Goal: Task Accomplishment & Management: Manage account settings

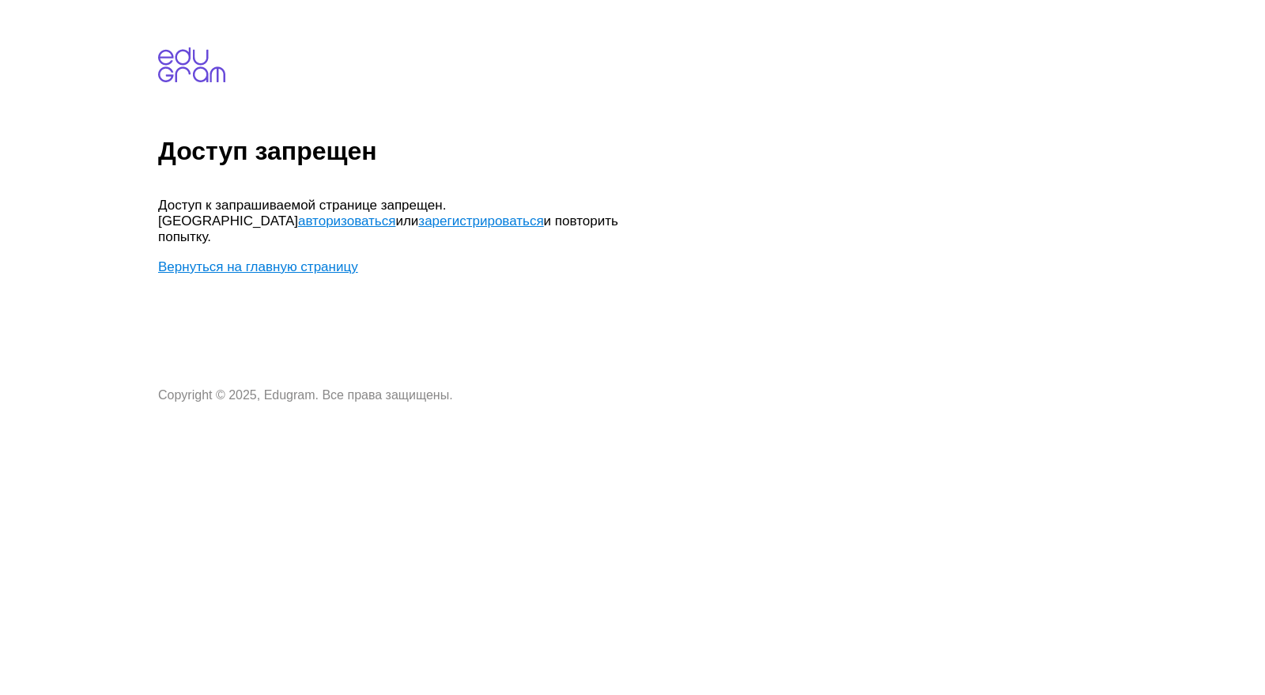
click at [315, 259] on link "Вернуться на главную страницу" at bounding box center [258, 266] width 200 height 15
click at [395, 213] on link "авторизоваться" at bounding box center [346, 220] width 97 height 15
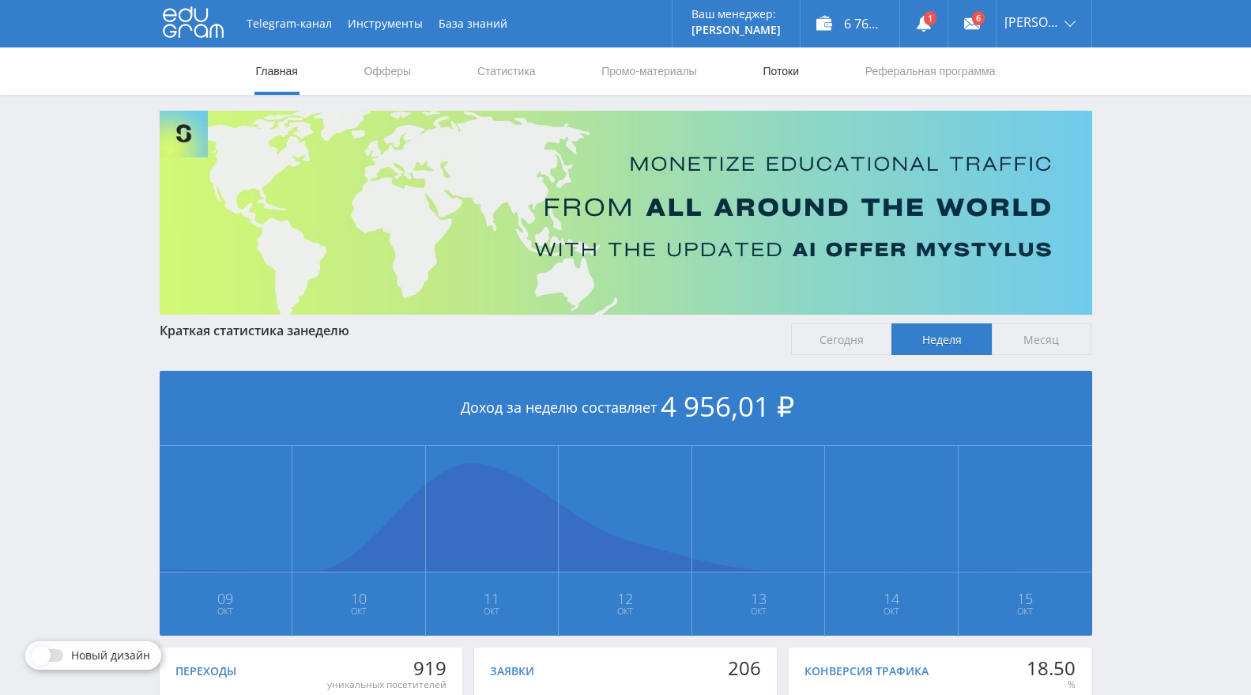
click at [770, 73] on link "Потоки" at bounding box center [781, 70] width 40 height 47
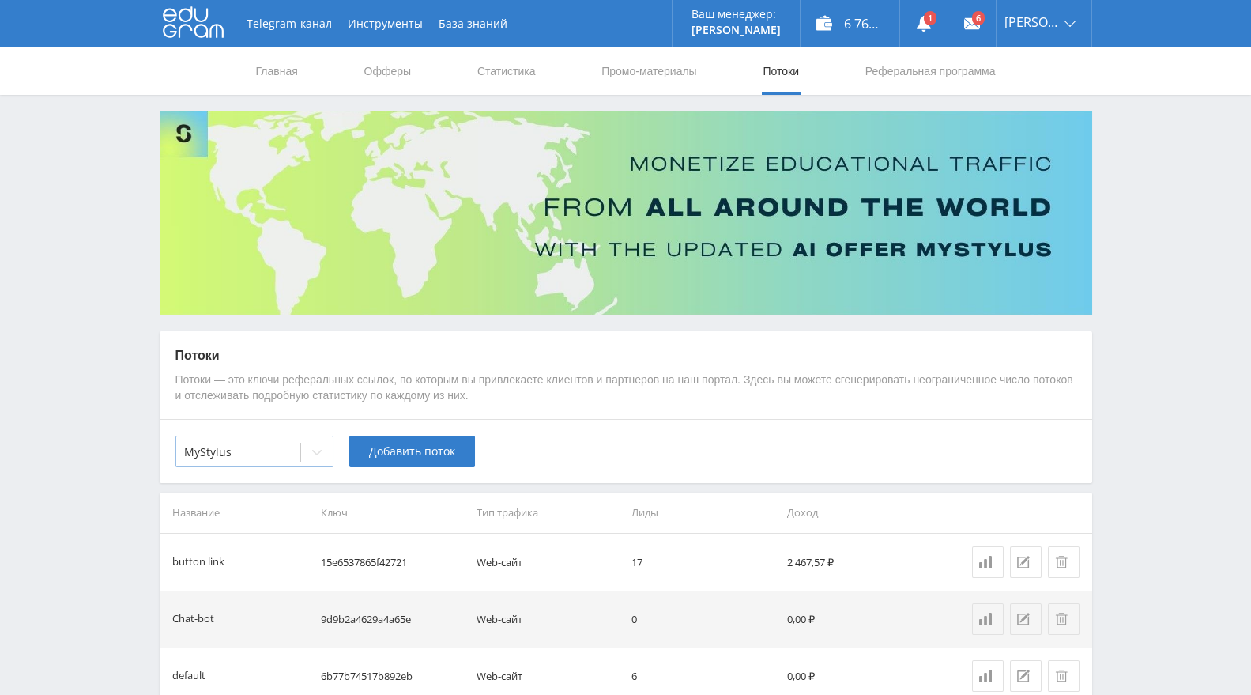
click at [275, 445] on div at bounding box center [238, 452] width 108 height 16
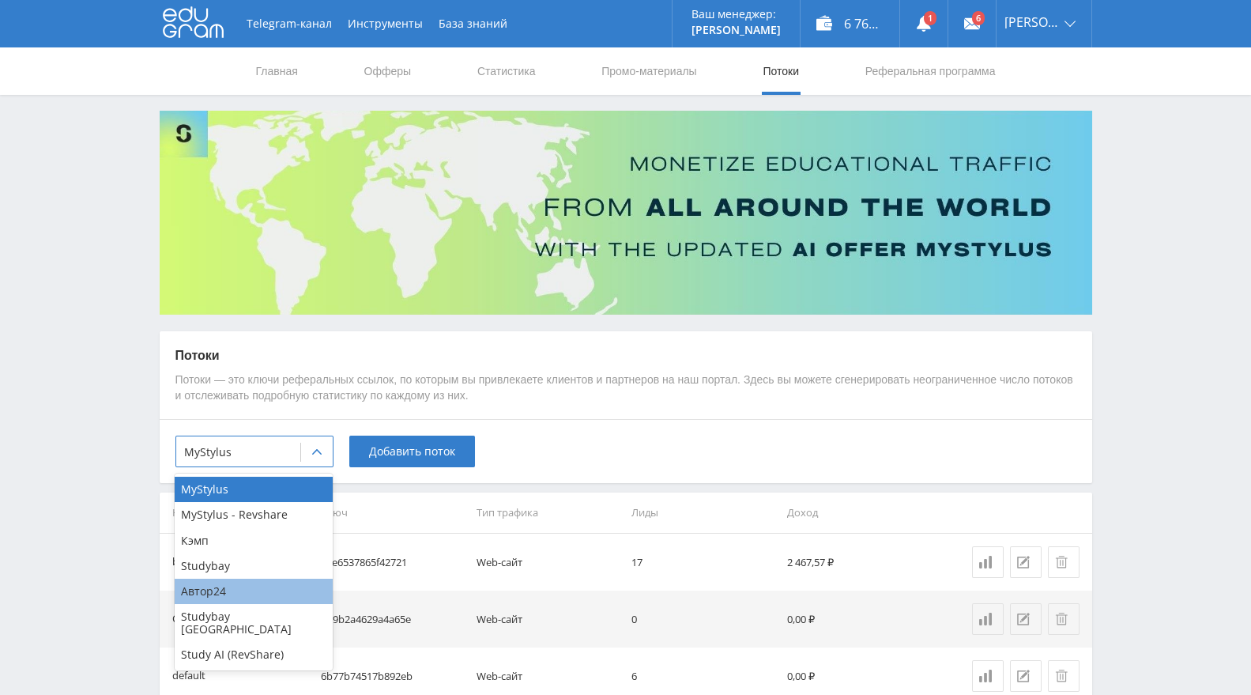
click at [251, 591] on div "Автор24" at bounding box center [254, 591] width 158 height 25
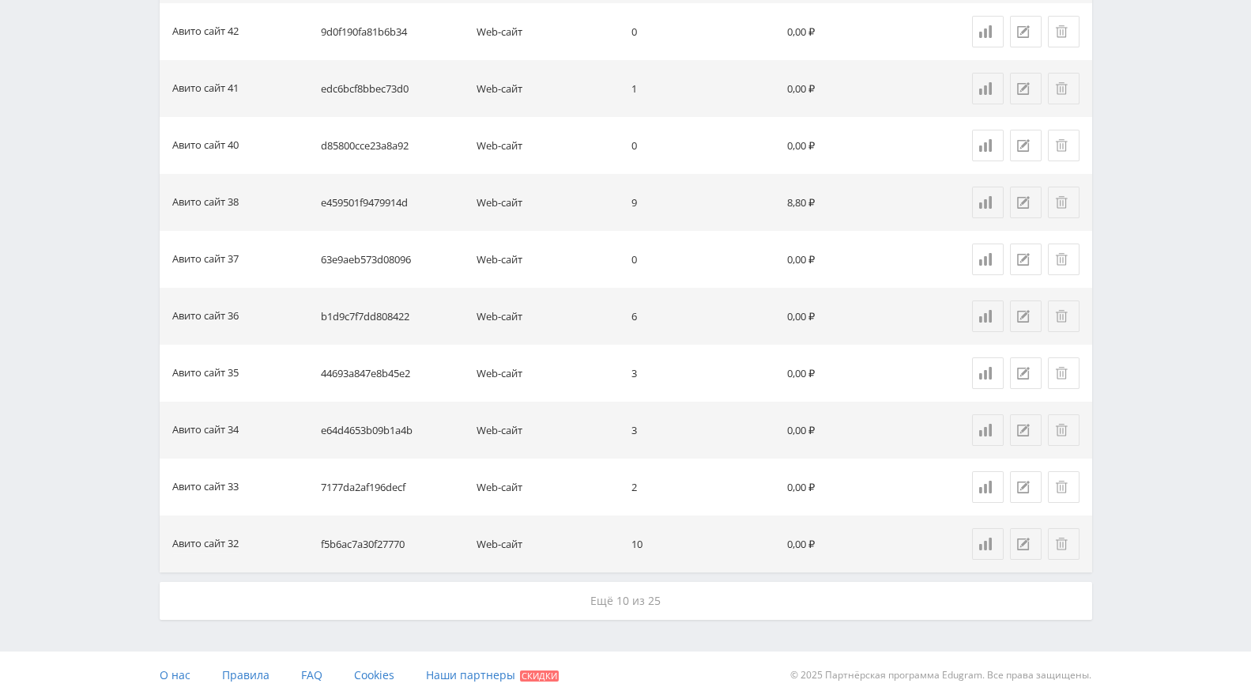
scroll to position [1102, 0]
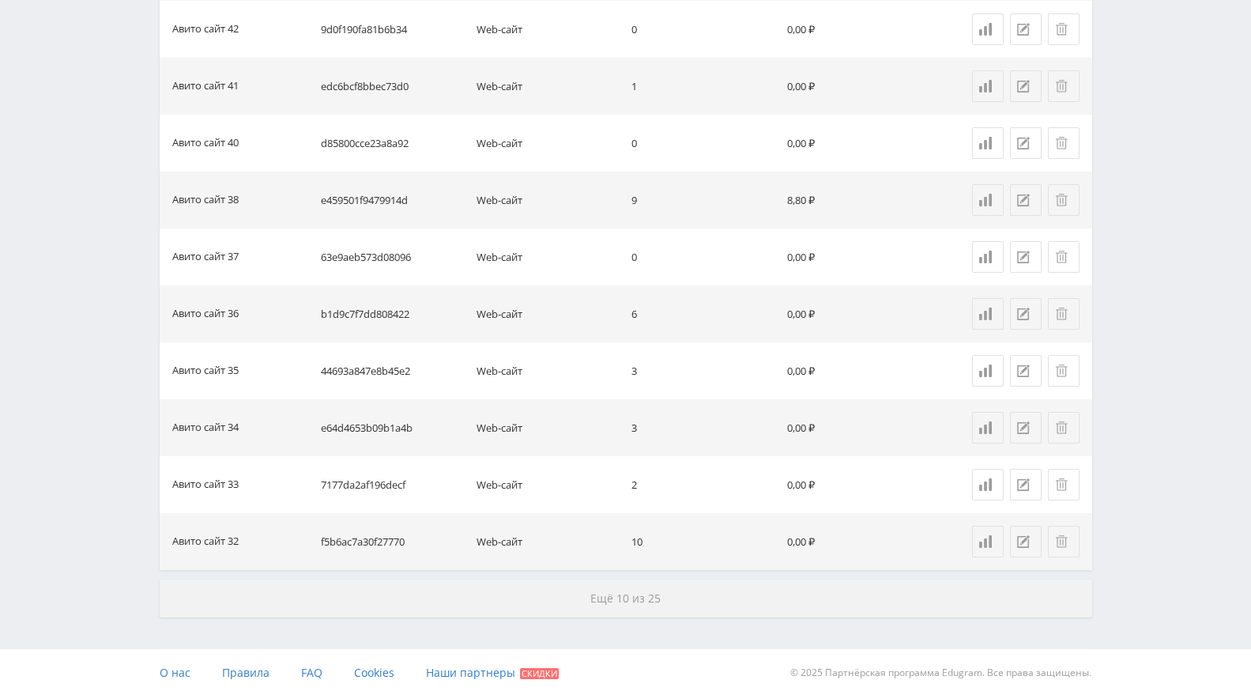
click at [607, 606] on button "Ещё 10 из 25" at bounding box center [626, 598] width 933 height 38
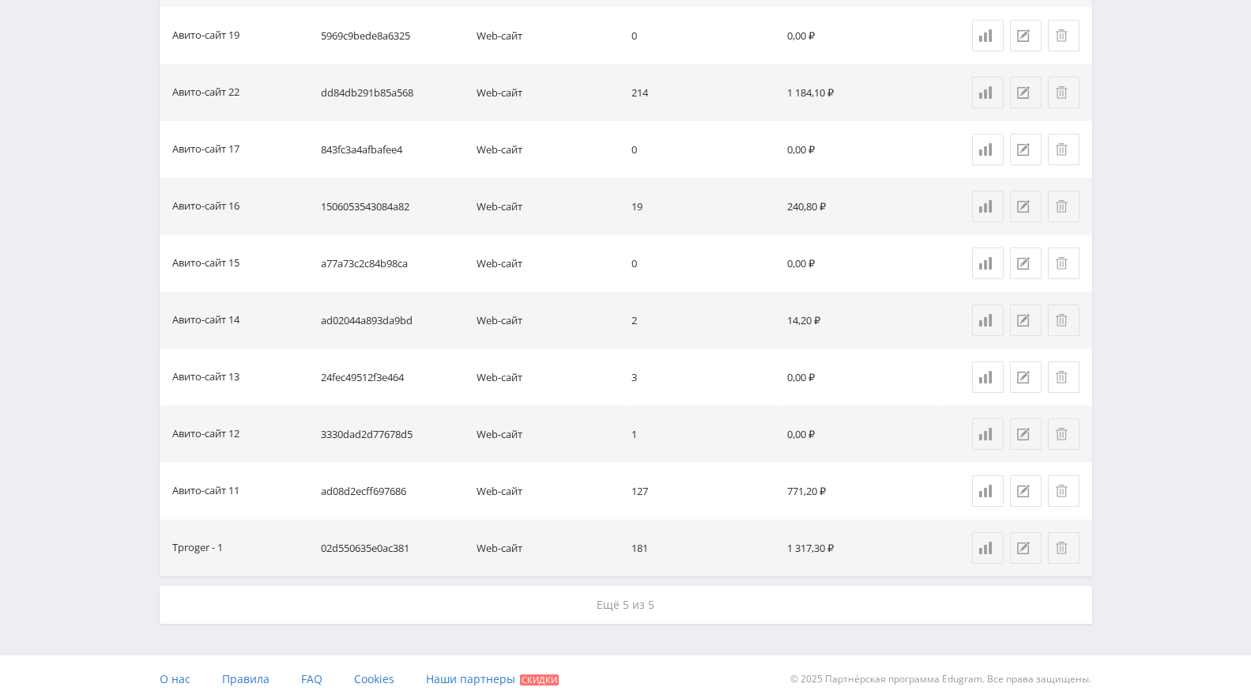
scroll to position [2240, 0]
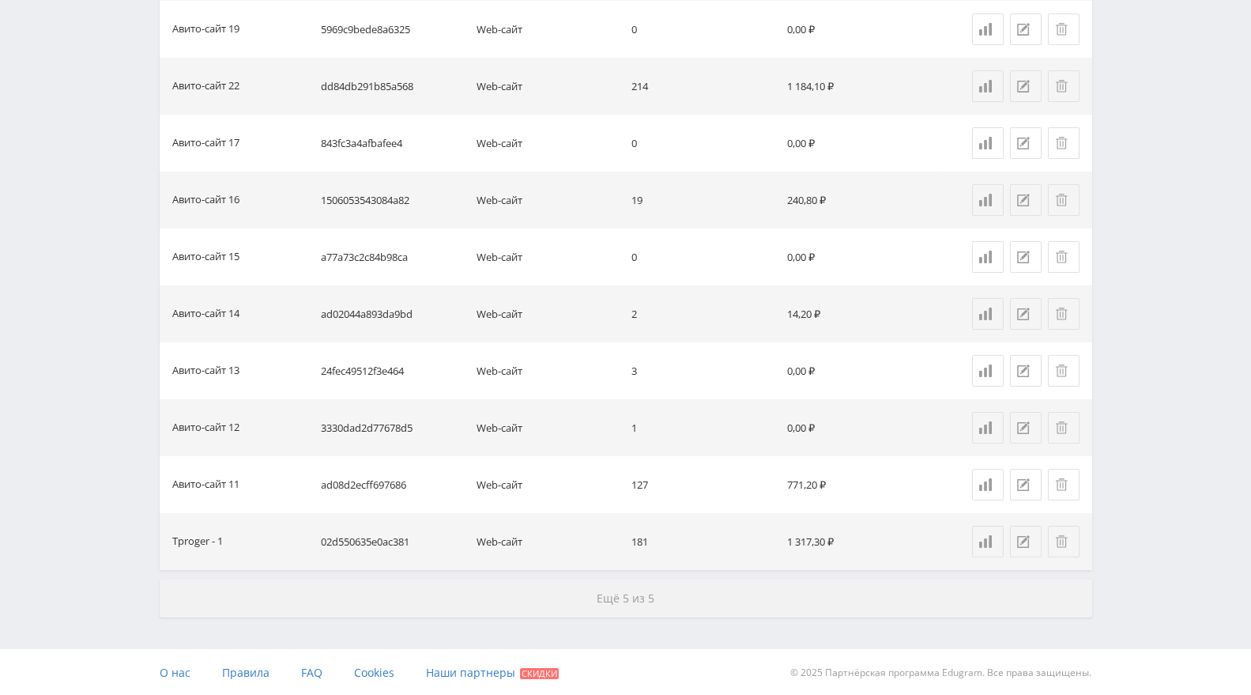
click at [655, 579] on button "Ещё 5 из 5" at bounding box center [626, 598] width 933 height 38
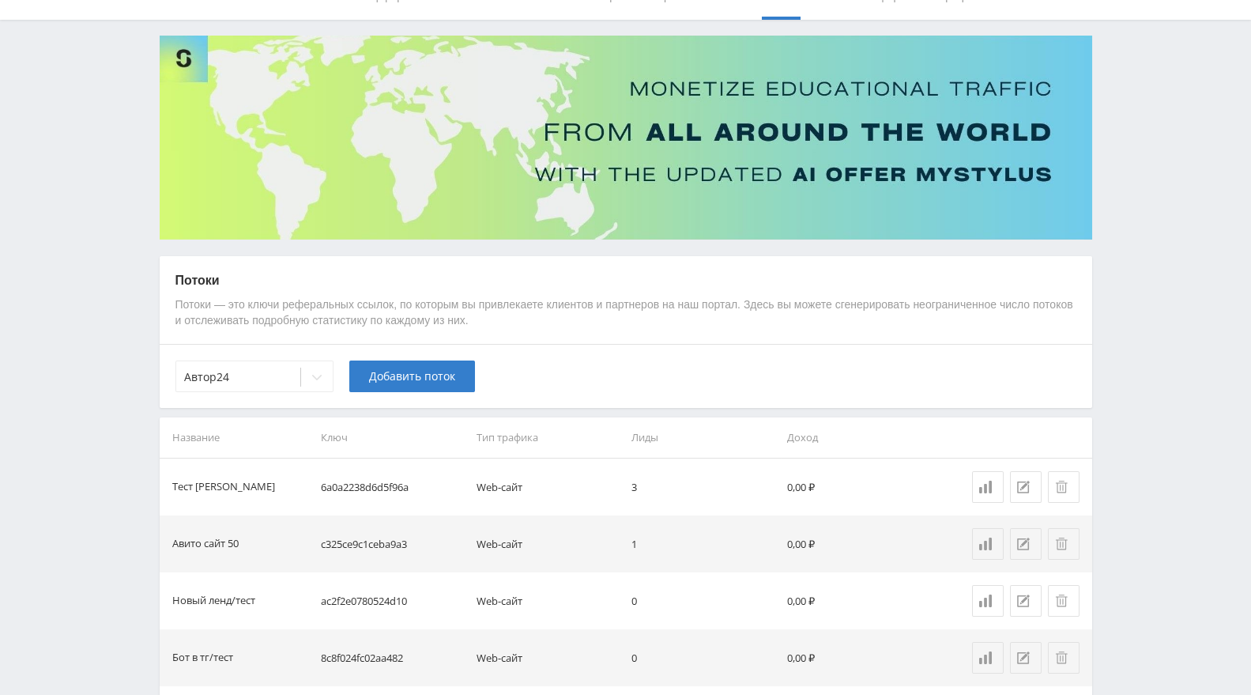
scroll to position [0, 0]
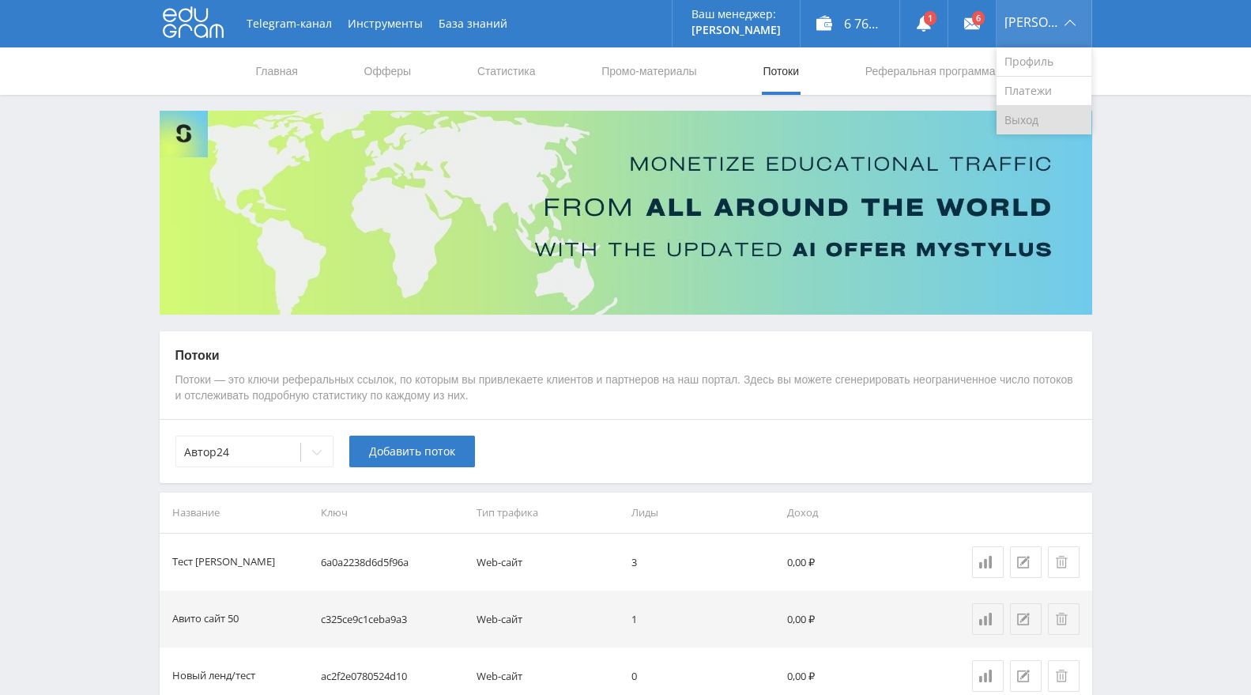
click at [1056, 123] on link "Выход" at bounding box center [1044, 120] width 95 height 28
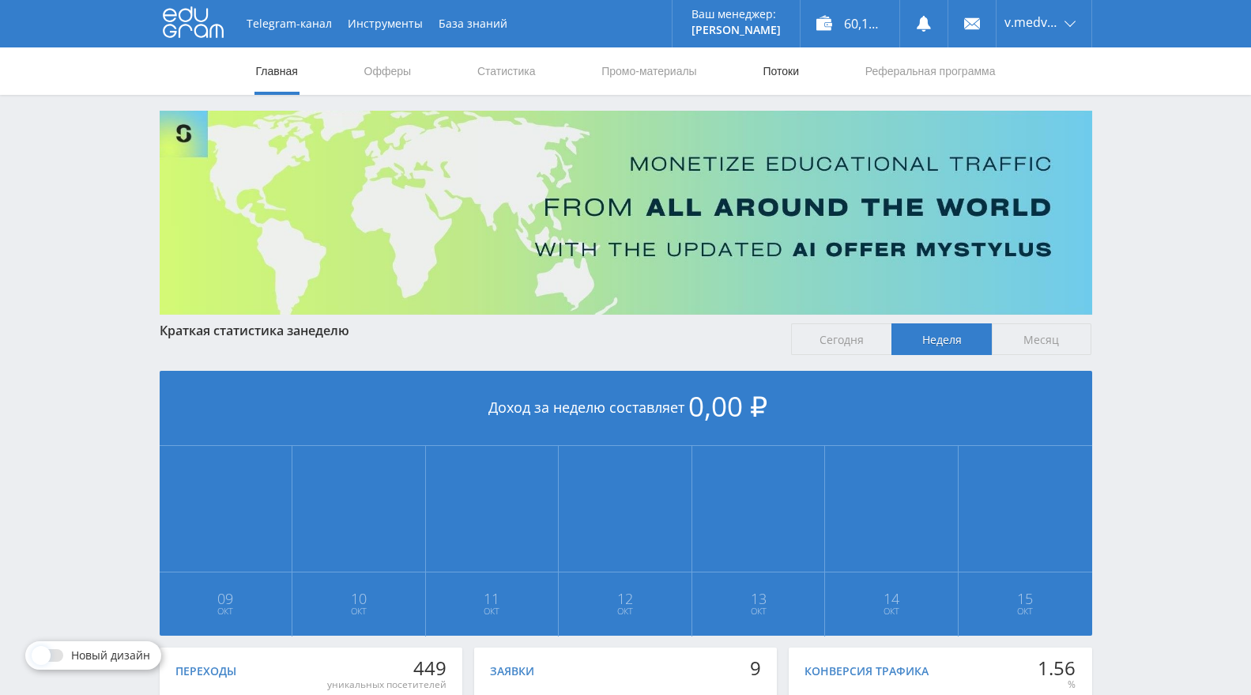
click at [775, 65] on link "Потоки" at bounding box center [781, 70] width 40 height 47
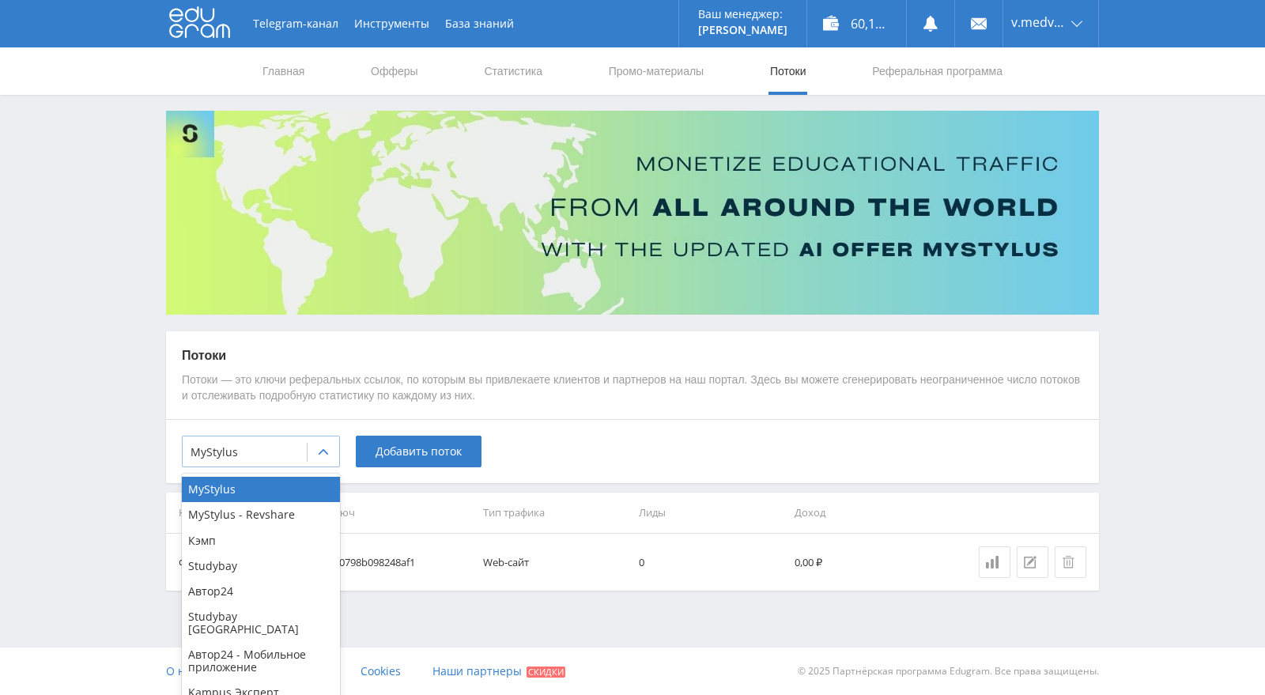
click at [212, 437] on div "MyStylus" at bounding box center [261, 452] width 158 height 32
click at [231, 592] on div "Автор24" at bounding box center [261, 591] width 158 height 25
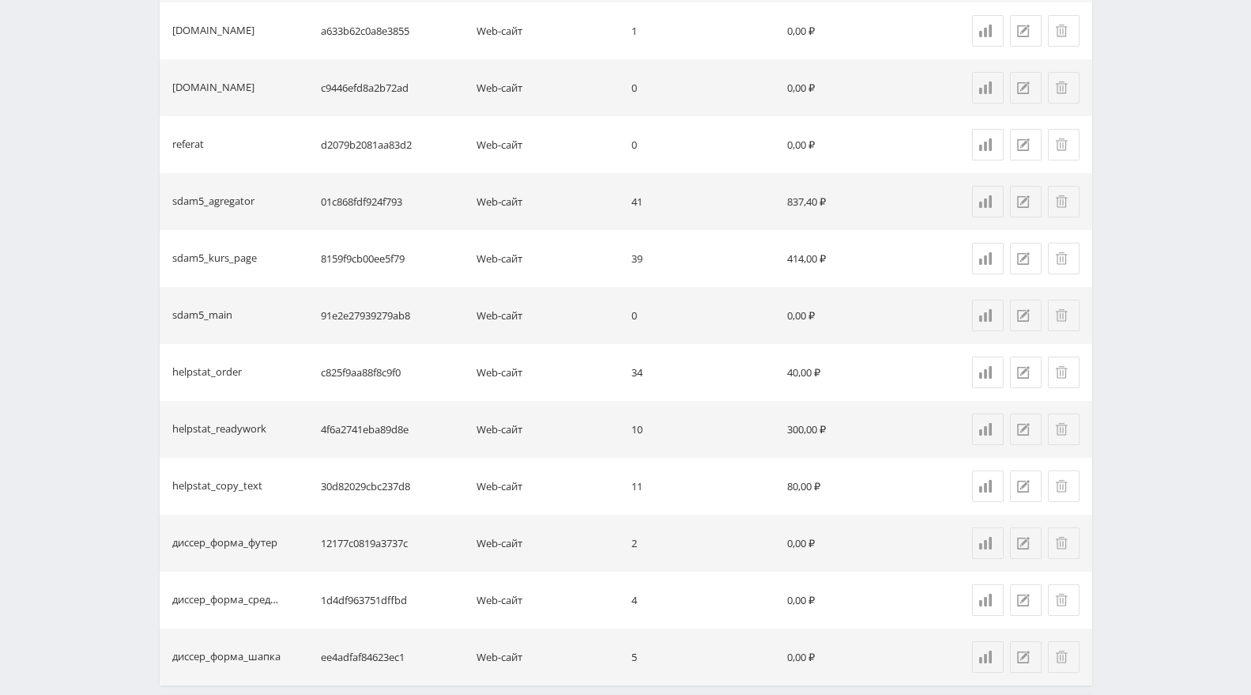
scroll to position [1102, 0]
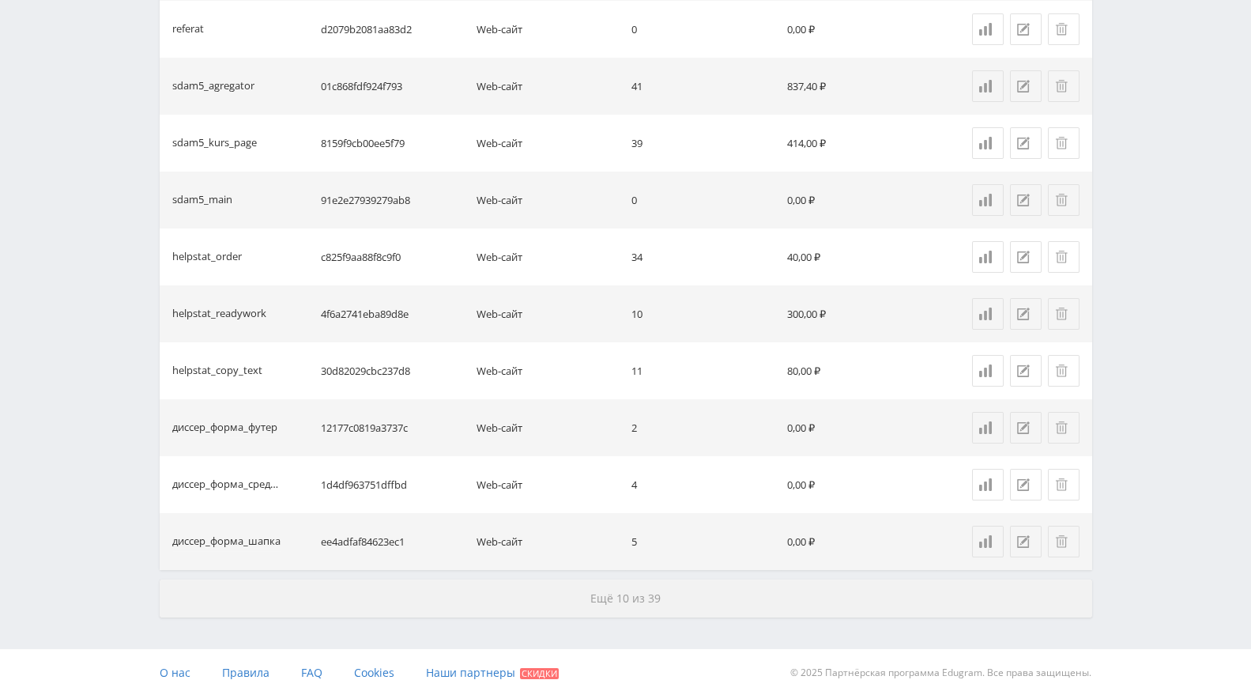
click at [706, 603] on button "Ещё 10 из 39" at bounding box center [626, 598] width 933 height 38
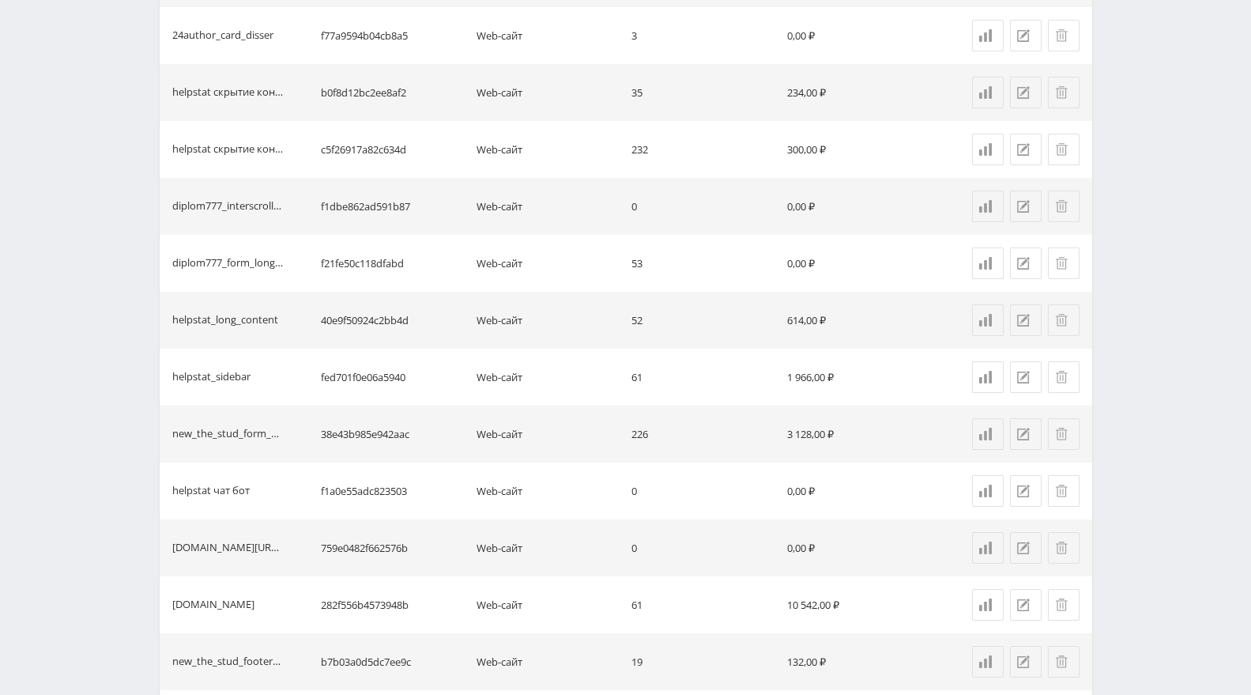
scroll to position [2240, 0]
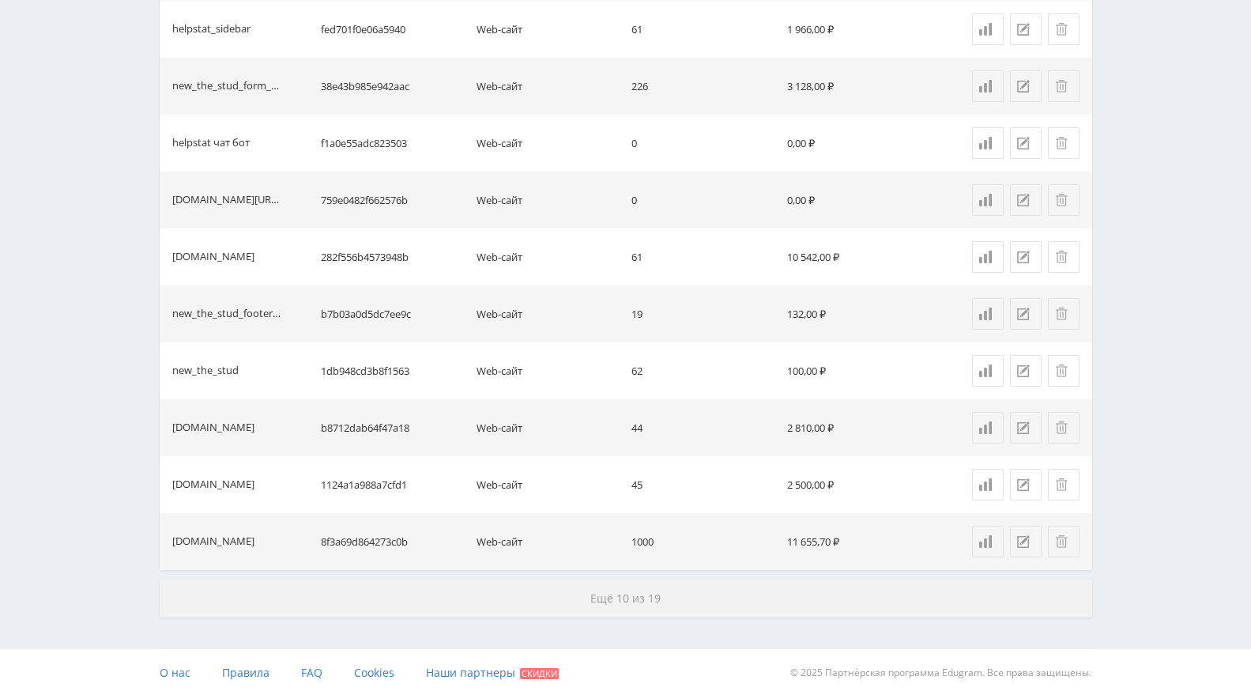
click at [602, 586] on button "Ещё 10 из 19" at bounding box center [626, 598] width 933 height 38
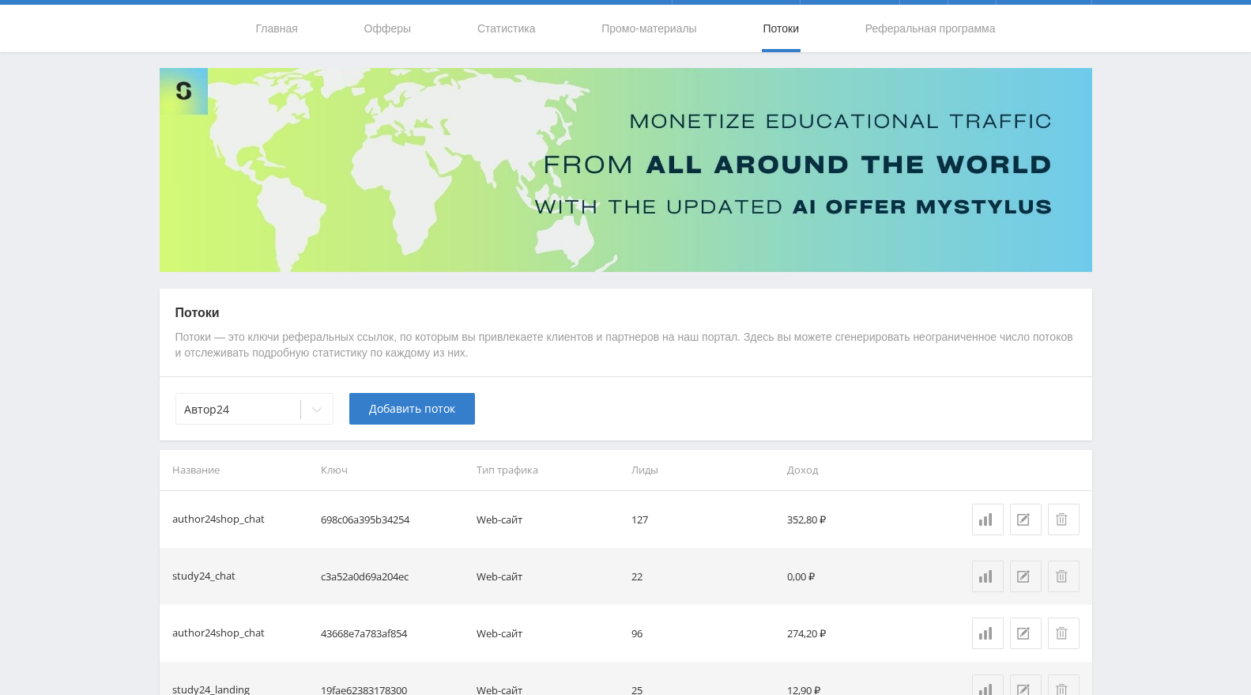
scroll to position [0, 0]
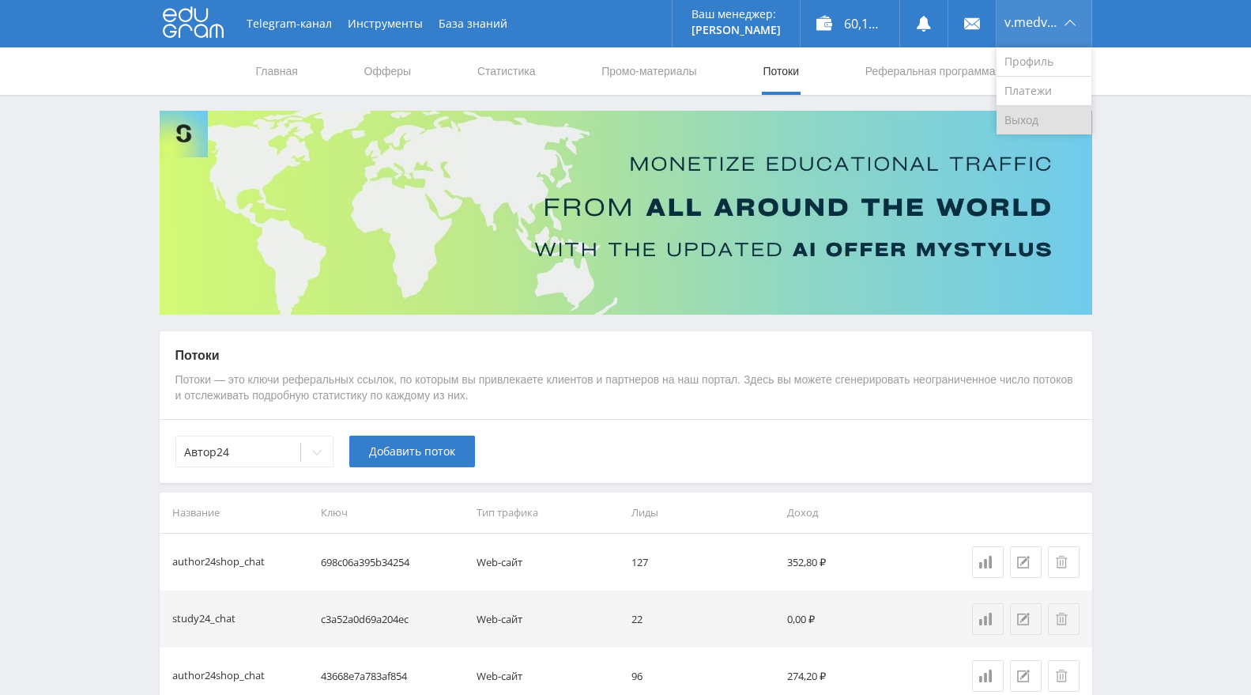
click at [1025, 130] on link "Выход" at bounding box center [1044, 120] width 95 height 28
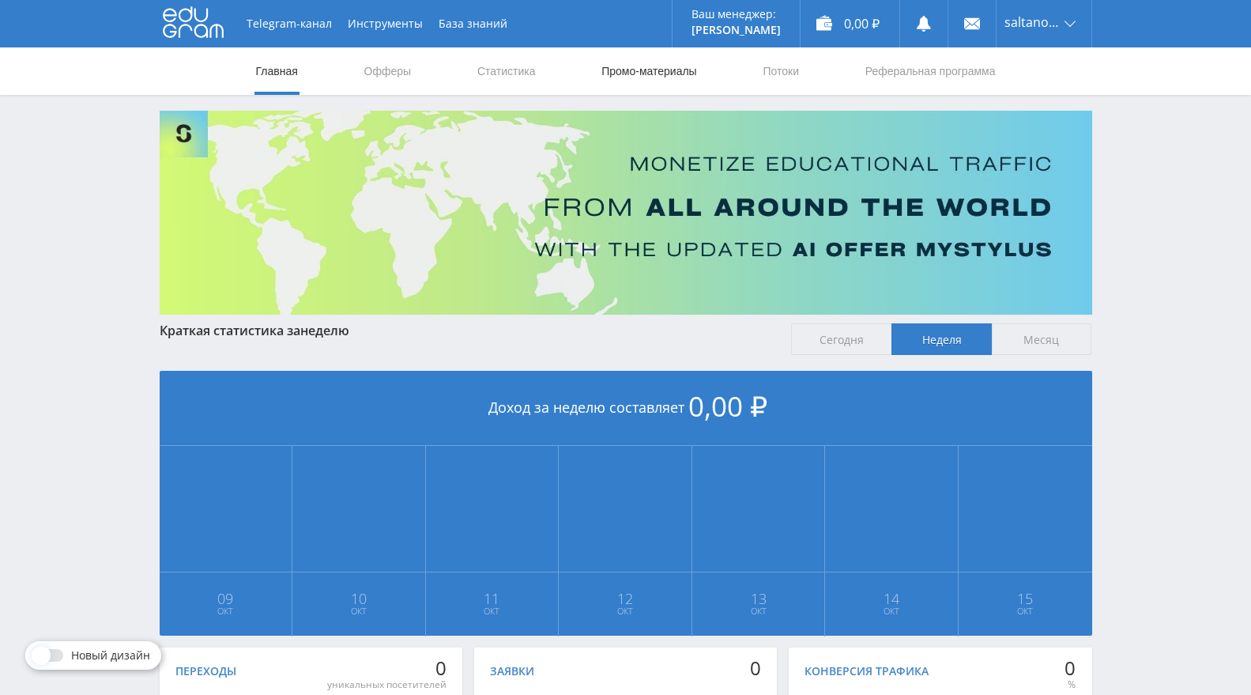
click at [668, 75] on link "Промо-материалы" at bounding box center [649, 70] width 98 height 47
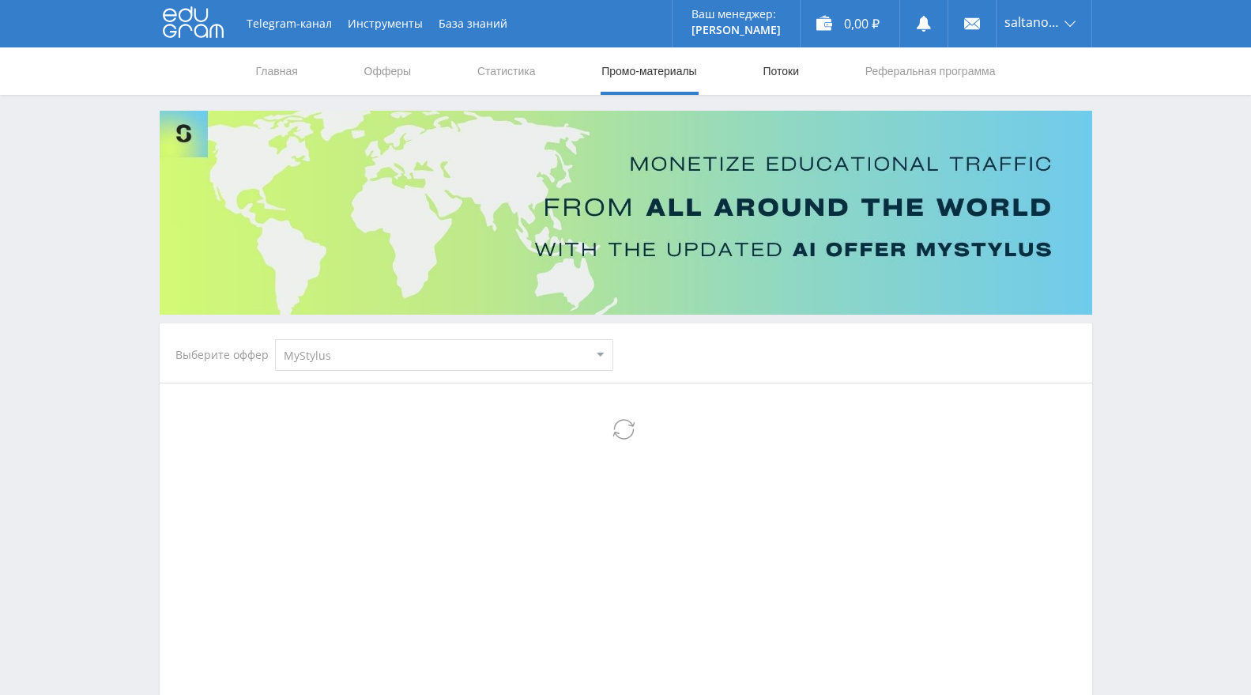
click at [778, 73] on link "Потоки" at bounding box center [781, 70] width 40 height 47
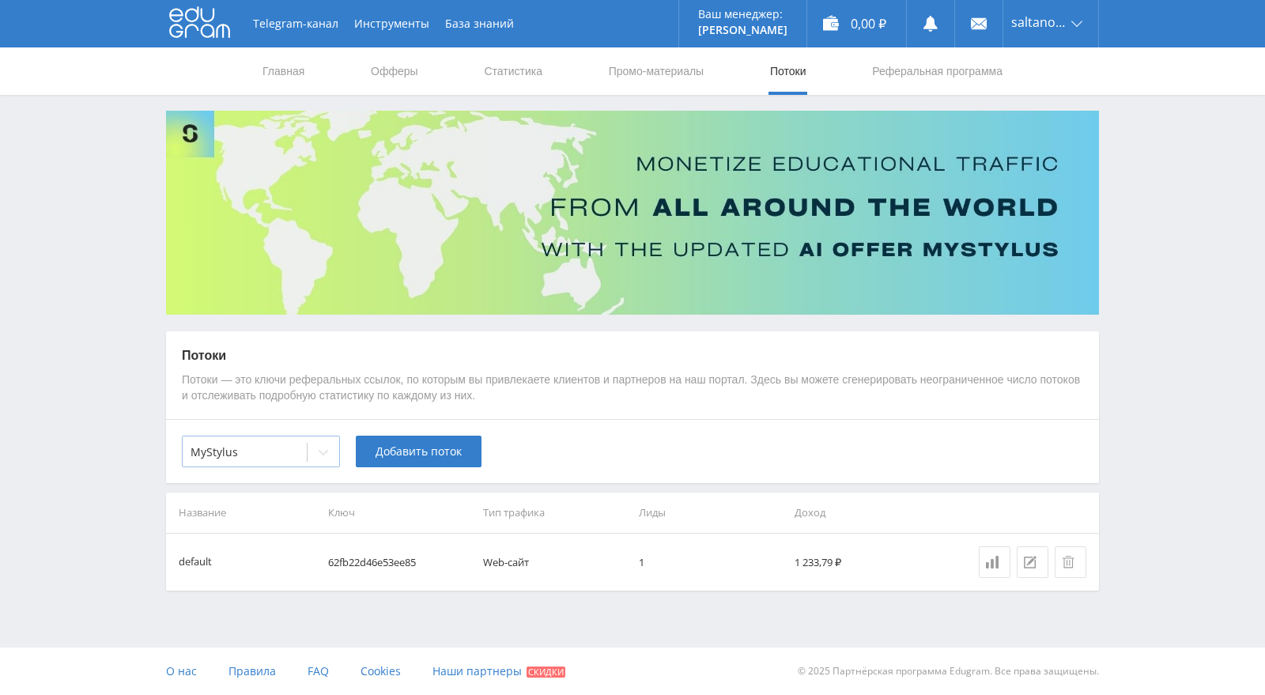
click at [314, 442] on div at bounding box center [324, 452] width 32 height 32
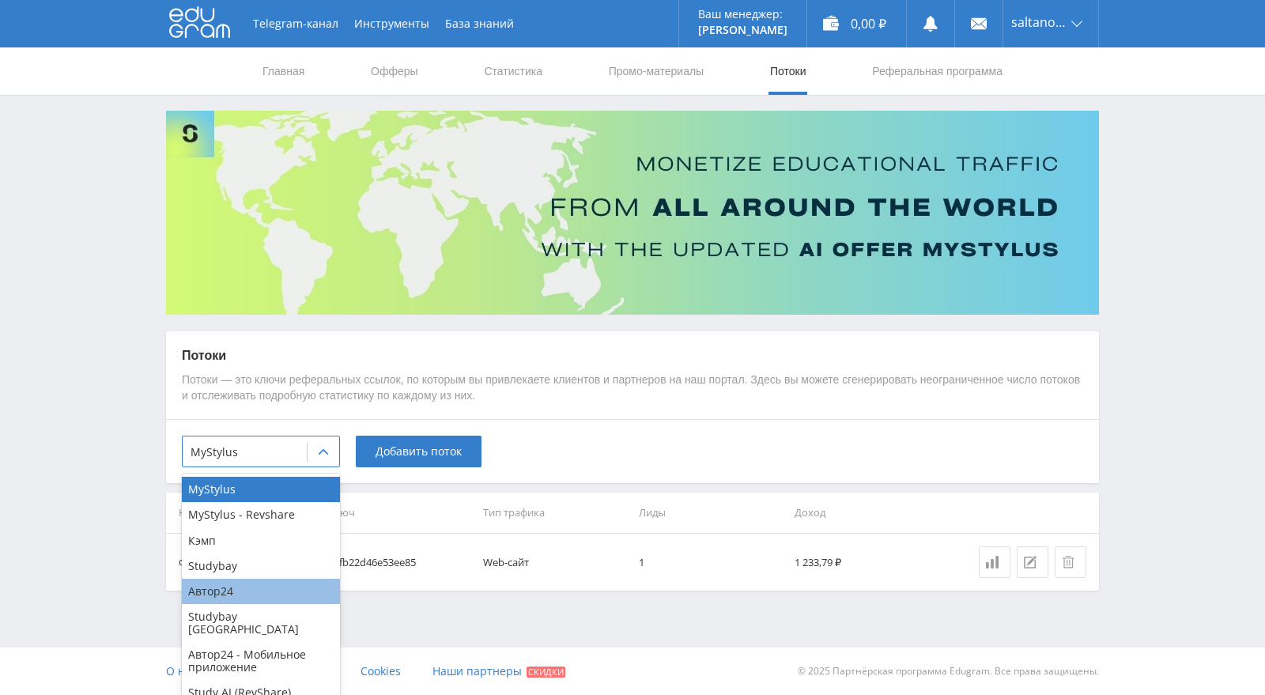
click at [228, 589] on div "Автор24" at bounding box center [261, 591] width 158 height 25
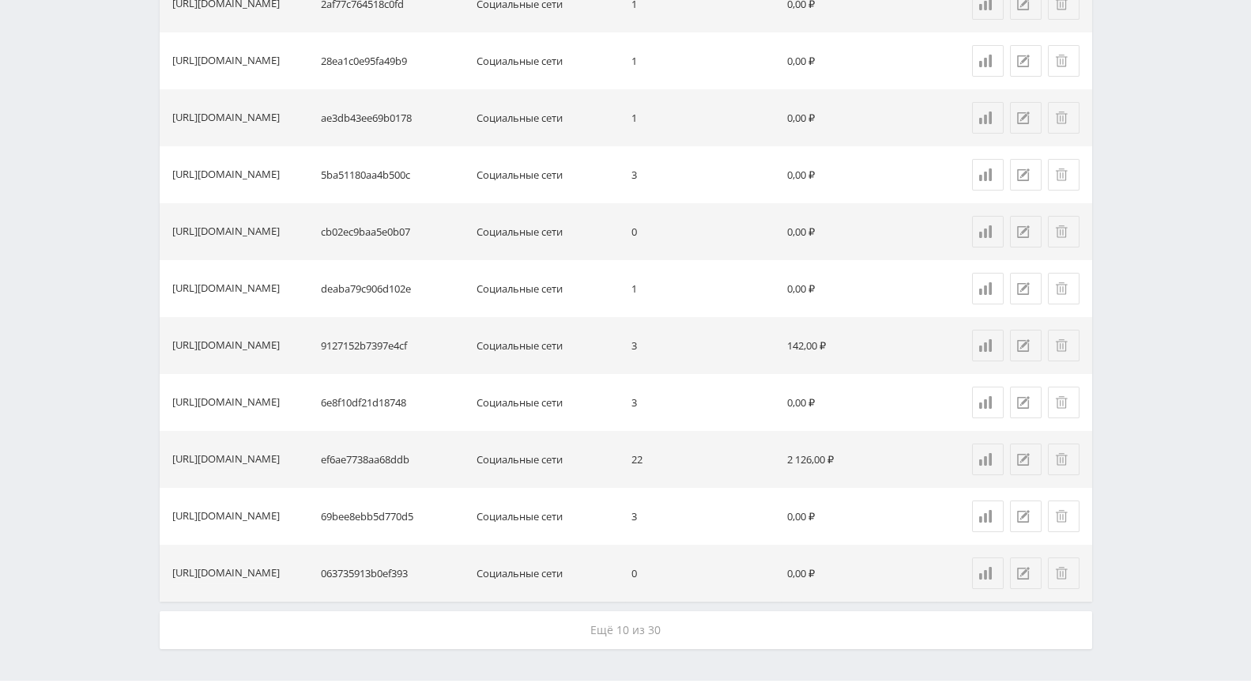
scroll to position [1102, 0]
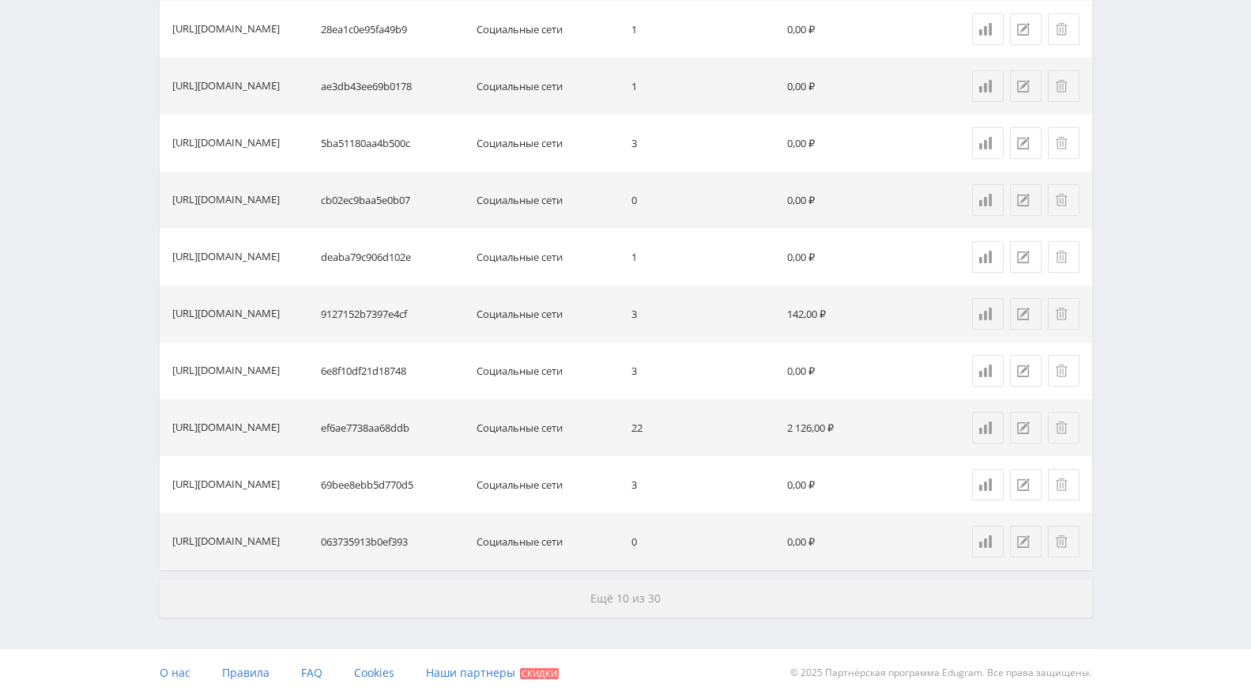
click at [693, 592] on button "Ещё 10 из 30" at bounding box center [626, 598] width 933 height 38
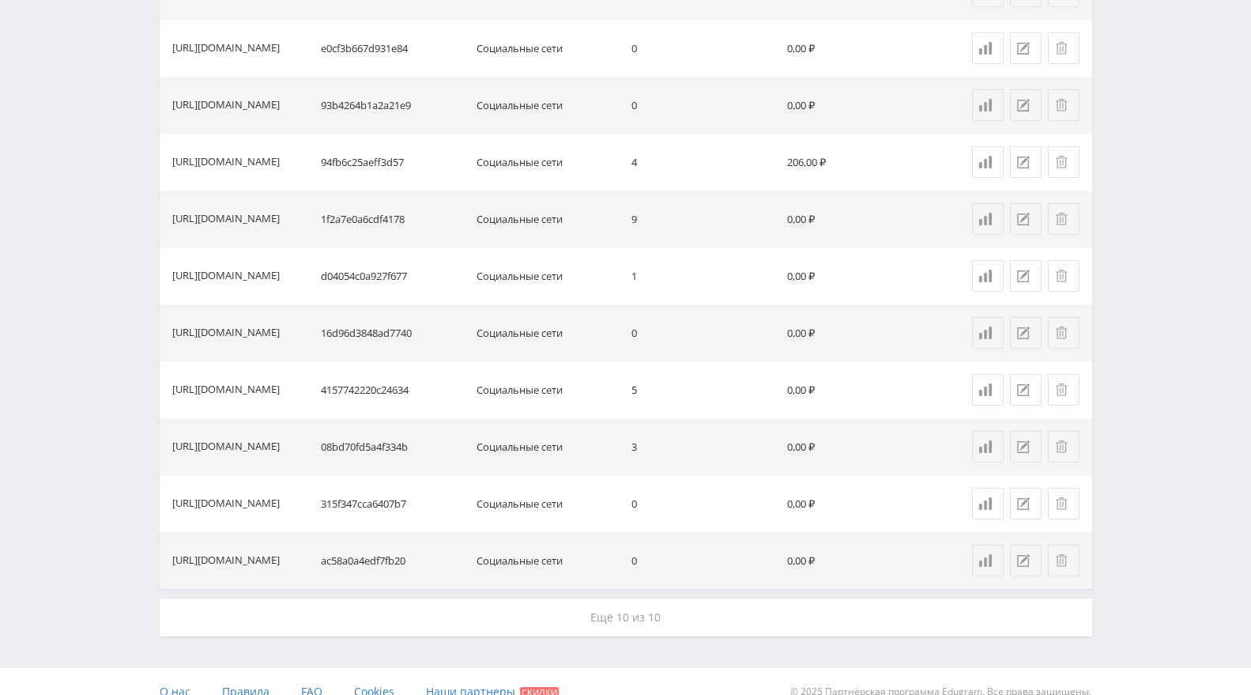
scroll to position [2240, 0]
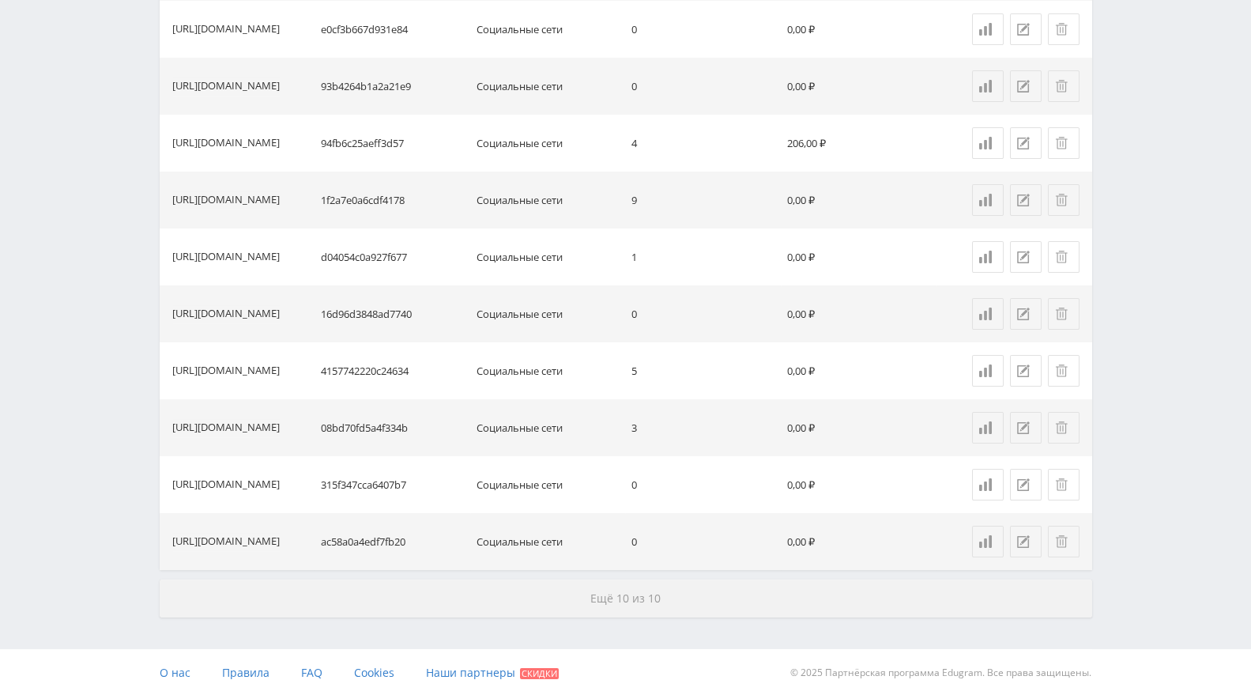
click at [630, 587] on button "Ещё 10 из 10" at bounding box center [626, 598] width 933 height 38
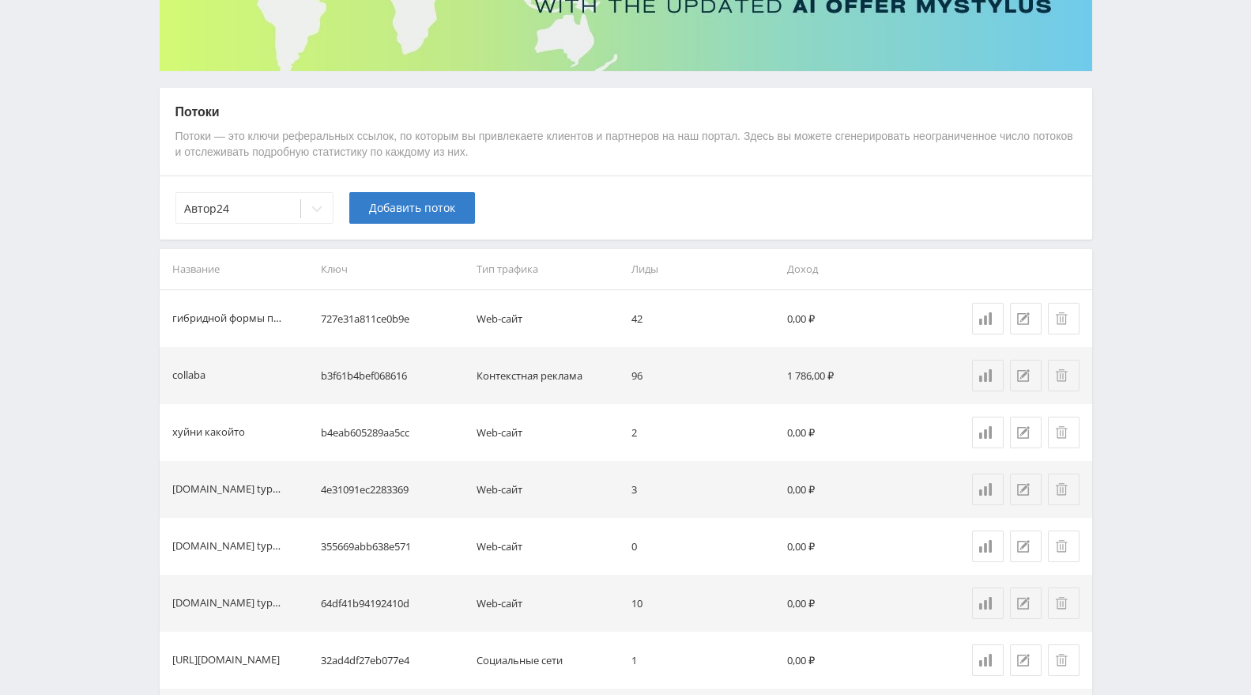
scroll to position [0, 0]
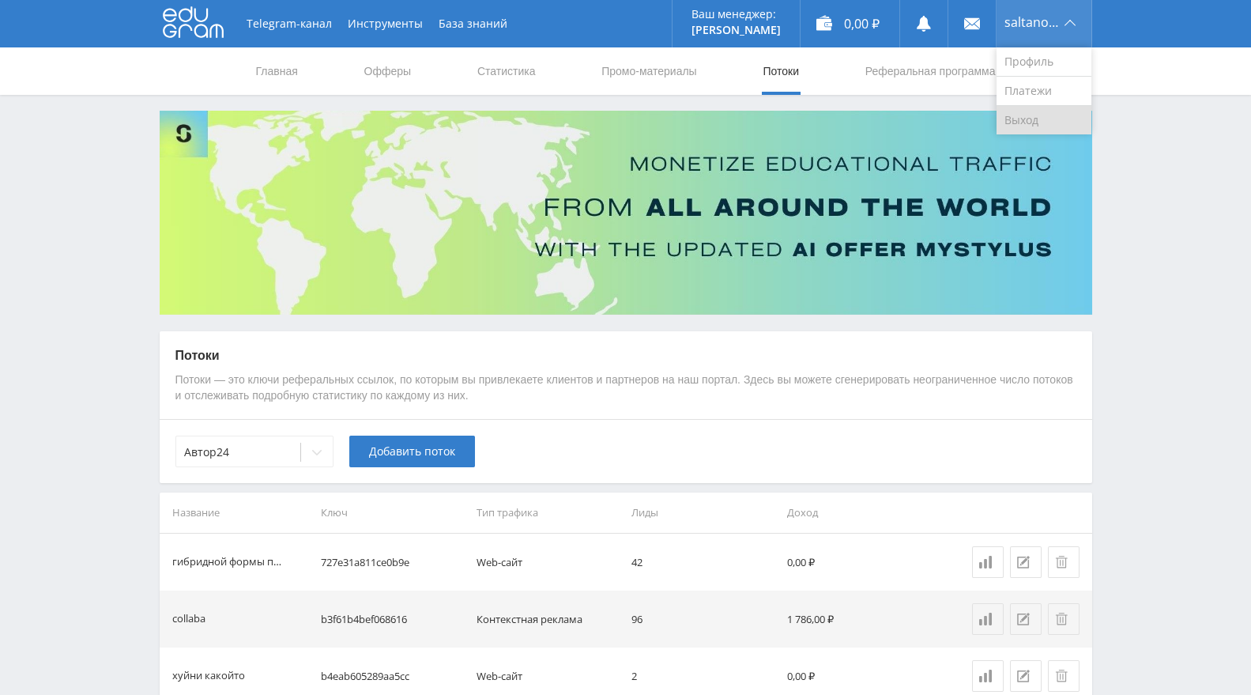
click at [1050, 108] on link "Выход" at bounding box center [1044, 120] width 95 height 28
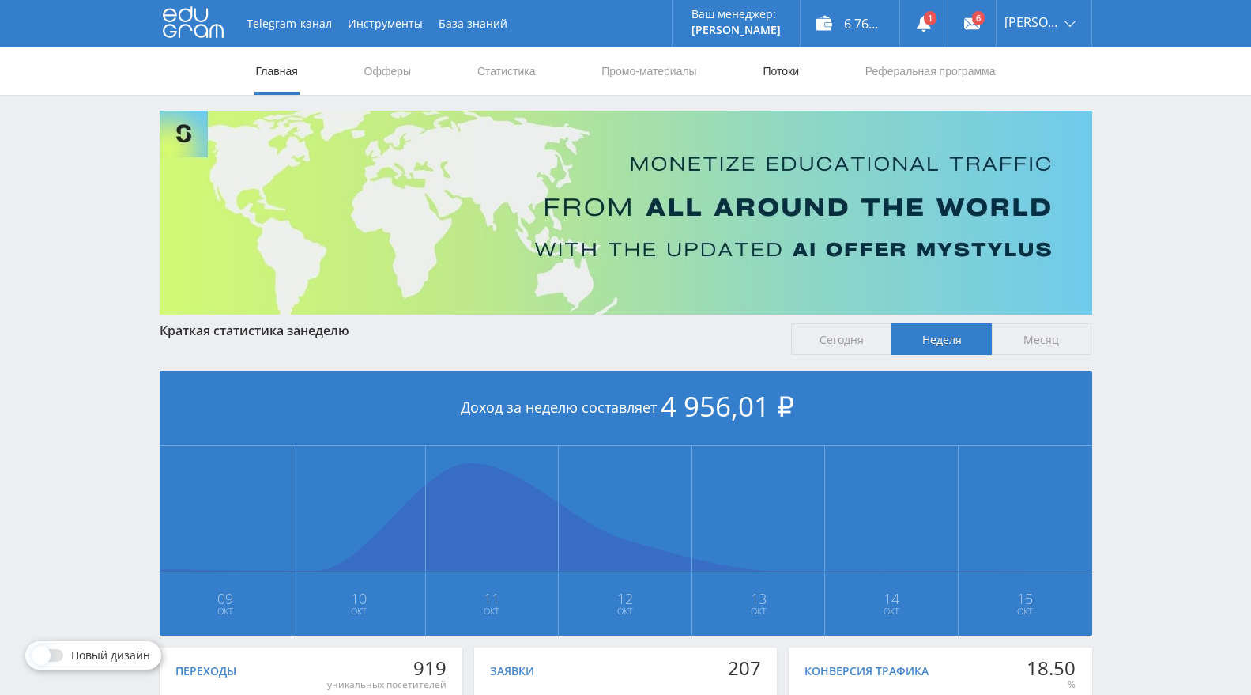
click at [786, 67] on link "Потоки" at bounding box center [781, 70] width 40 height 47
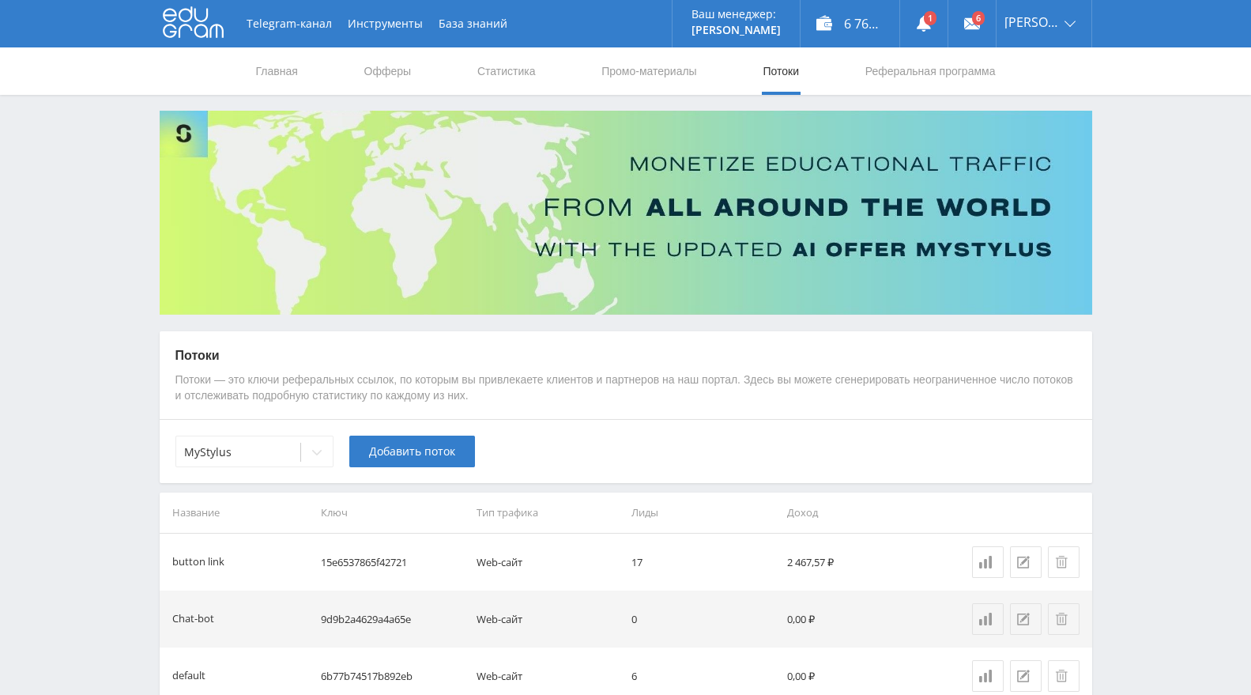
click at [263, 433] on div "MyStylus Добавить поток" at bounding box center [626, 451] width 933 height 64
click at [310, 446] on div at bounding box center [317, 452] width 32 height 32
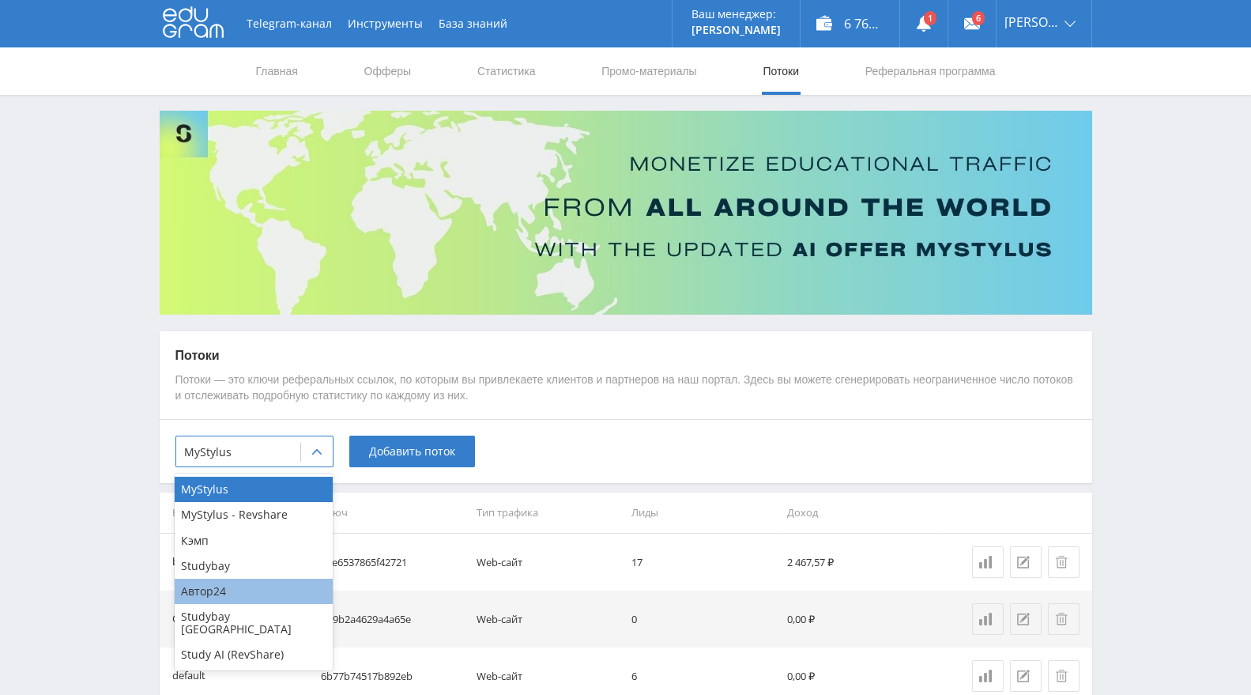
click at [236, 588] on div "Автор24" at bounding box center [254, 591] width 158 height 25
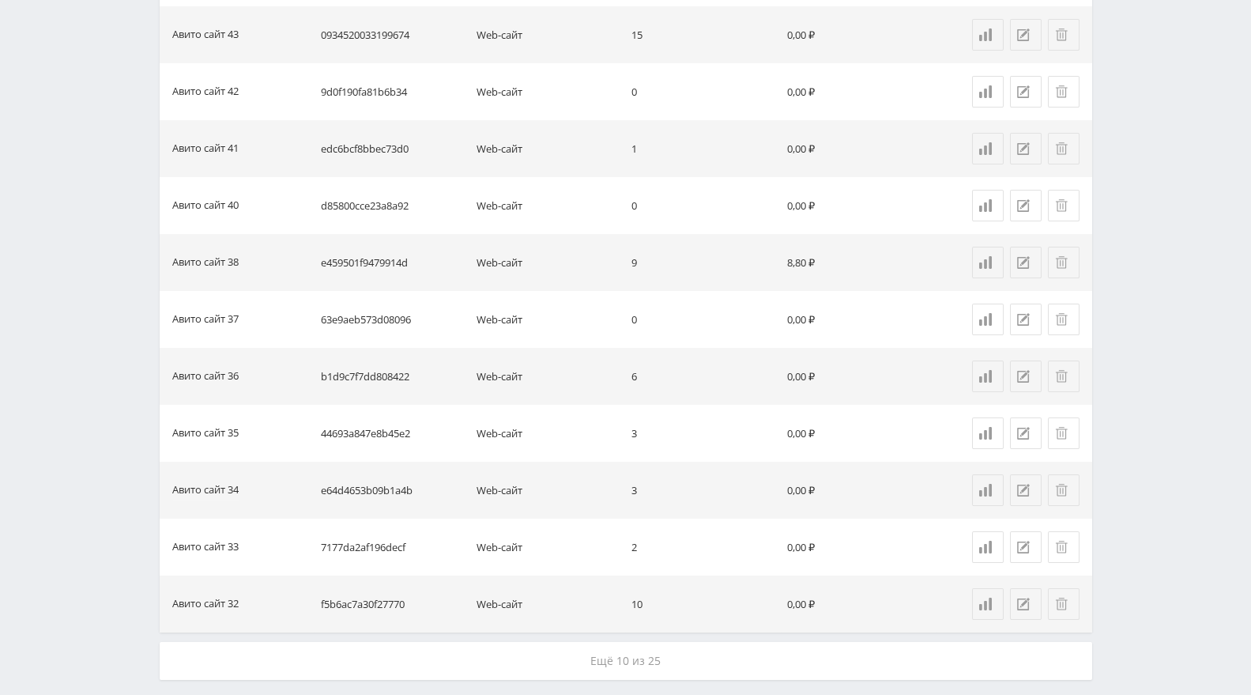
scroll to position [1102, 0]
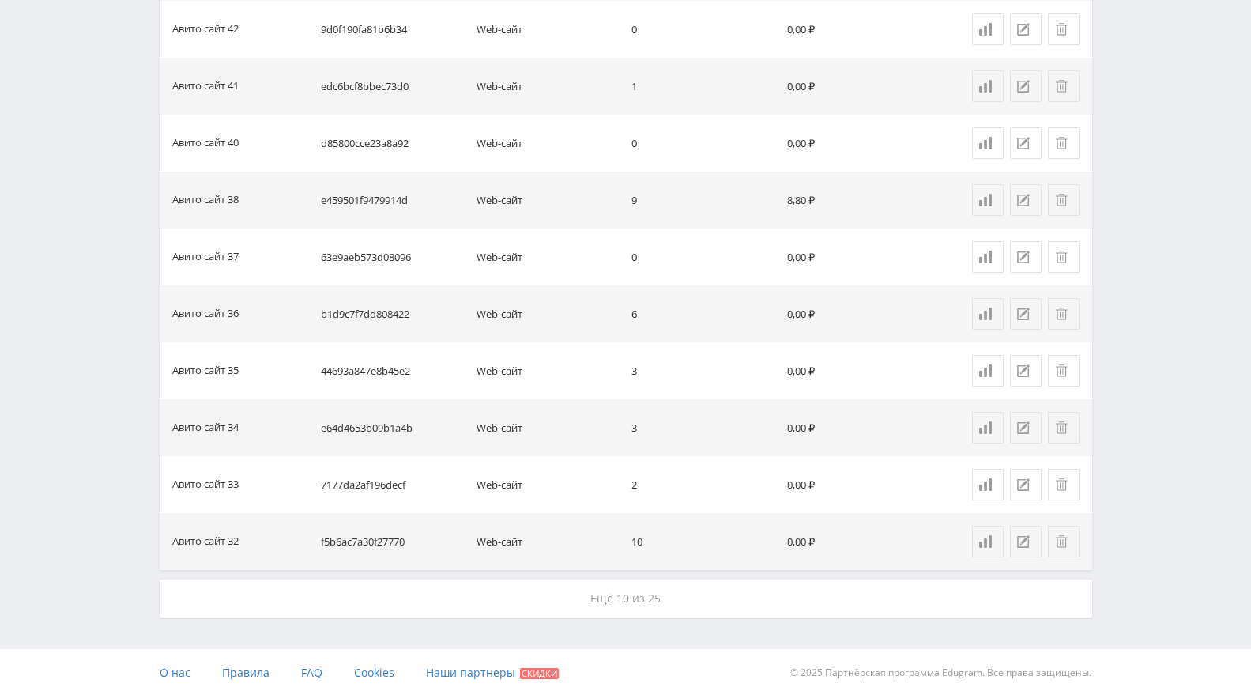
drag, startPoint x: 313, startPoint y: 625, endPoint x: 319, endPoint y: 612, distance: 14.1
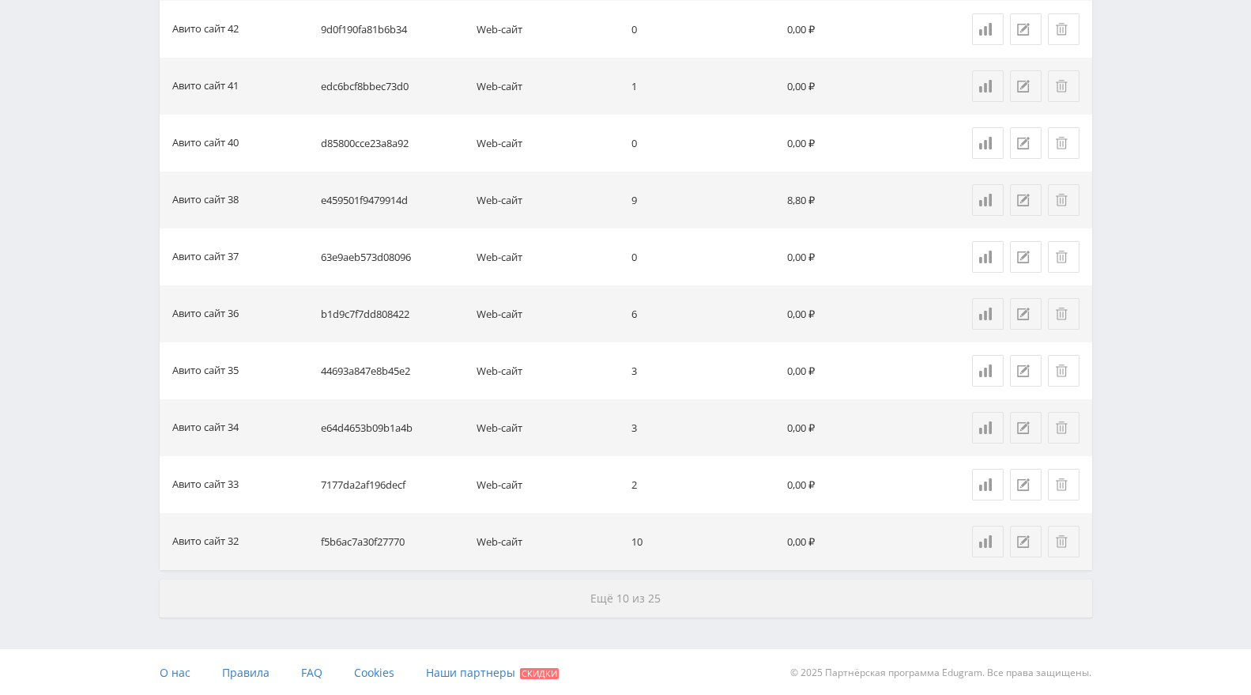
click at [332, 602] on button "Ещё 10 из 25" at bounding box center [626, 598] width 933 height 38
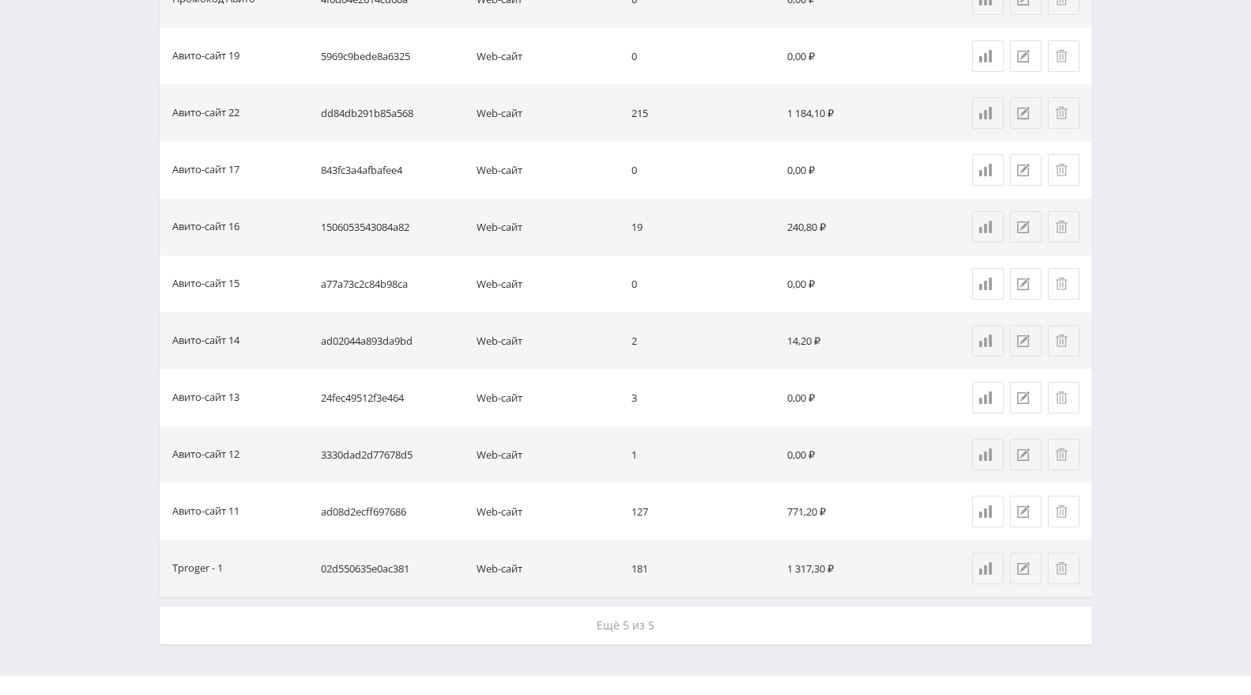
scroll to position [2240, 0]
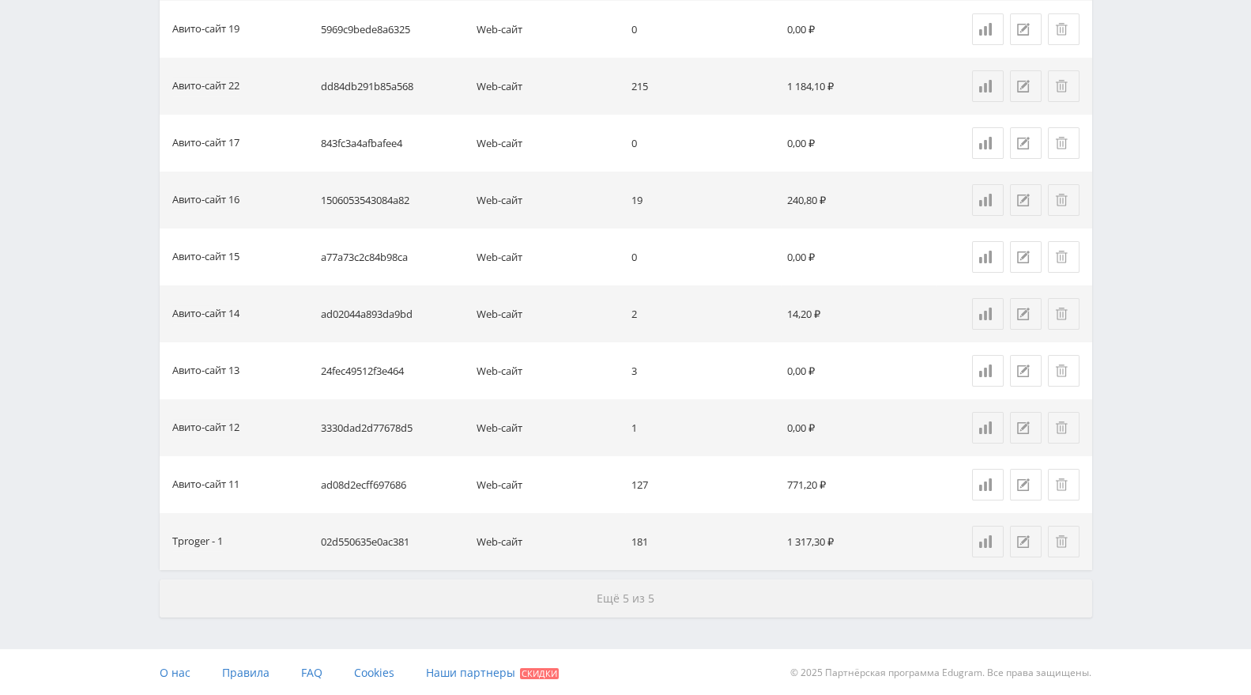
click at [436, 587] on button "Ещё 5 из 5" at bounding box center [626, 598] width 933 height 38
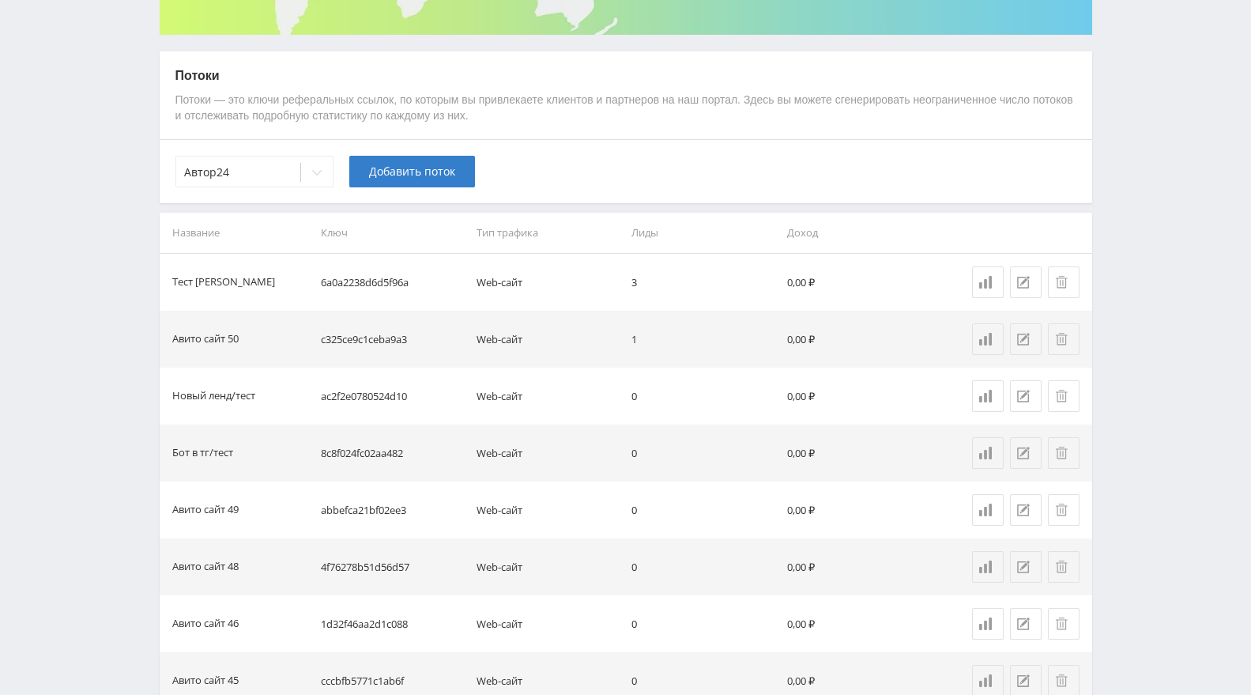
scroll to position [0, 0]
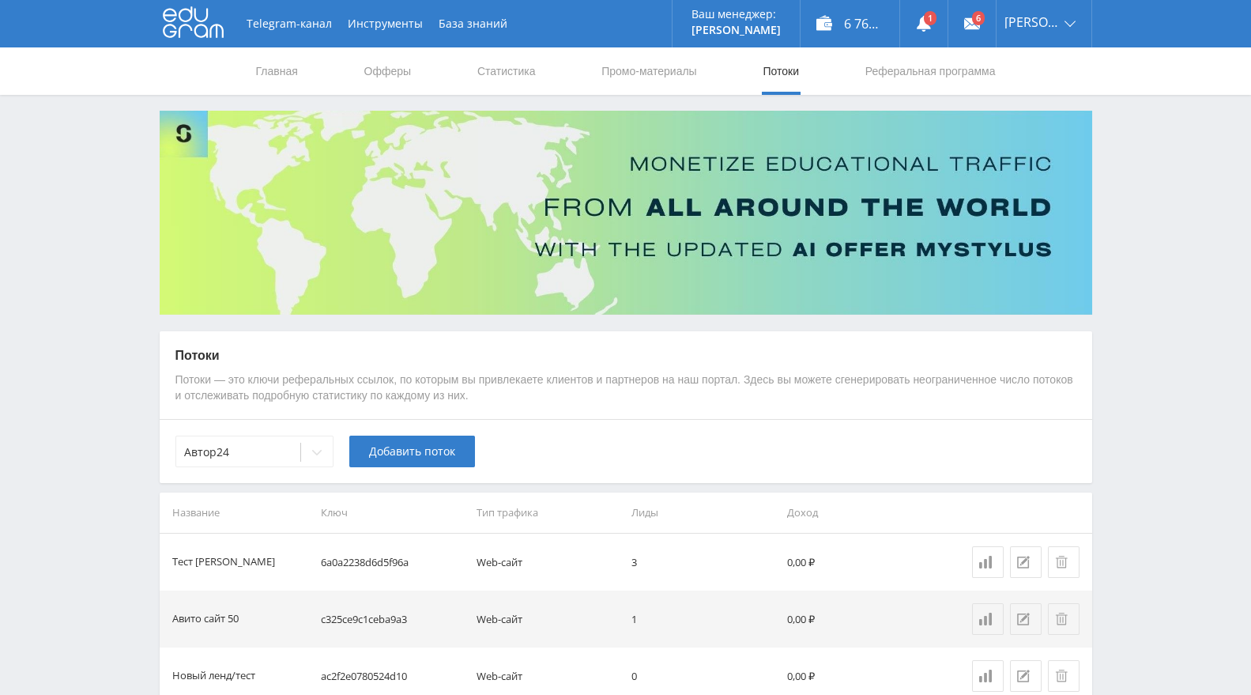
drag, startPoint x: 1042, startPoint y: 114, endPoint x: 976, endPoint y: 98, distance: 68.3
click at [1042, 114] on link "Выход" at bounding box center [1044, 120] width 95 height 28
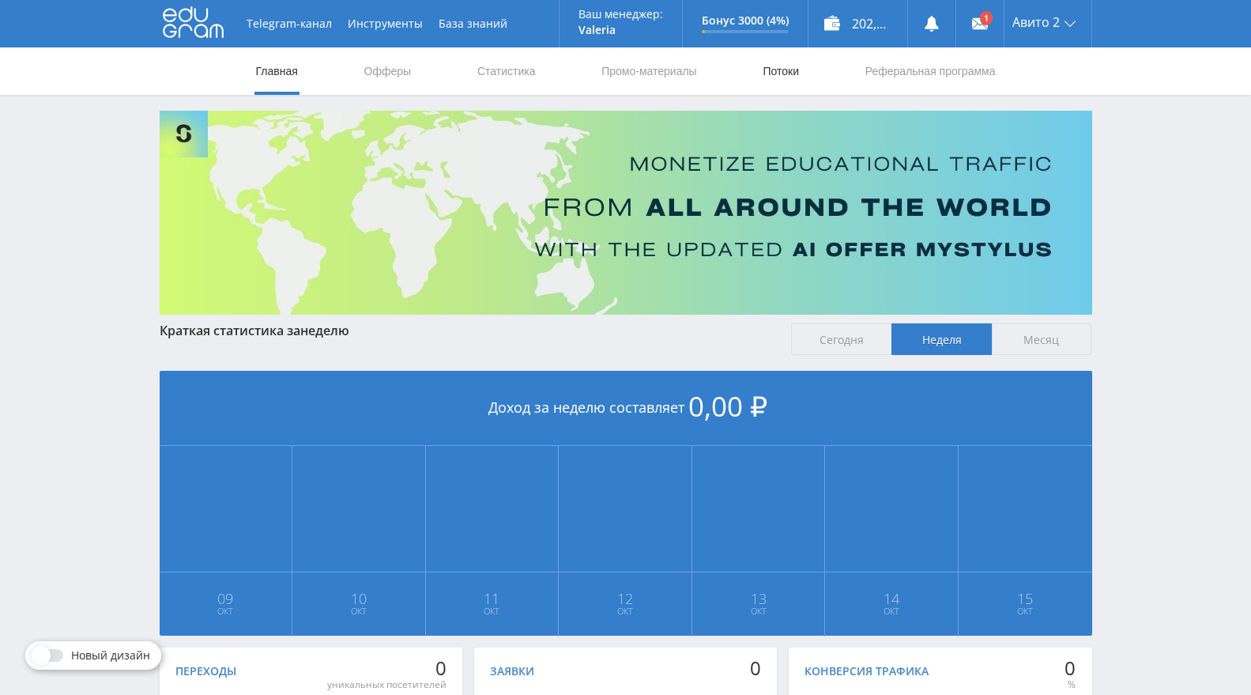
click at [782, 69] on link "Потоки" at bounding box center [781, 70] width 40 height 47
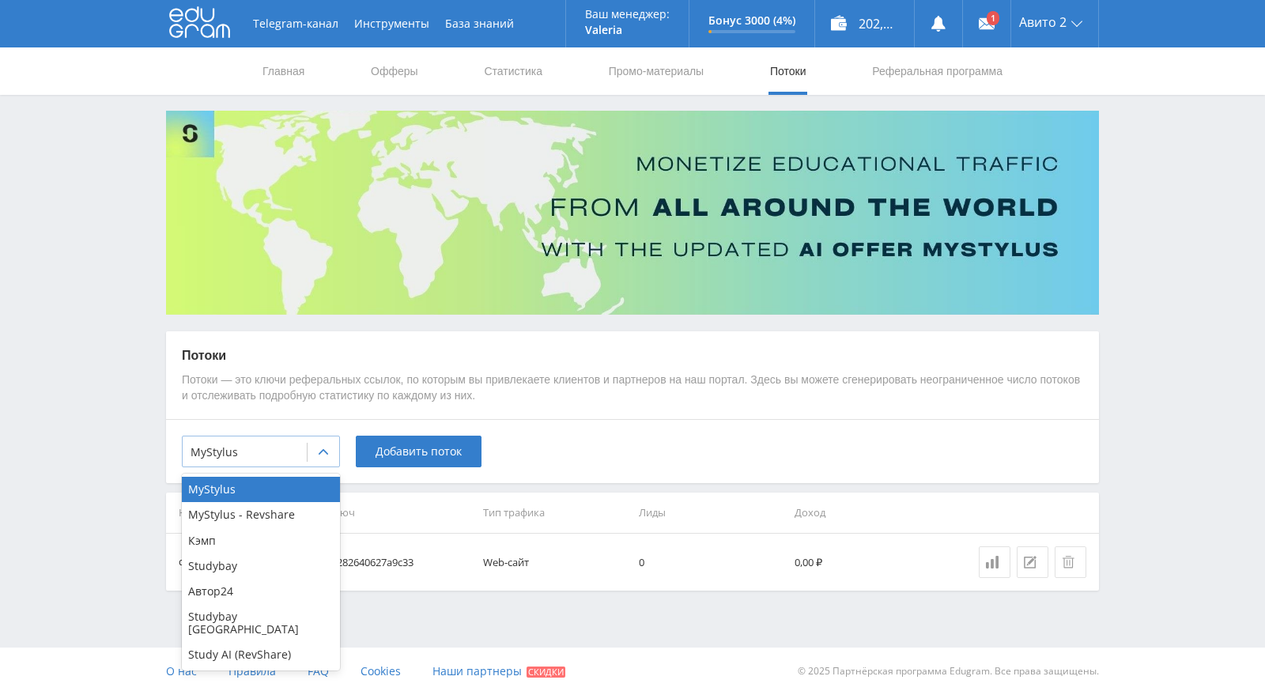
click at [309, 466] on div at bounding box center [323, 452] width 32 height 32
click at [264, 595] on div "Автор24" at bounding box center [261, 591] width 158 height 25
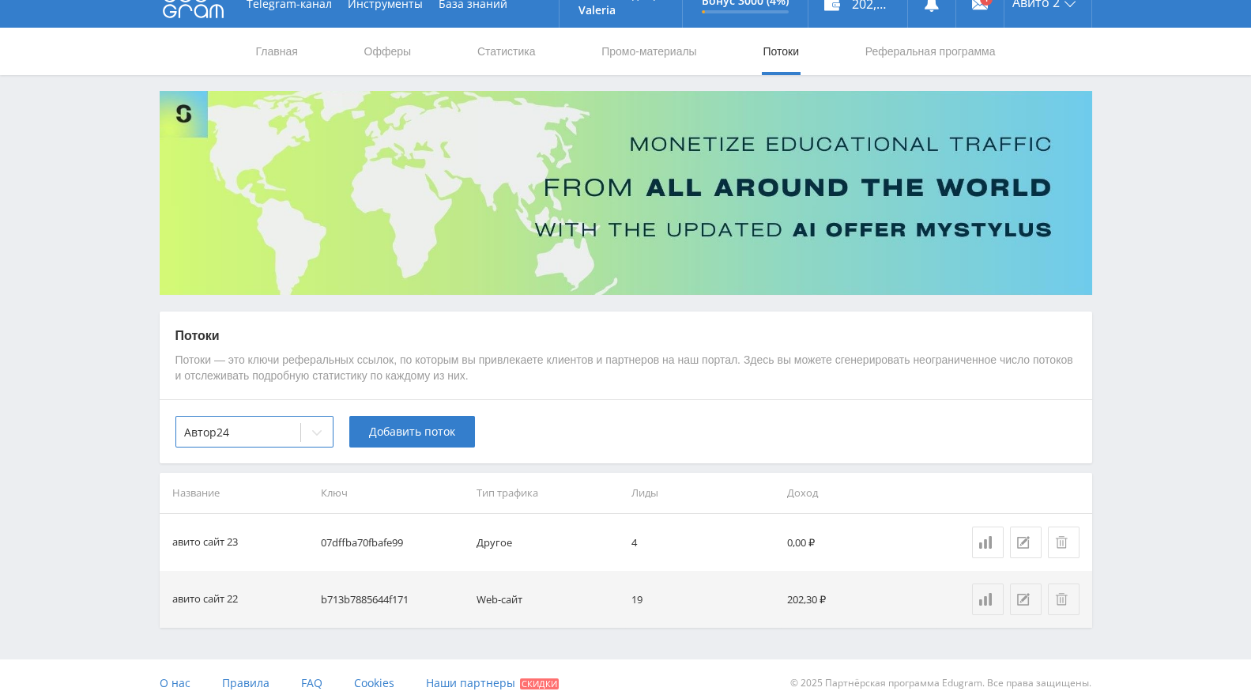
scroll to position [31, 0]
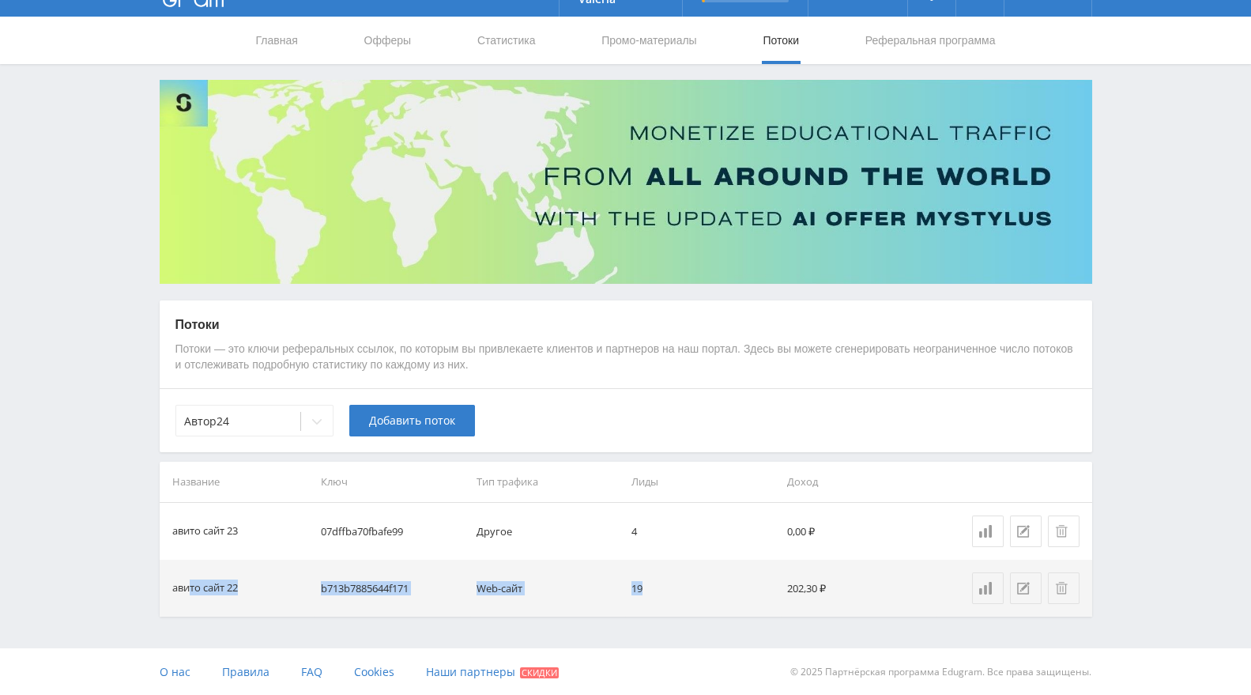
drag, startPoint x: 191, startPoint y: 587, endPoint x: 717, endPoint y: 570, distance: 526.0
click at [717, 570] on tr "авито сайт 22 b713b7885644f171 Web-сайт 19 202,30 ₽" at bounding box center [626, 588] width 933 height 57
click at [371, 580] on td "b713b7885644f171" at bounding box center [393, 588] width 156 height 57
click at [366, 591] on td "b713b7885644f171" at bounding box center [393, 588] width 156 height 57
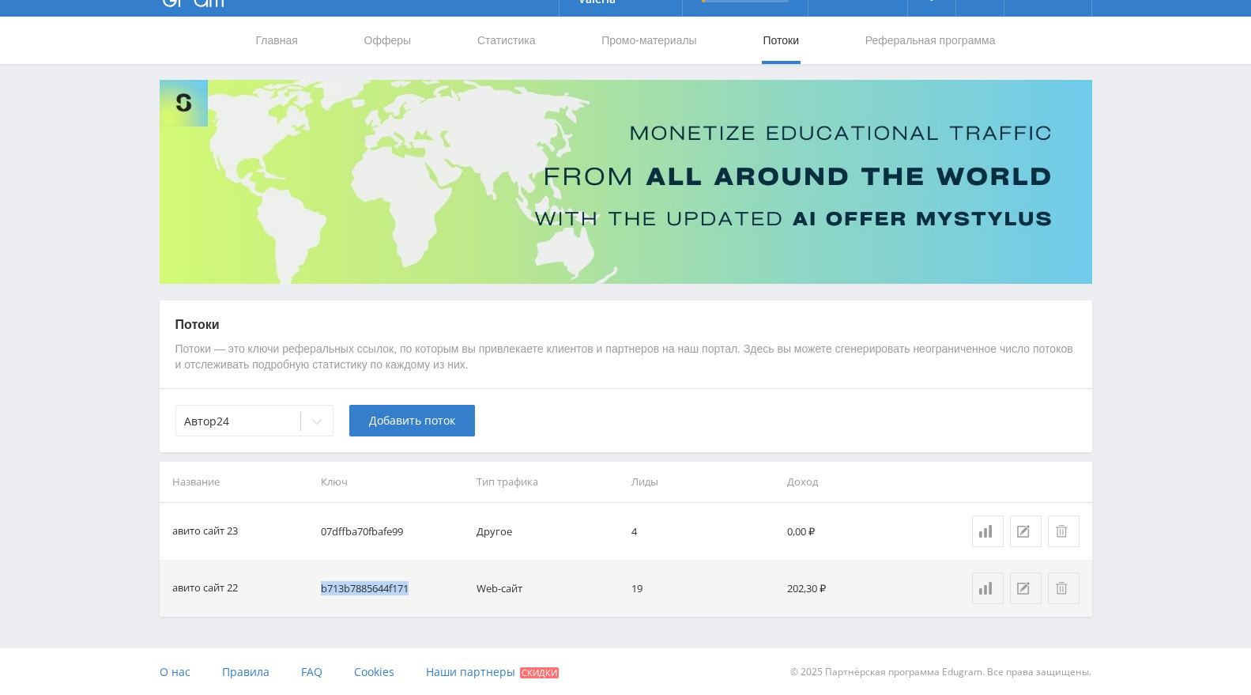
copy td "b713b7885644f171"
click at [370, 528] on td "07dffba70fbafe99" at bounding box center [393, 531] width 156 height 57
copy td "07dffba70fbafe99"
click at [1016, 583] on button at bounding box center [1026, 588] width 32 height 32
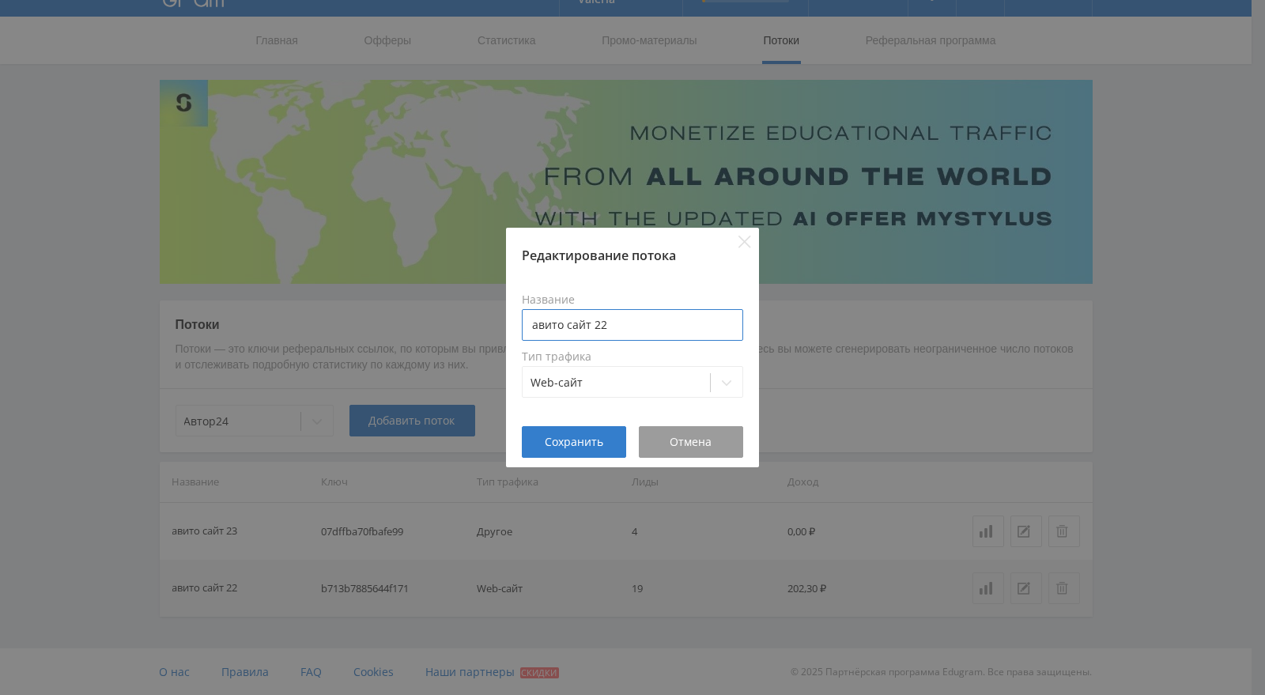
click at [668, 322] on input "авито сайт 22" at bounding box center [632, 325] width 221 height 32
type input "авито сайт 22 (5 в таблице)"
click at [590, 439] on span "Сохранить" at bounding box center [574, 442] width 59 height 13
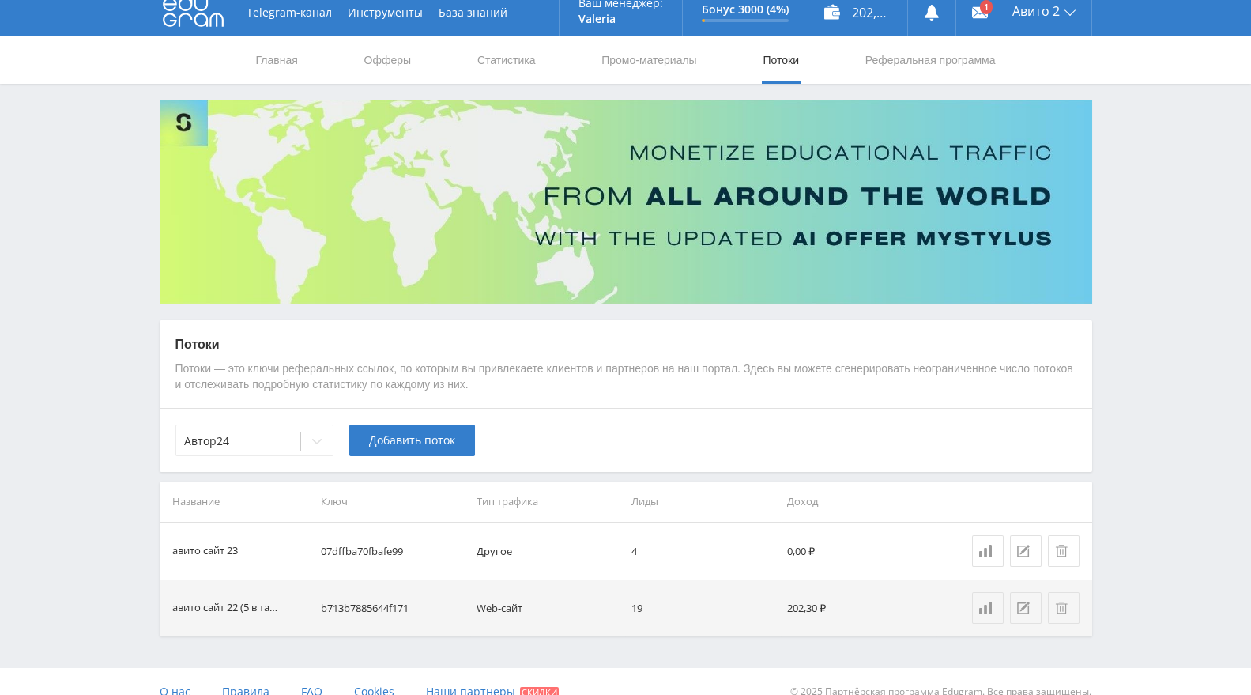
scroll to position [0, 0]
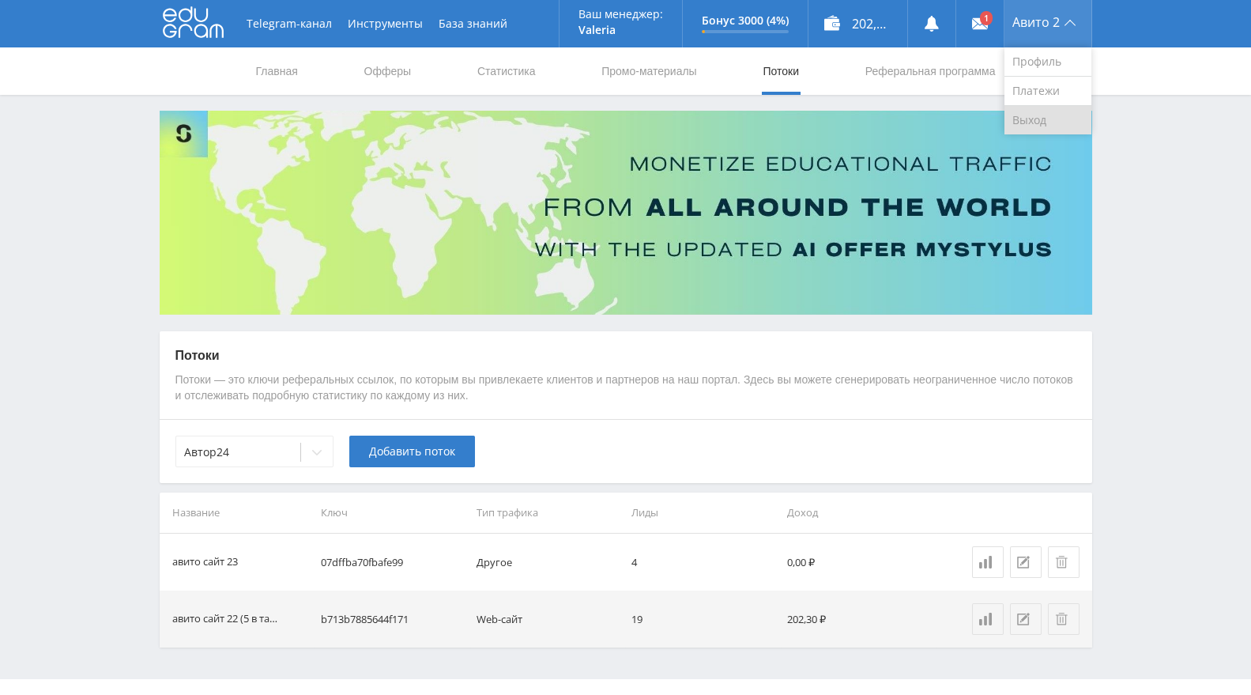
drag, startPoint x: 1062, startPoint y: 116, endPoint x: 1053, endPoint y: 89, distance: 28.3
click at [1061, 116] on link "Выход" at bounding box center [1048, 120] width 87 height 28
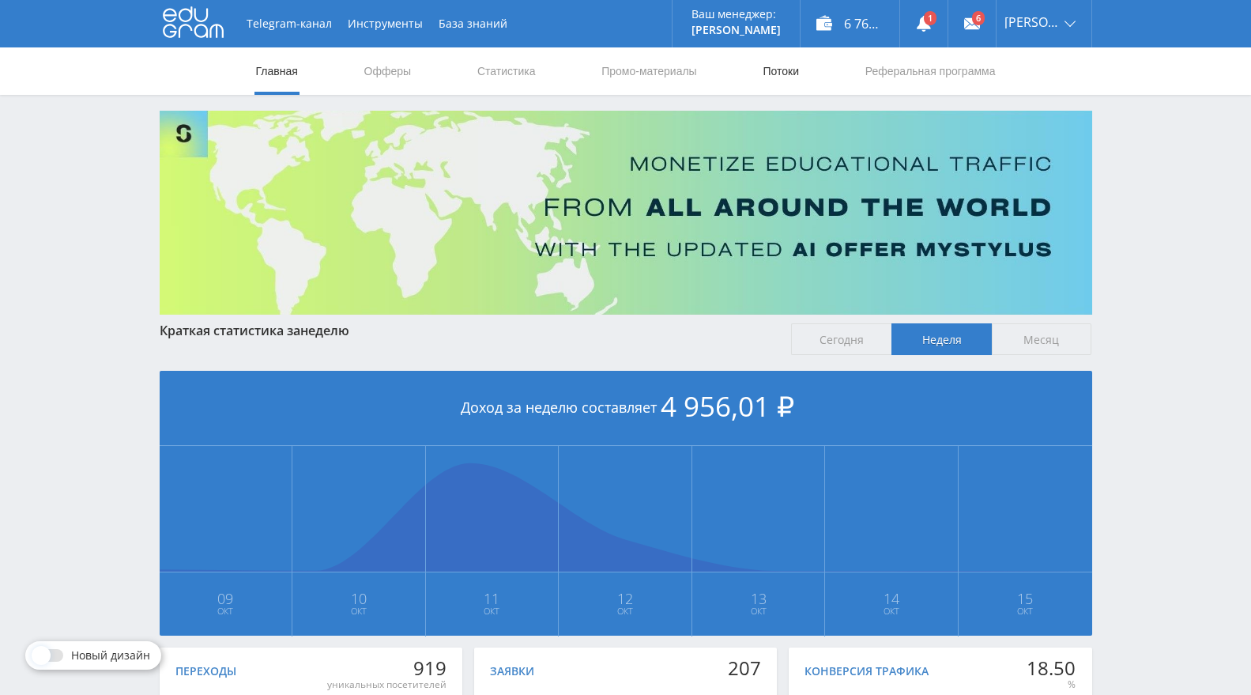
click at [783, 72] on link "Потоки" at bounding box center [781, 70] width 40 height 47
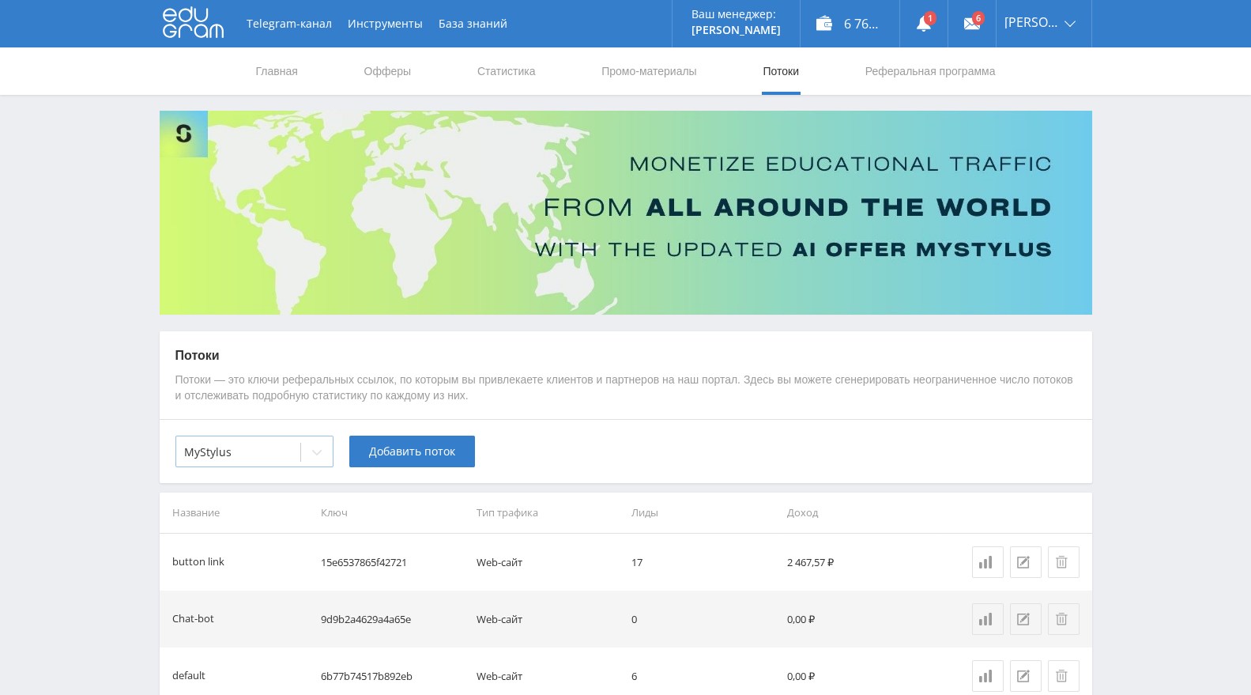
click at [225, 462] on div "MyStylus" at bounding box center [238, 452] width 124 height 22
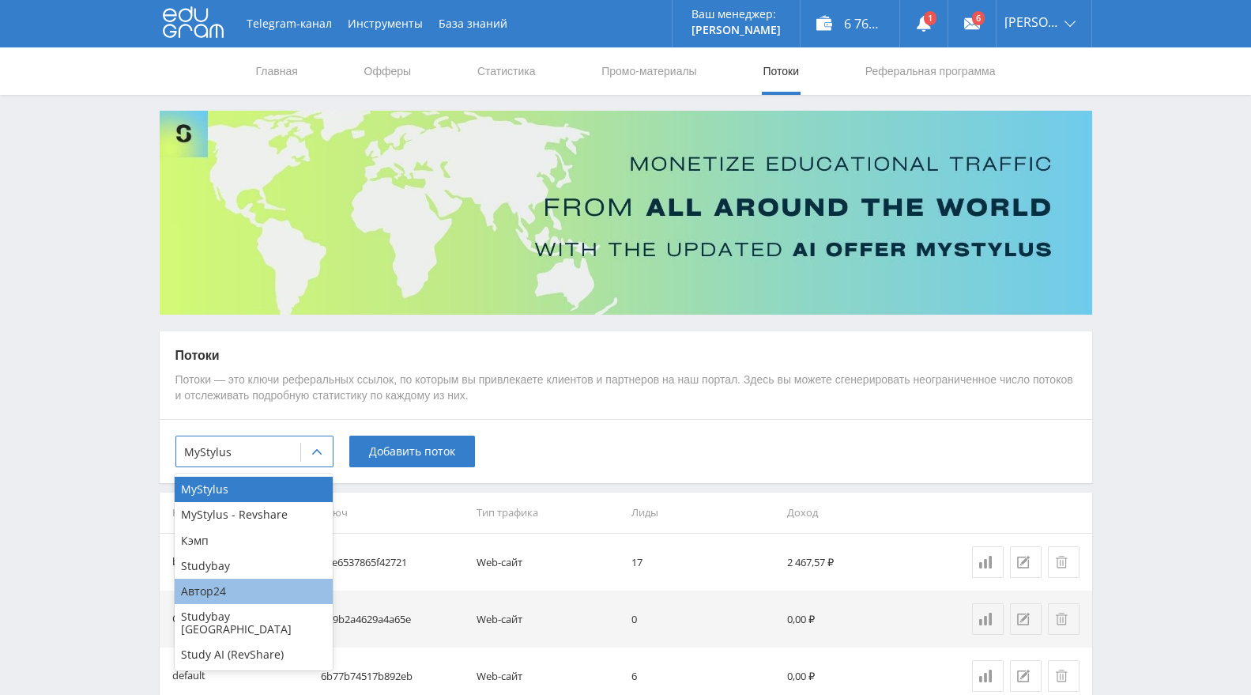
click at [246, 595] on div "Автор24" at bounding box center [254, 591] width 158 height 25
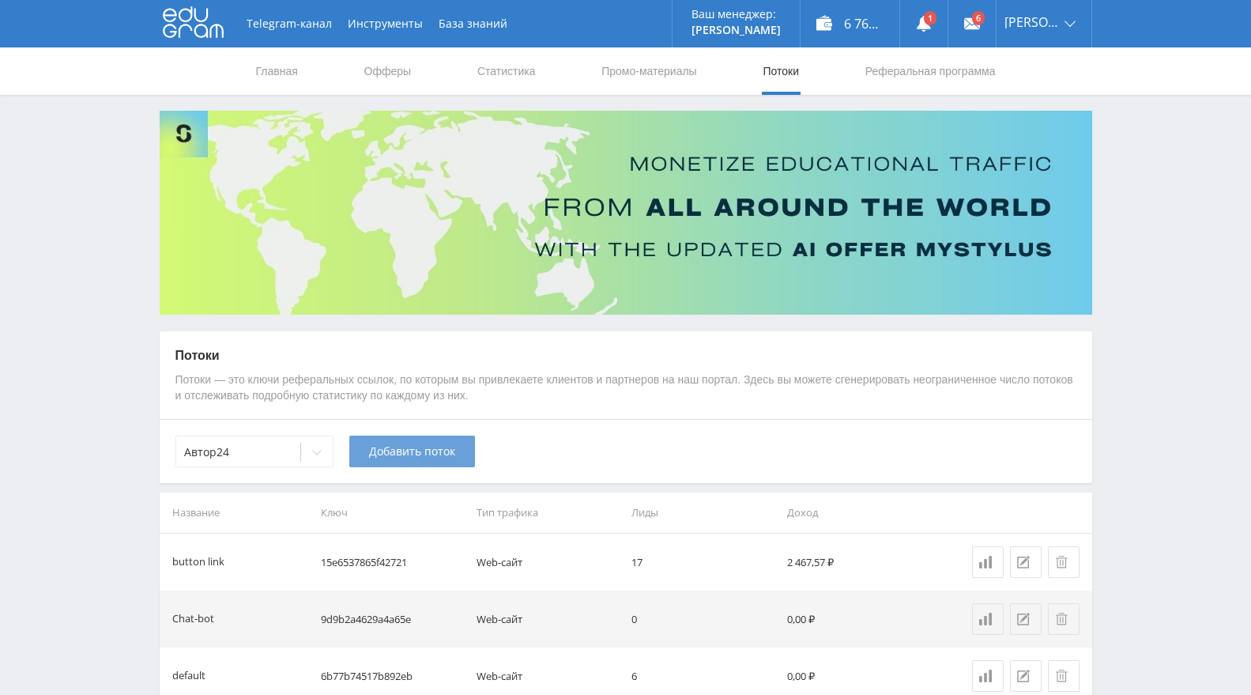
click at [398, 448] on span "Добавить поток" at bounding box center [412, 451] width 86 height 13
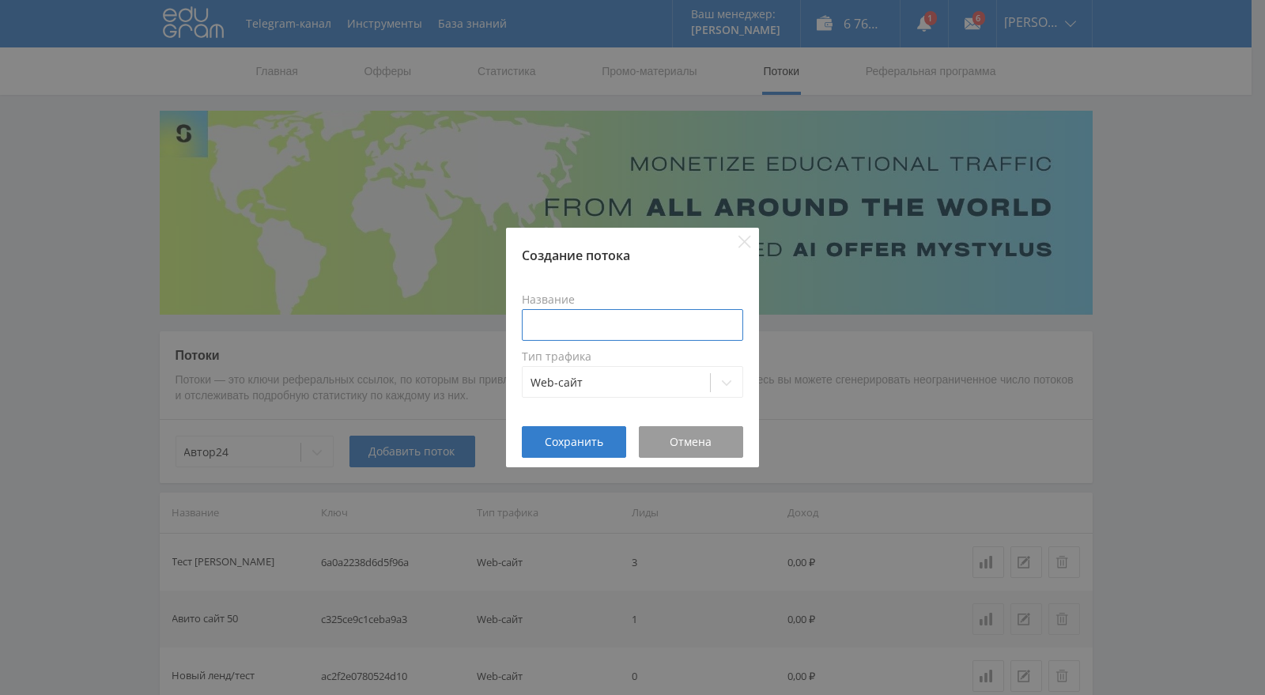
click at [648, 326] on input at bounding box center [632, 325] width 221 height 32
type input "а"
type input "Авито сайт 0 (2.0)"
click at [591, 440] on span "Сохранить" at bounding box center [574, 442] width 59 height 13
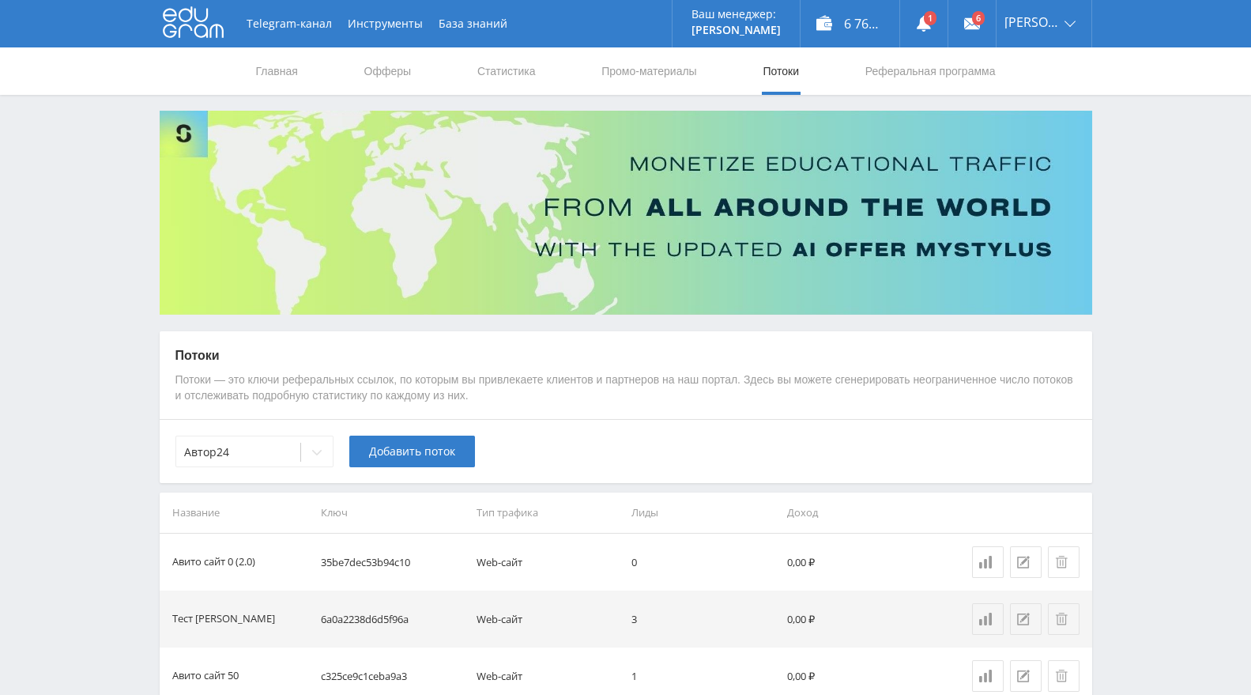
click at [368, 554] on td "35be7dec53b94c10" at bounding box center [393, 562] width 156 height 57
copy td "35be7dec53b94c10"
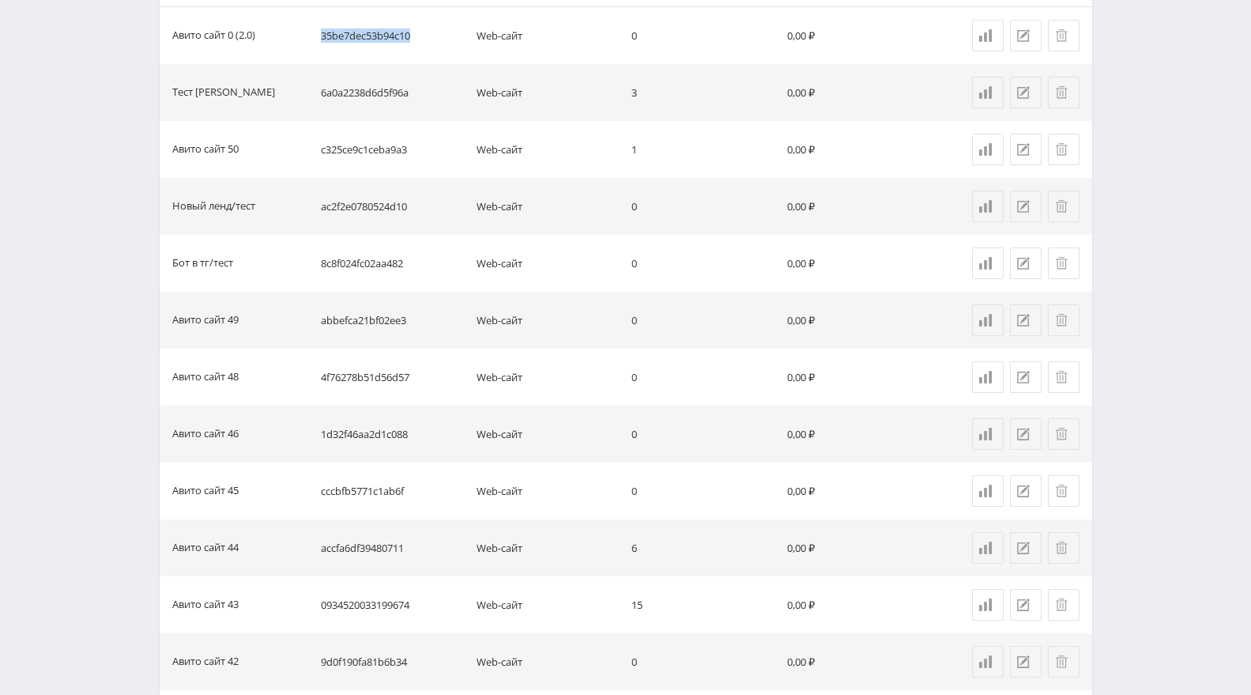
scroll to position [1159, 0]
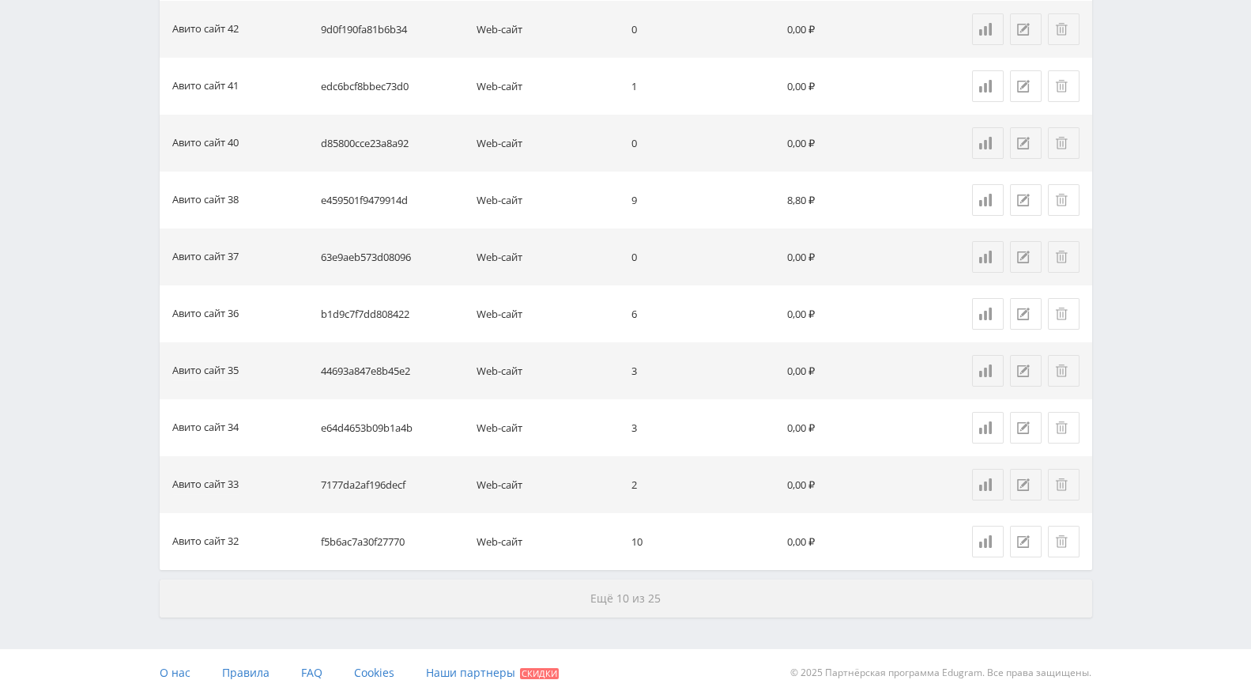
click at [647, 598] on span "Ещё 10 из 25" at bounding box center [626, 598] width 70 height 15
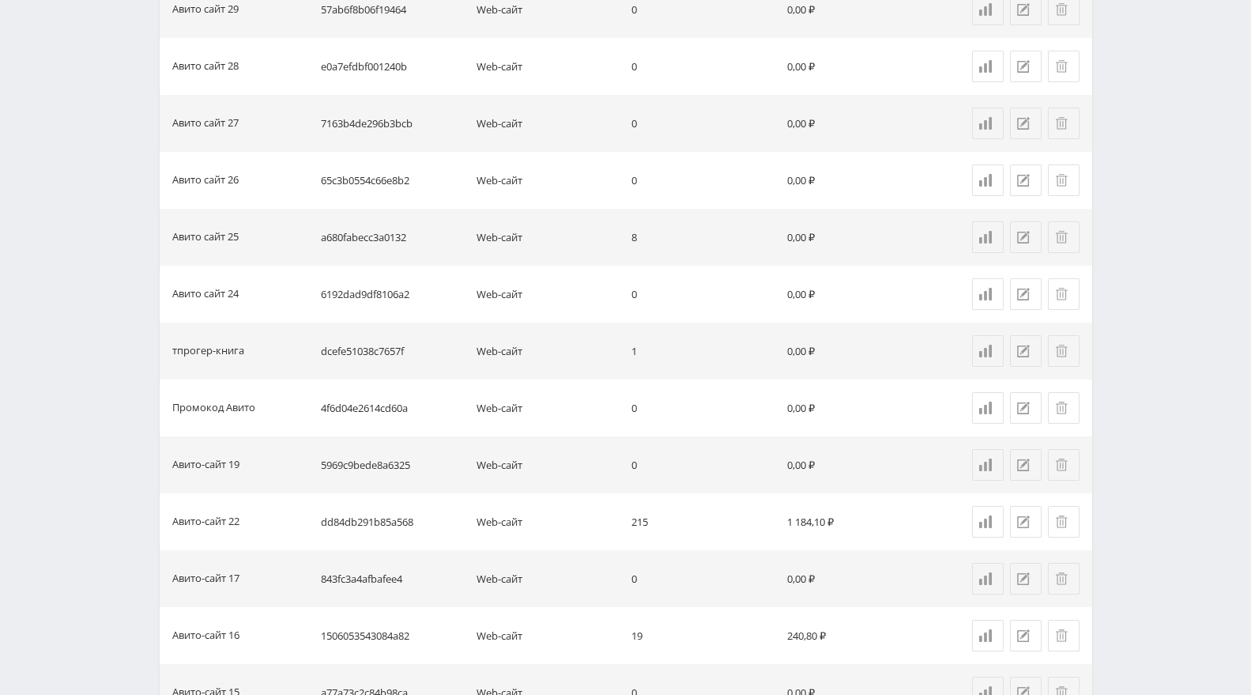
scroll to position [2297, 0]
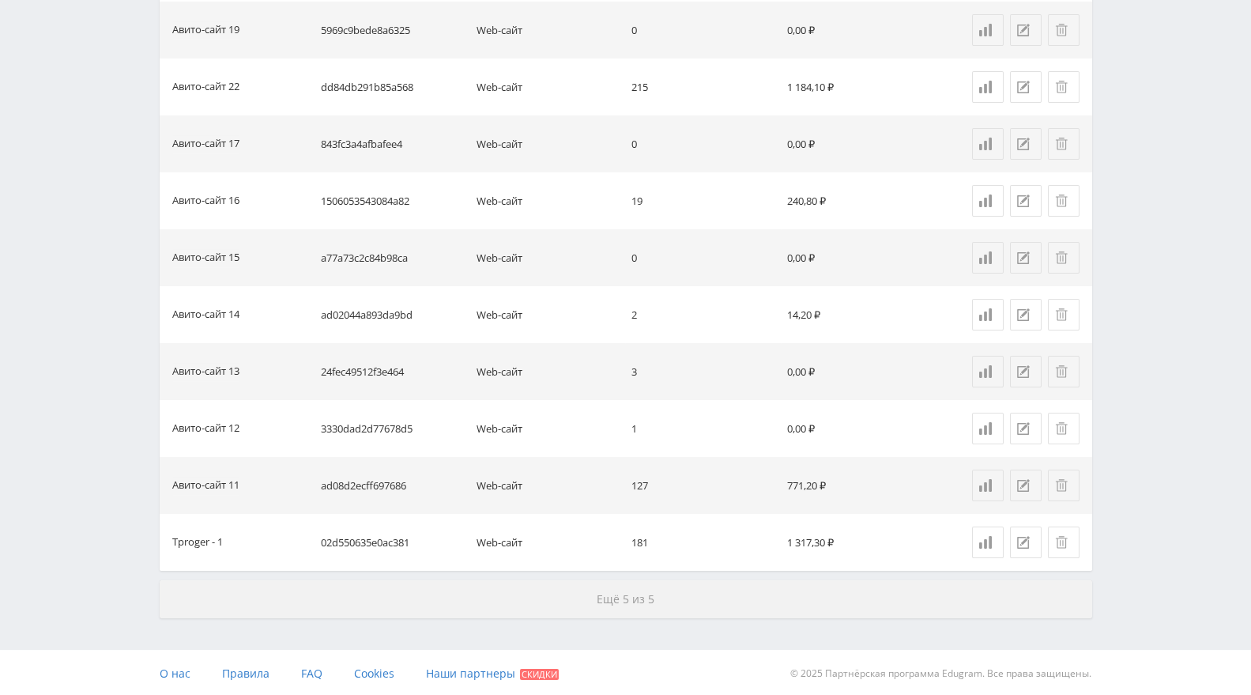
click at [632, 610] on button "Ещё 5 из 5" at bounding box center [626, 599] width 933 height 38
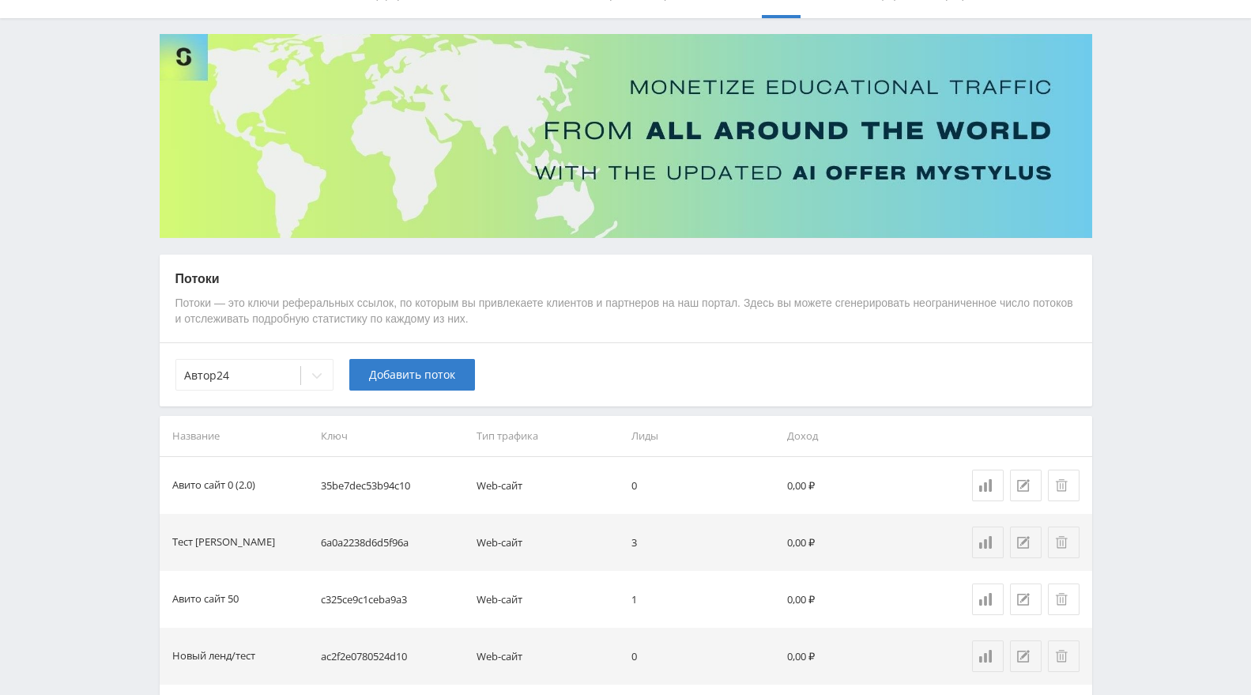
scroll to position [0, 0]
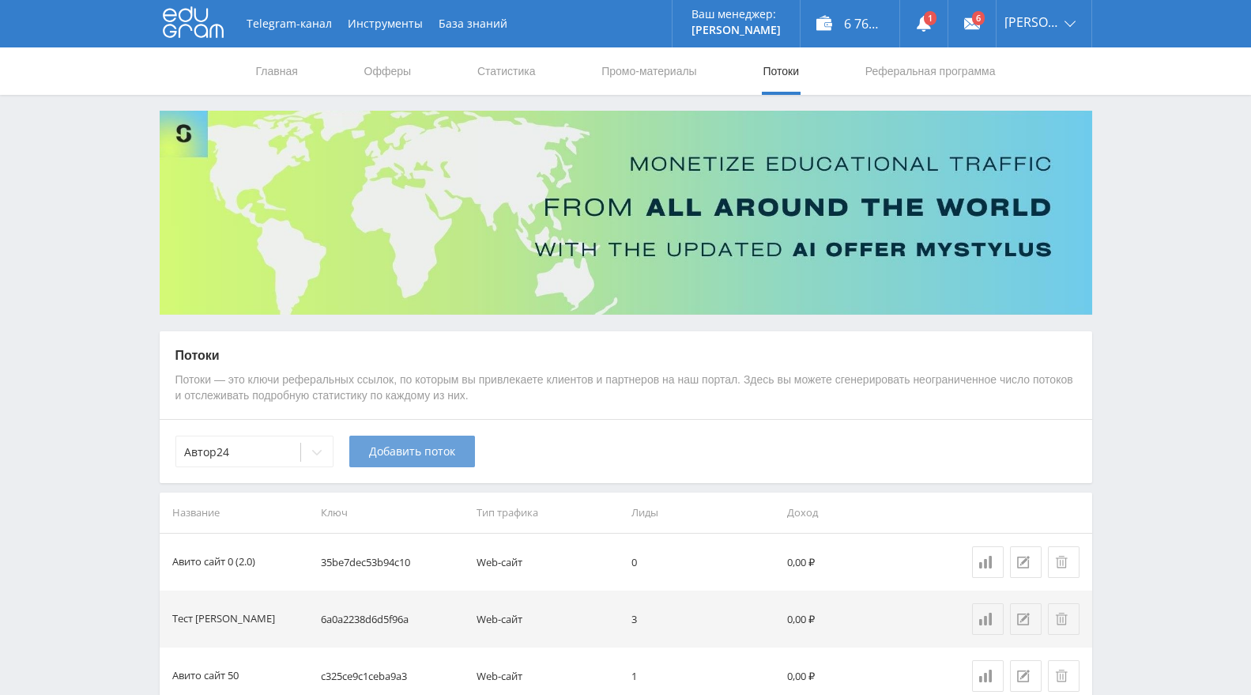
click at [407, 459] on button "Добавить поток" at bounding box center [412, 452] width 126 height 32
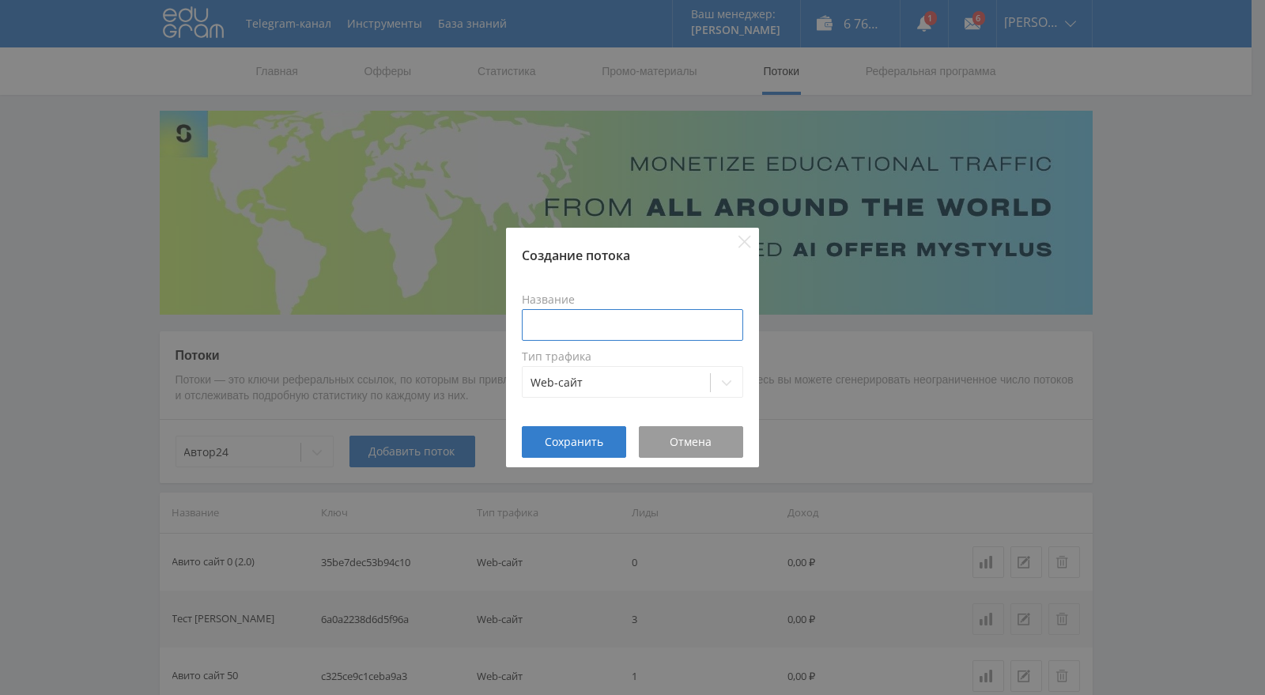
click at [609, 325] on input at bounding box center [632, 325] width 221 height 32
type input "Авито сайт 2 (2)"
click at [602, 440] on div "Сохранить" at bounding box center [574, 442] width 65 height 13
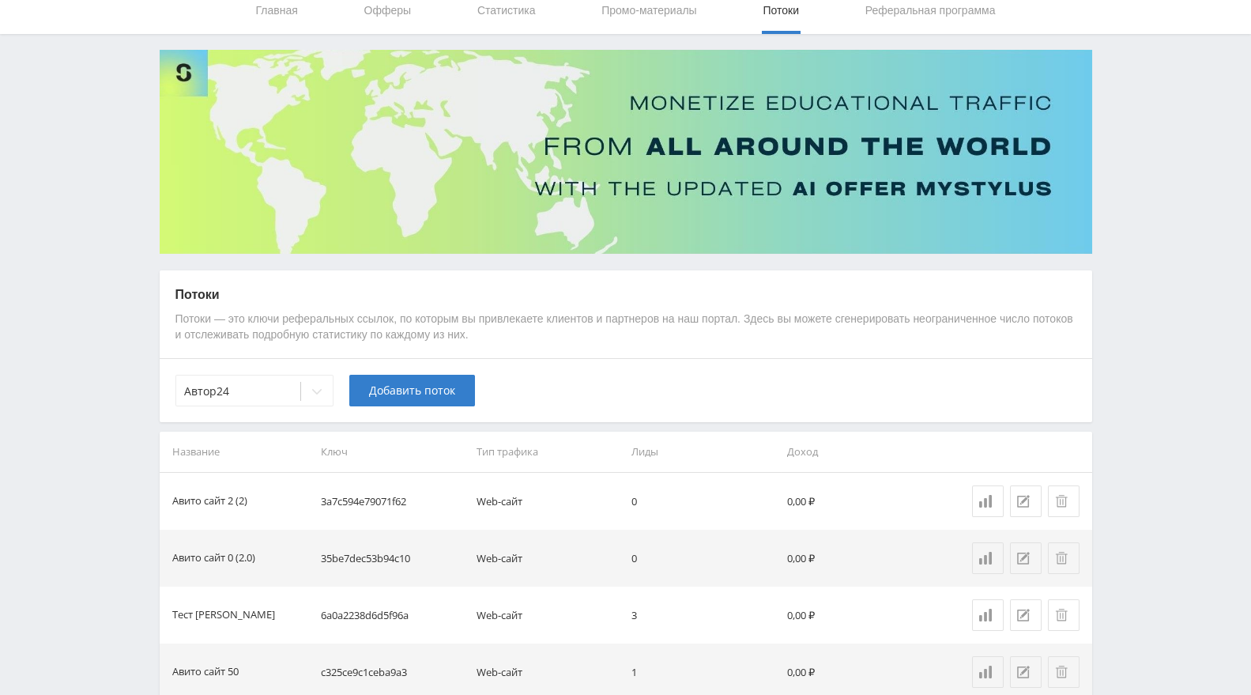
scroll to position [88, 0]
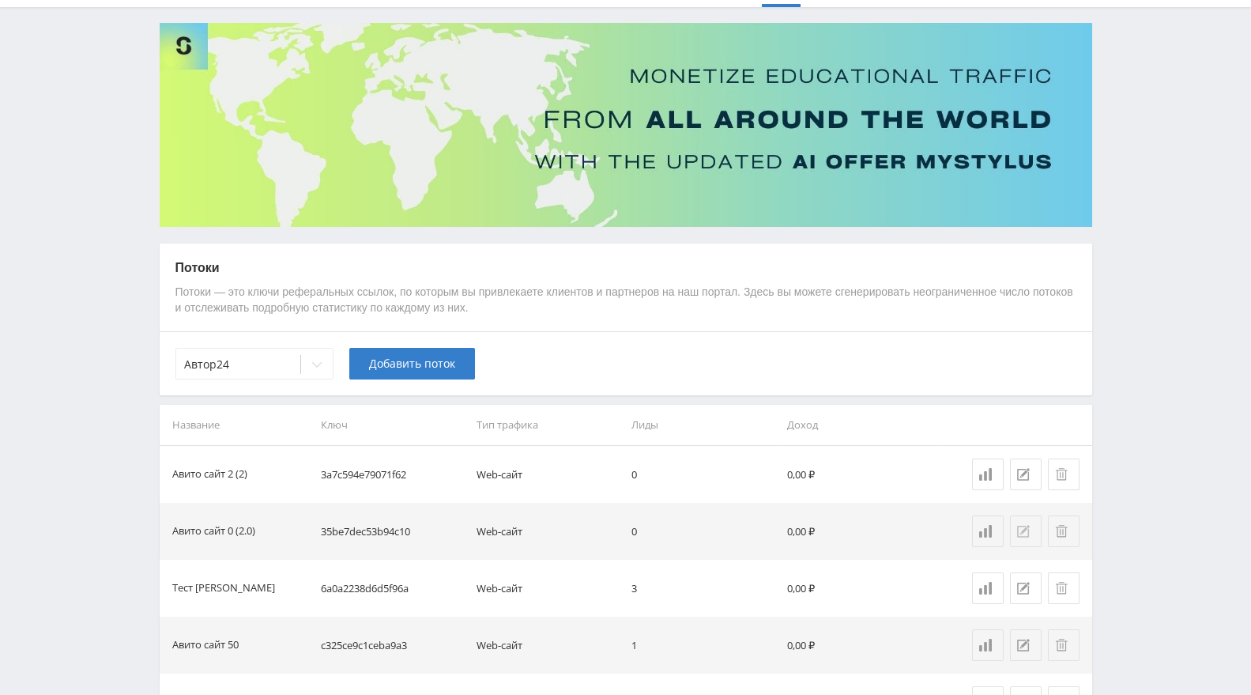
click at [1028, 531] on icon at bounding box center [1023, 531] width 13 height 13
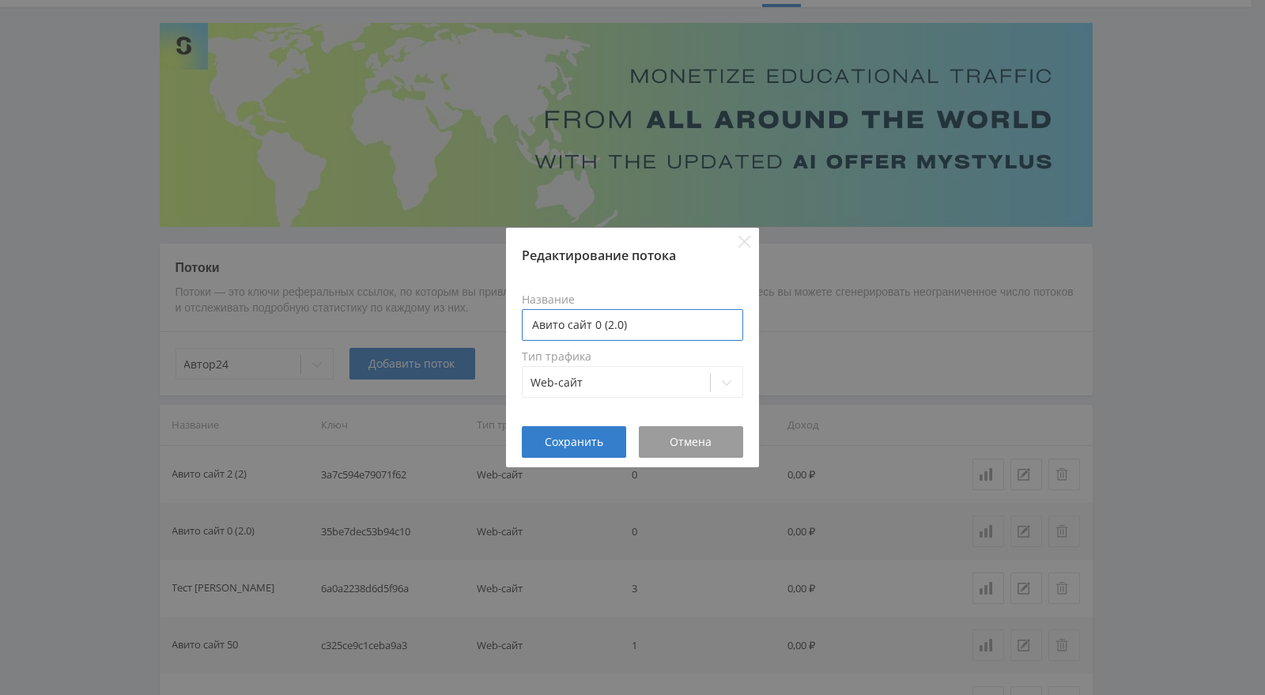
click at [683, 319] on input "Авито сайт 0 (2.0)" at bounding box center [632, 325] width 221 height 32
type input "Авито сайт 0 (2)"
click at [601, 437] on span "Сохранить" at bounding box center [574, 442] width 59 height 13
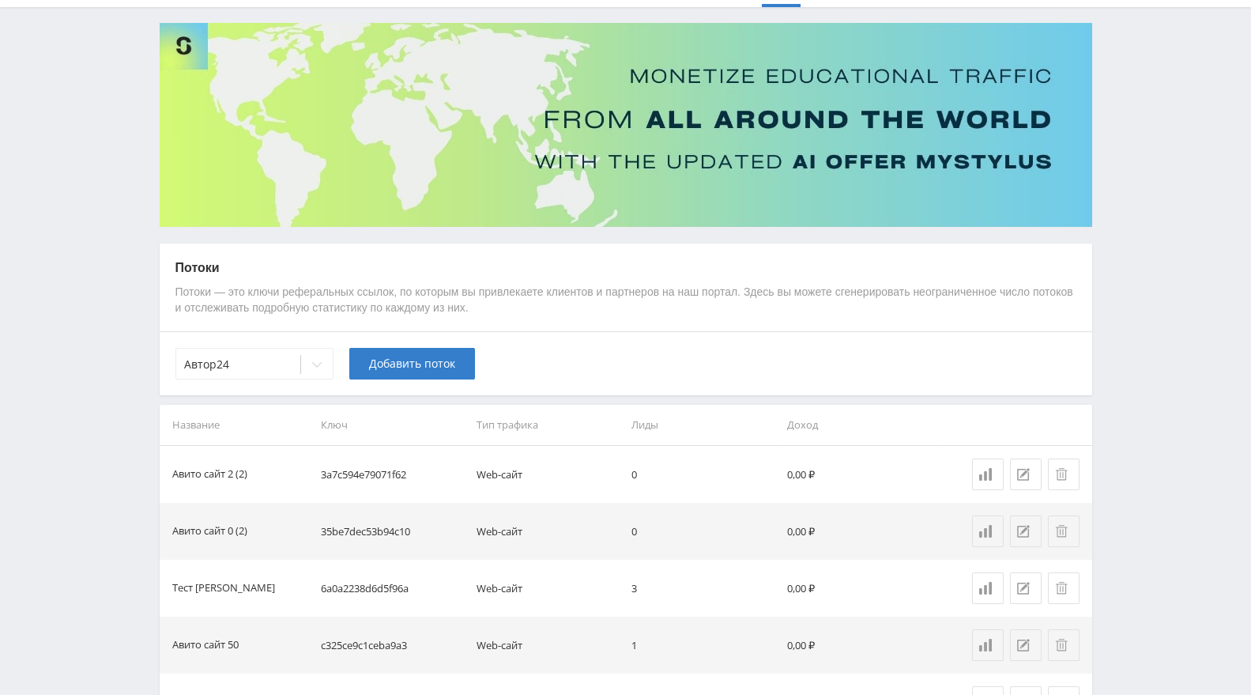
click at [409, 468] on td "3a7c594e79071f62" at bounding box center [393, 474] width 156 height 57
click at [374, 474] on td "3a7c594e79071f62" at bounding box center [393, 474] width 156 height 57
copy td "3a7c594e79071f62"
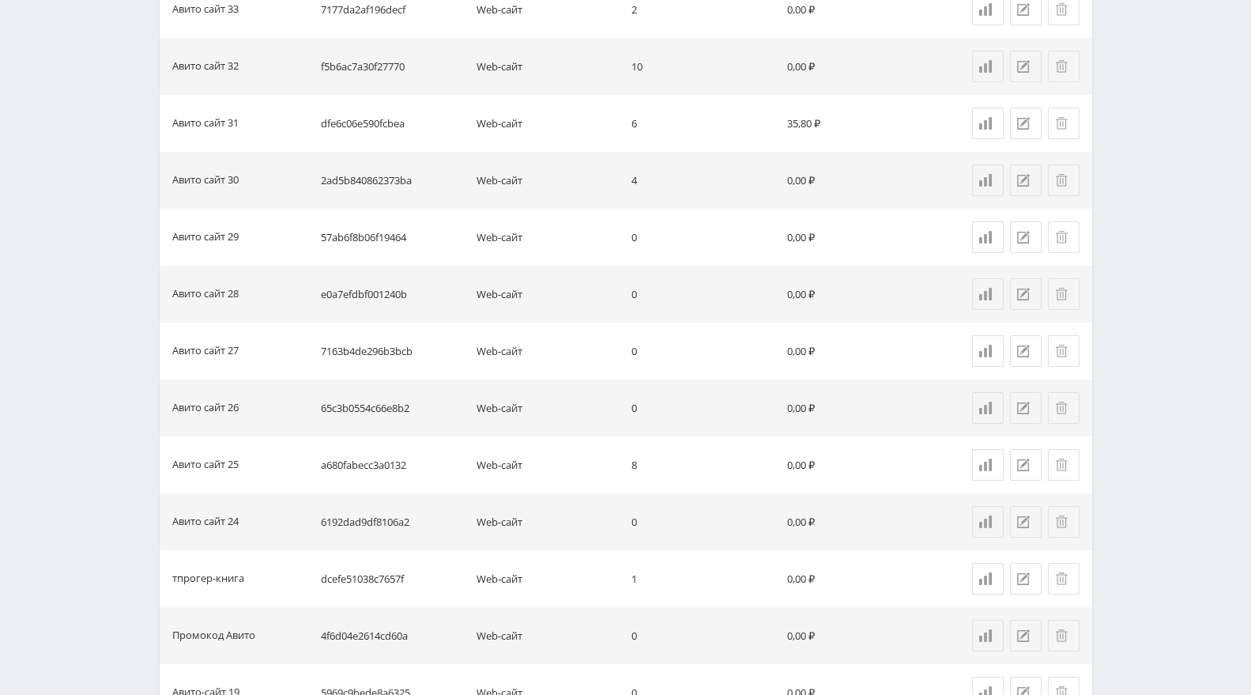
scroll to position [0, 0]
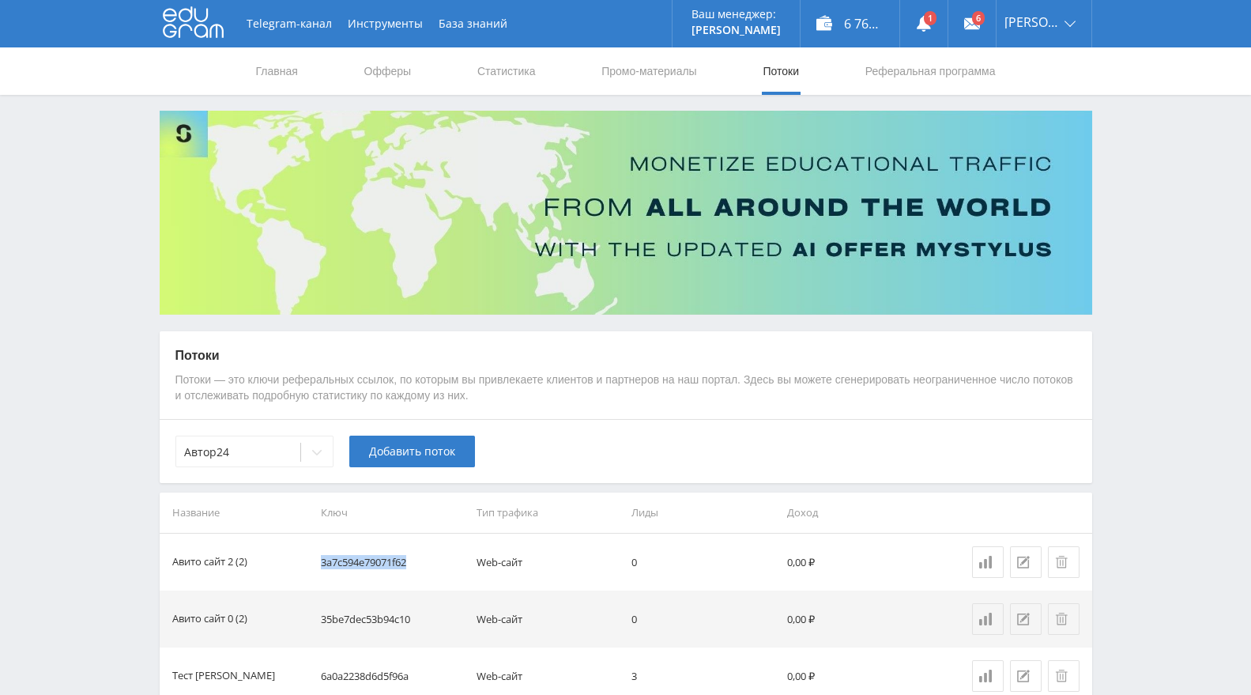
click at [424, 459] on button "Добавить поток" at bounding box center [412, 452] width 126 height 32
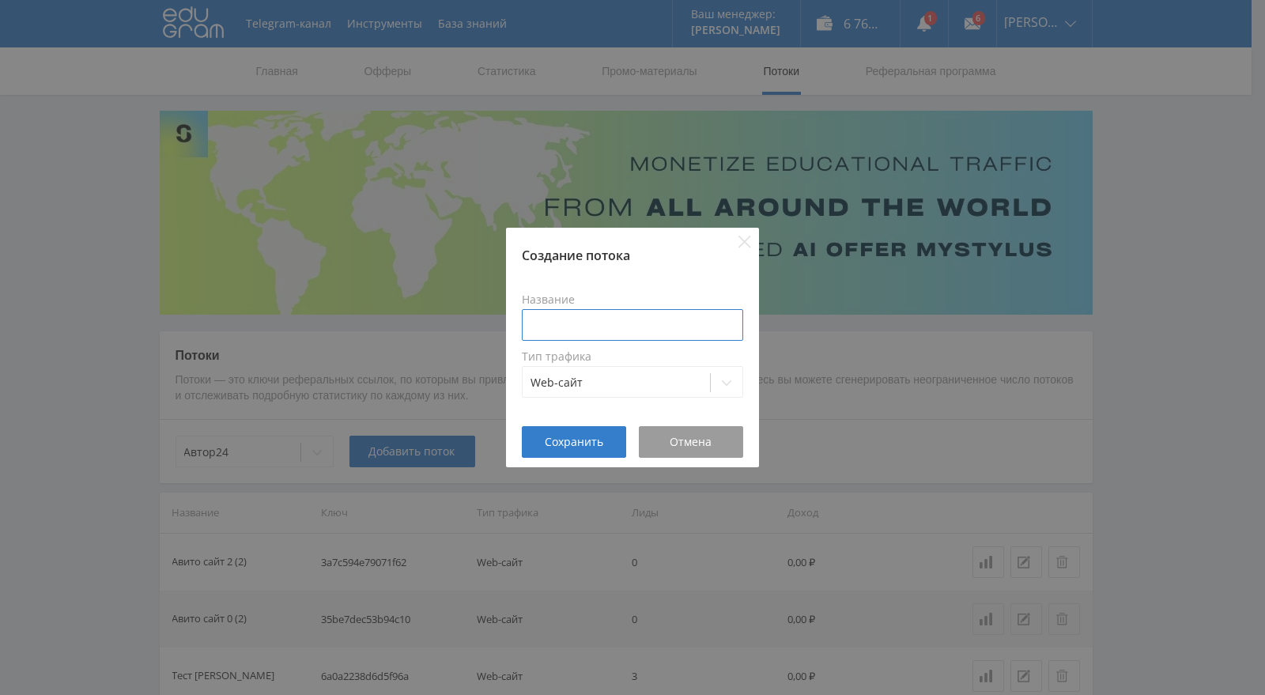
click at [592, 317] on input at bounding box center [632, 325] width 221 height 32
type input "Авито сайт 10 (2)"
click at [596, 442] on span "Сохранить" at bounding box center [574, 442] width 59 height 13
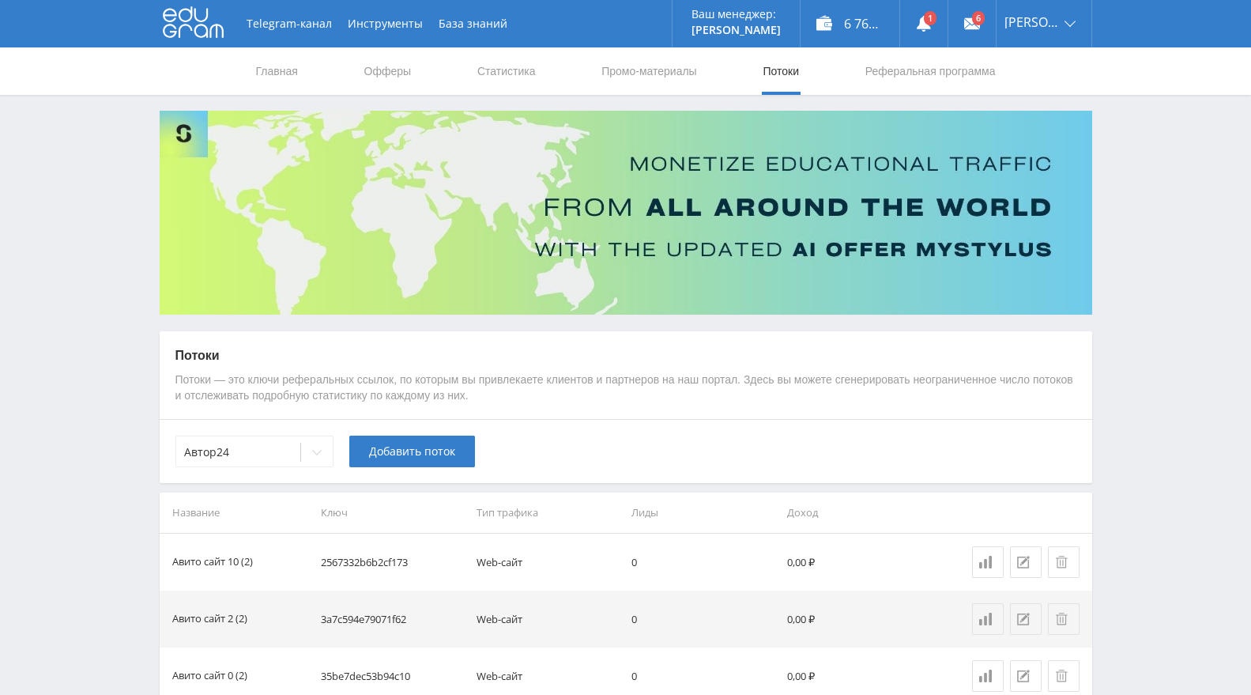
click at [393, 554] on td "2567332b6b2cf173" at bounding box center [393, 562] width 156 height 57
copy td "2567332b6b2cf173"
click at [589, 420] on div "Автор24 Добавить поток" at bounding box center [626, 451] width 933 height 64
click at [433, 446] on span "Добавить поток" at bounding box center [412, 451] width 86 height 13
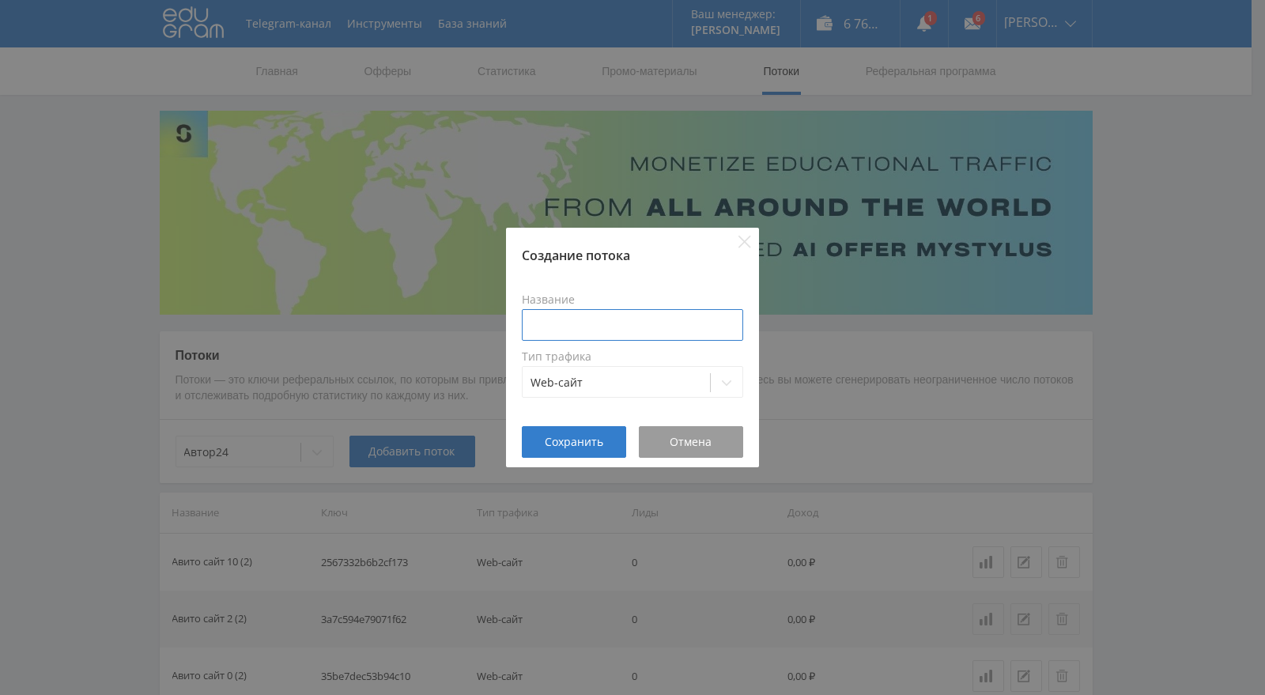
click at [636, 319] on input at bounding box center [632, 325] width 221 height 32
type input "а"
type input "Авито сайт 11 (2)"
click at [596, 449] on button "Сохранить" at bounding box center [574, 442] width 104 height 32
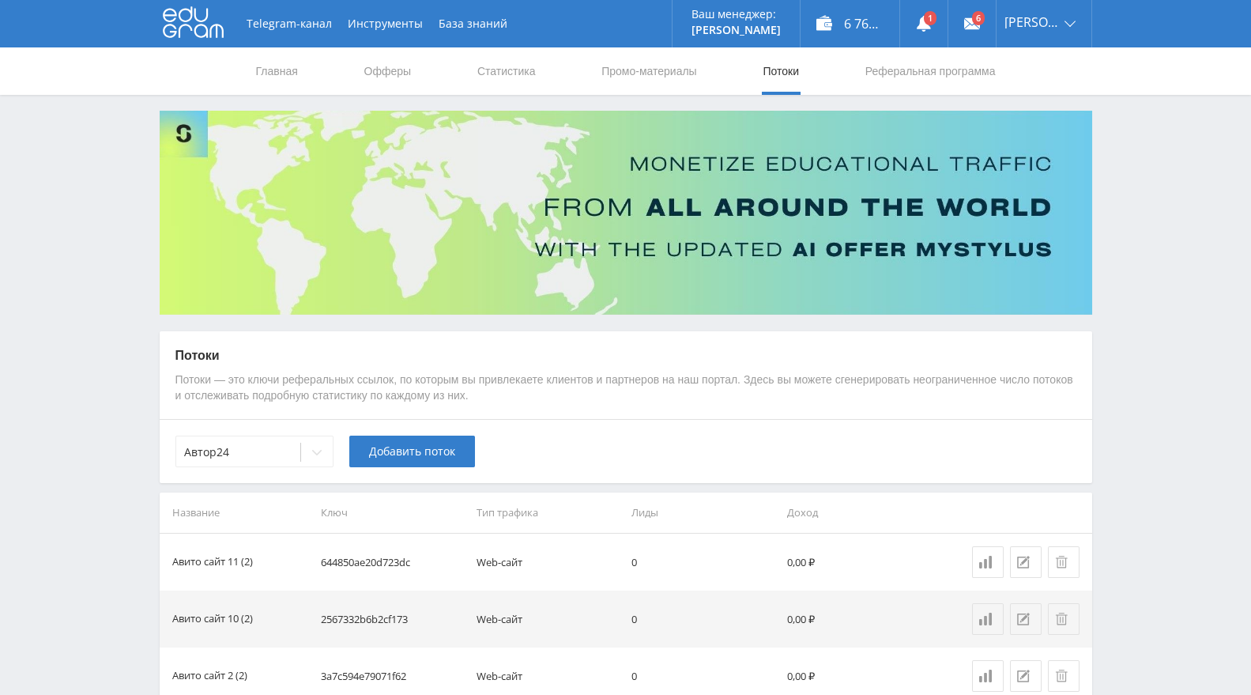
click at [386, 563] on td "644850ae20d723dc" at bounding box center [393, 562] width 156 height 57
copy td "644850ae20d723dc"
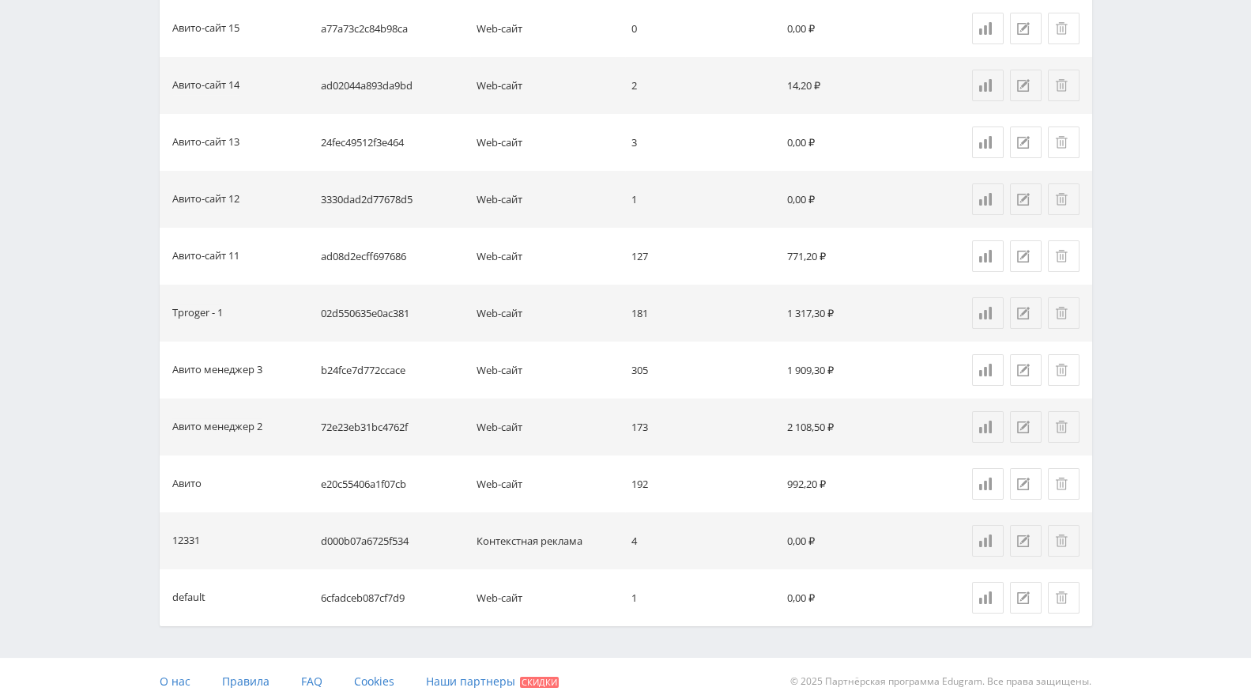
scroll to position [2705, 0]
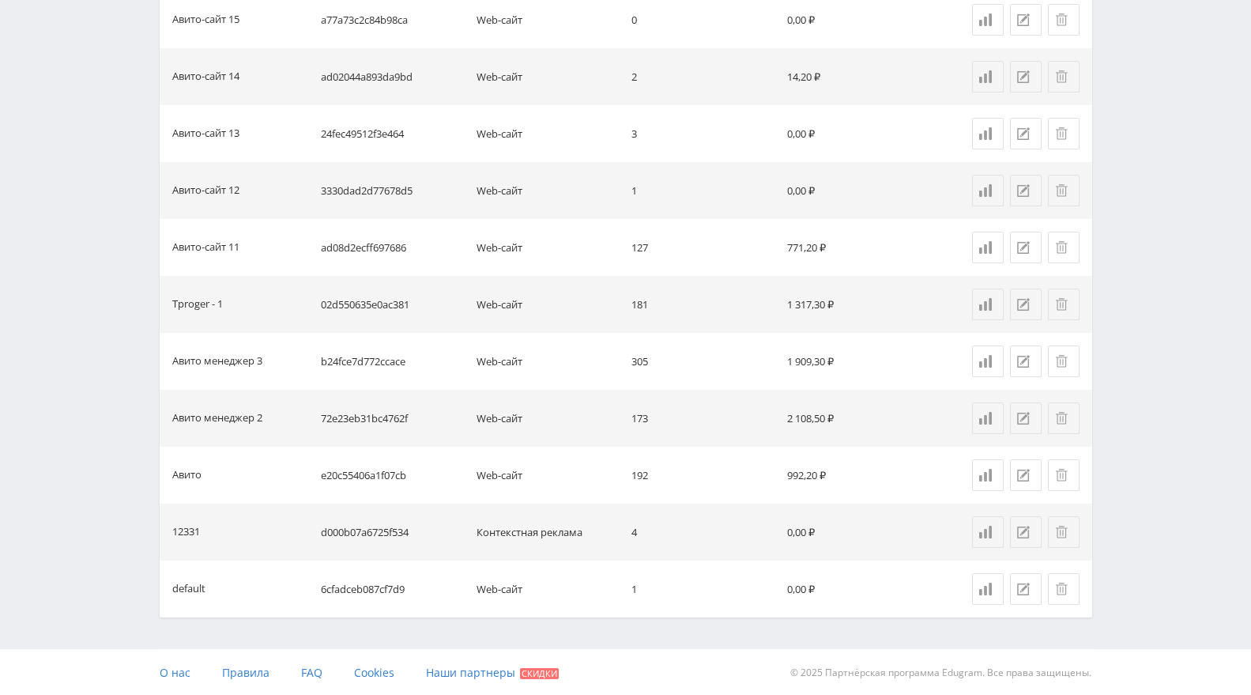
click at [398, 193] on td "3330dad2d77678d5" at bounding box center [393, 190] width 156 height 57
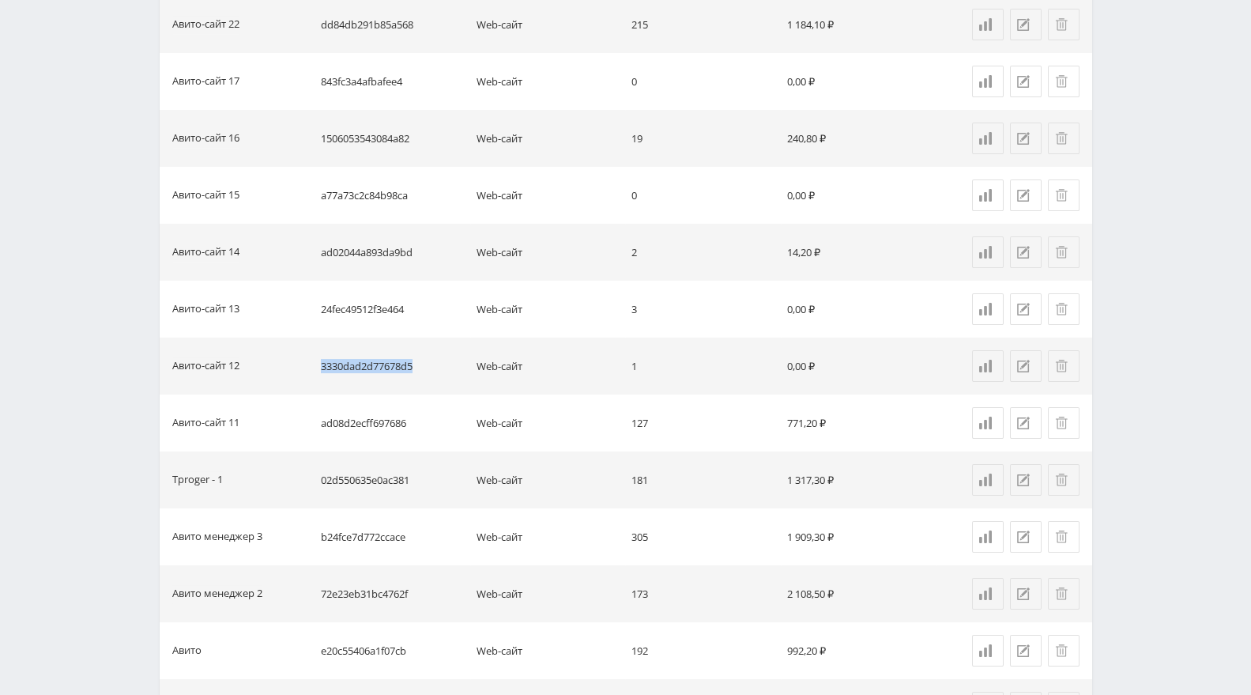
scroll to position [0, 0]
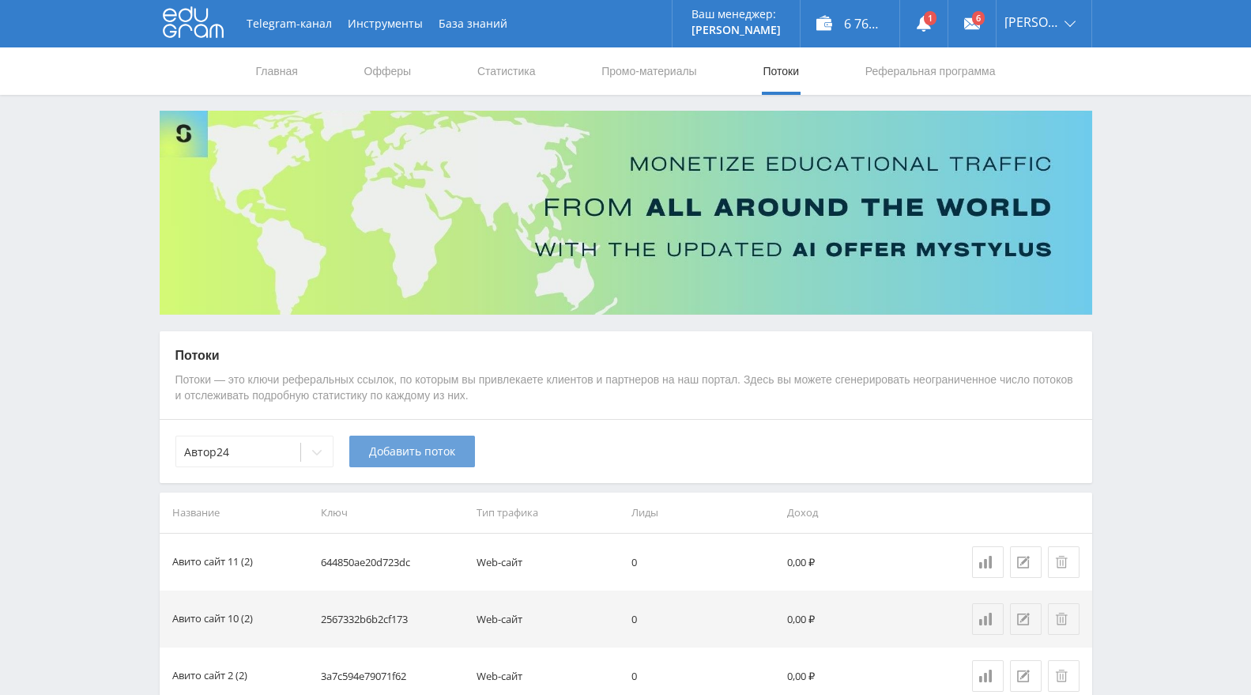
click at [411, 456] on span "Добавить поток" at bounding box center [412, 451] width 86 height 13
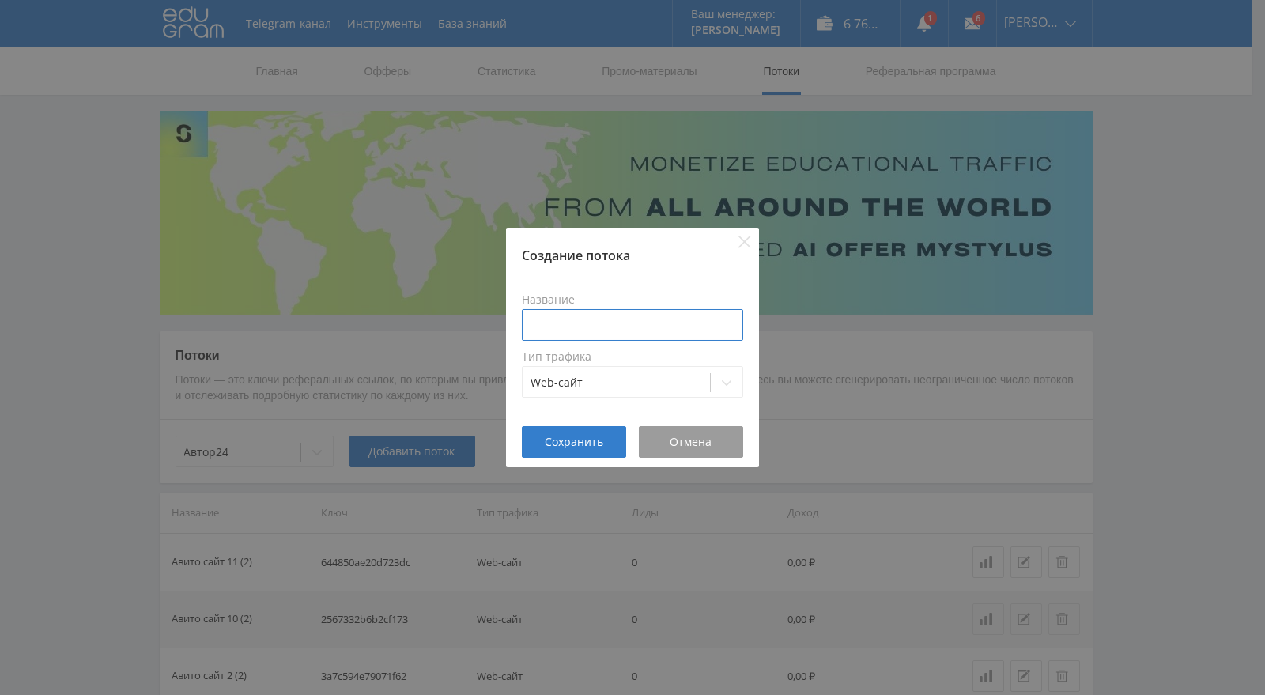
click at [589, 309] on input at bounding box center [632, 325] width 221 height 32
type input "Авито сайт 7"
click at [580, 444] on span "Сохранить" at bounding box center [574, 442] width 59 height 13
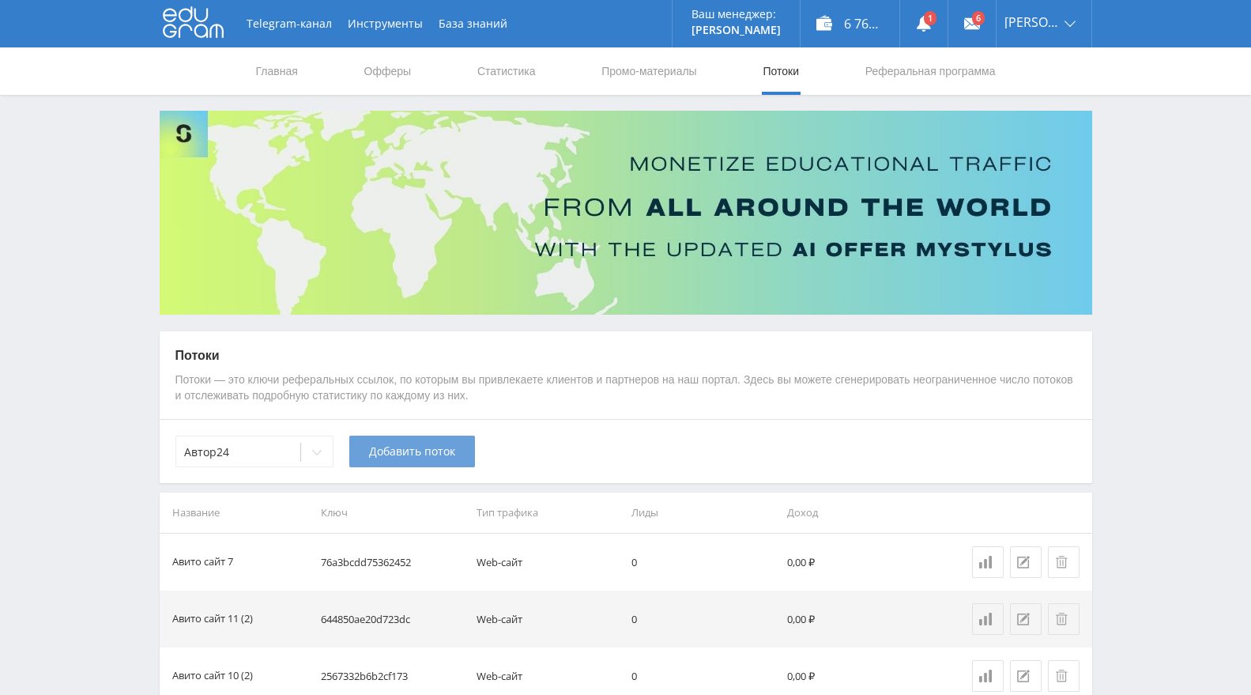
click at [394, 462] on button "Добавить поток" at bounding box center [412, 452] width 126 height 32
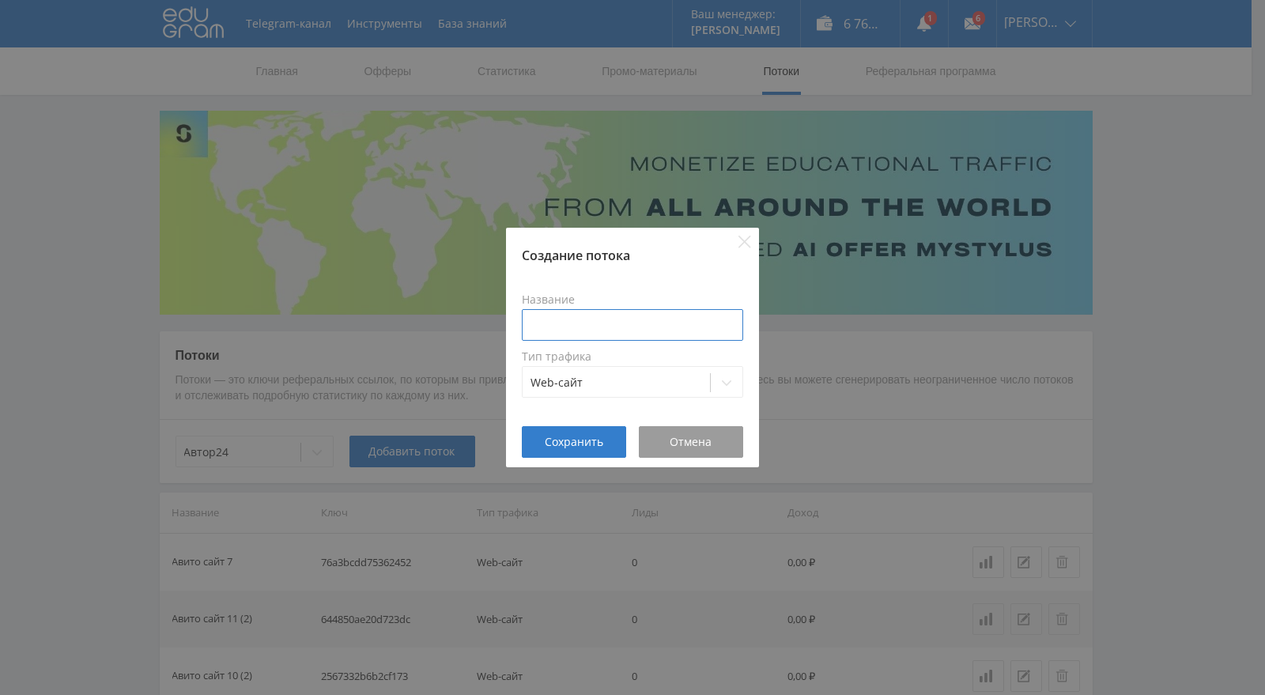
click at [576, 326] on input at bounding box center [632, 325] width 221 height 32
type input "Авито сайт 8"
click at [580, 441] on span "Сохранить" at bounding box center [574, 442] width 59 height 13
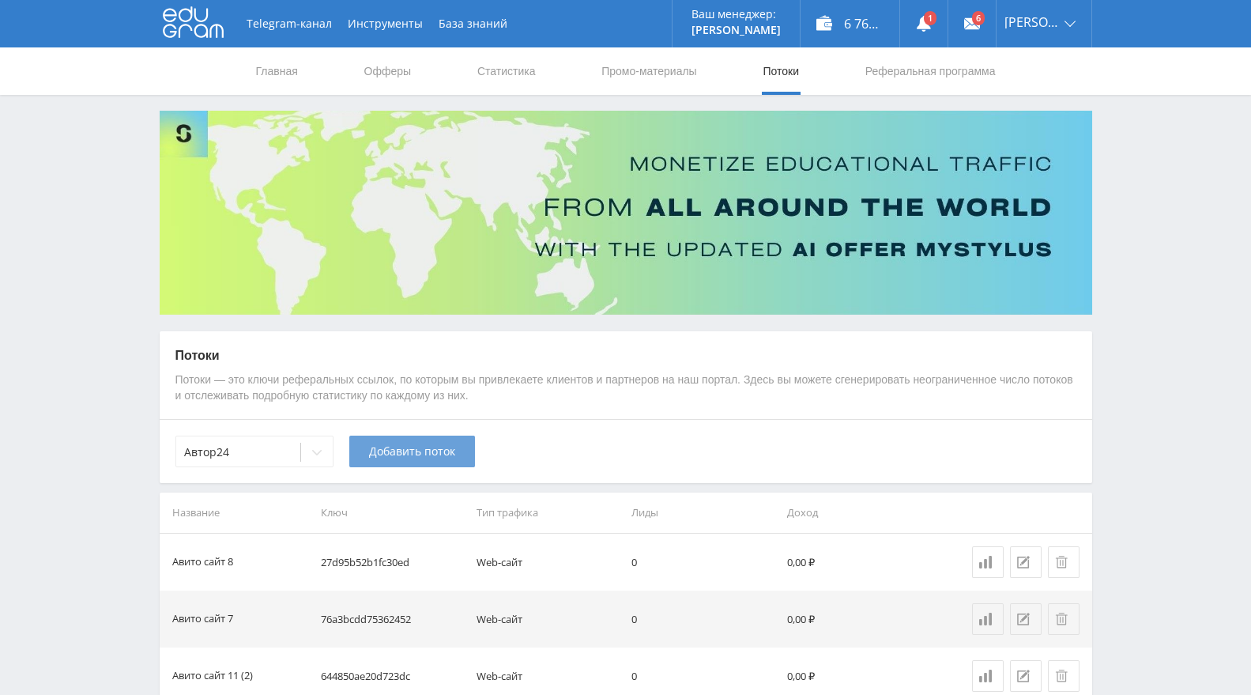
click at [420, 446] on span "Добавить поток" at bounding box center [412, 451] width 86 height 13
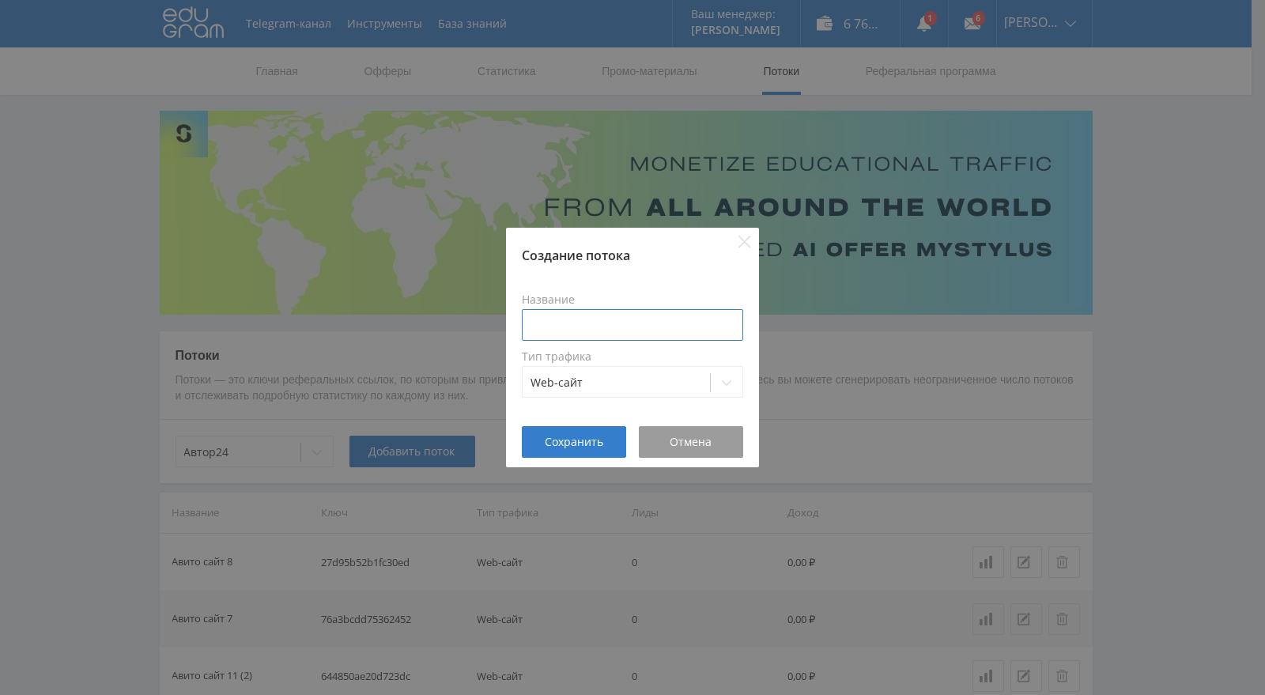
click at [625, 315] on input at bounding box center [632, 325] width 221 height 32
type input "Авито сайт 9"
click at [582, 436] on span "Сохранить" at bounding box center [574, 442] width 59 height 13
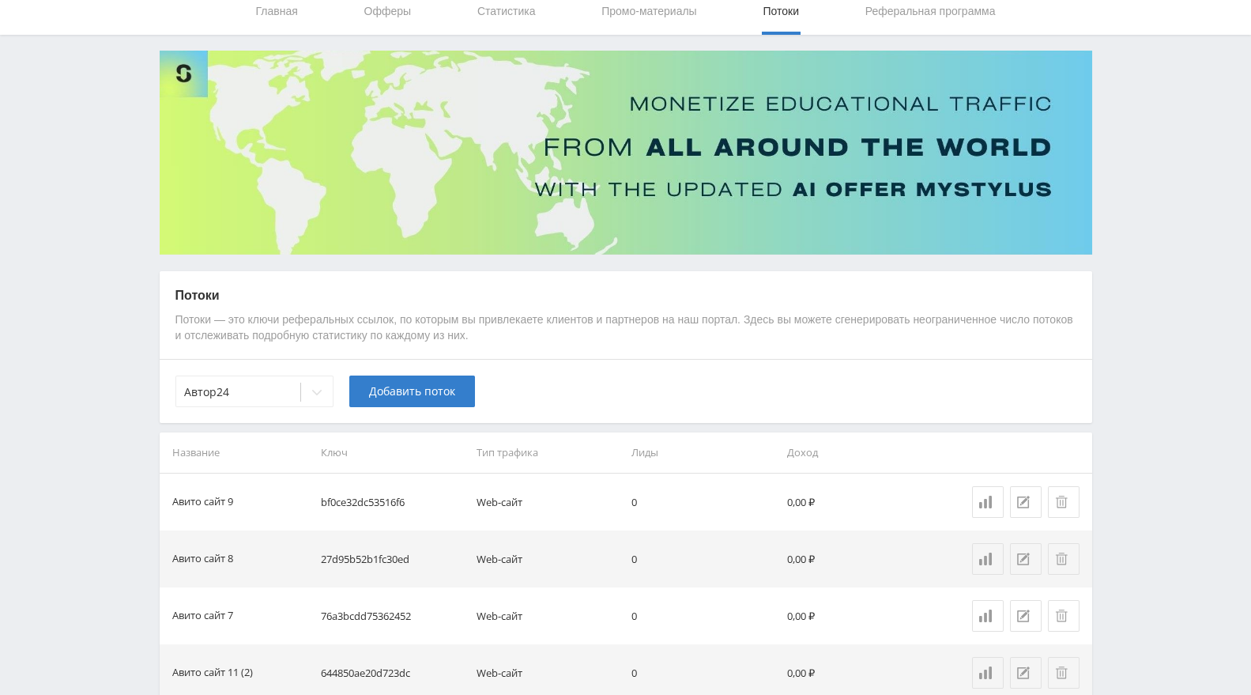
scroll to position [88, 0]
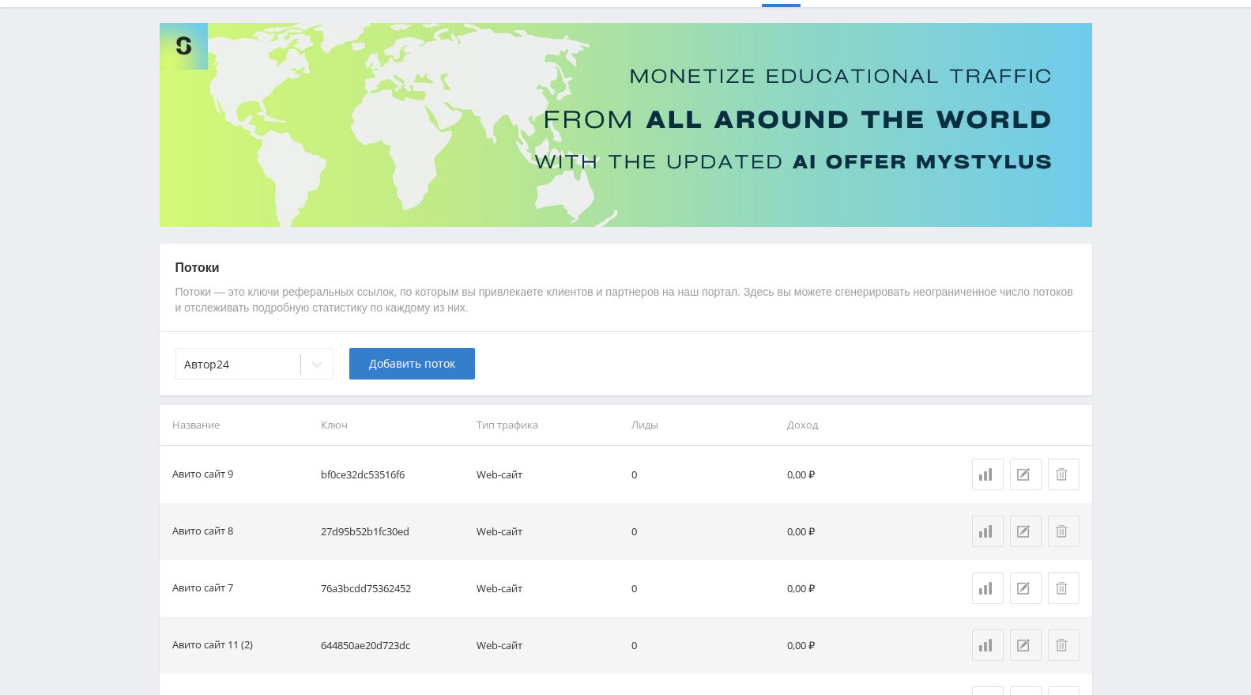
click at [395, 591] on td "76a3bcdd75362452" at bounding box center [393, 588] width 156 height 57
copy td "76a3bcdd75362452"
click at [376, 531] on td "27d95b52b1fc30ed" at bounding box center [393, 531] width 156 height 57
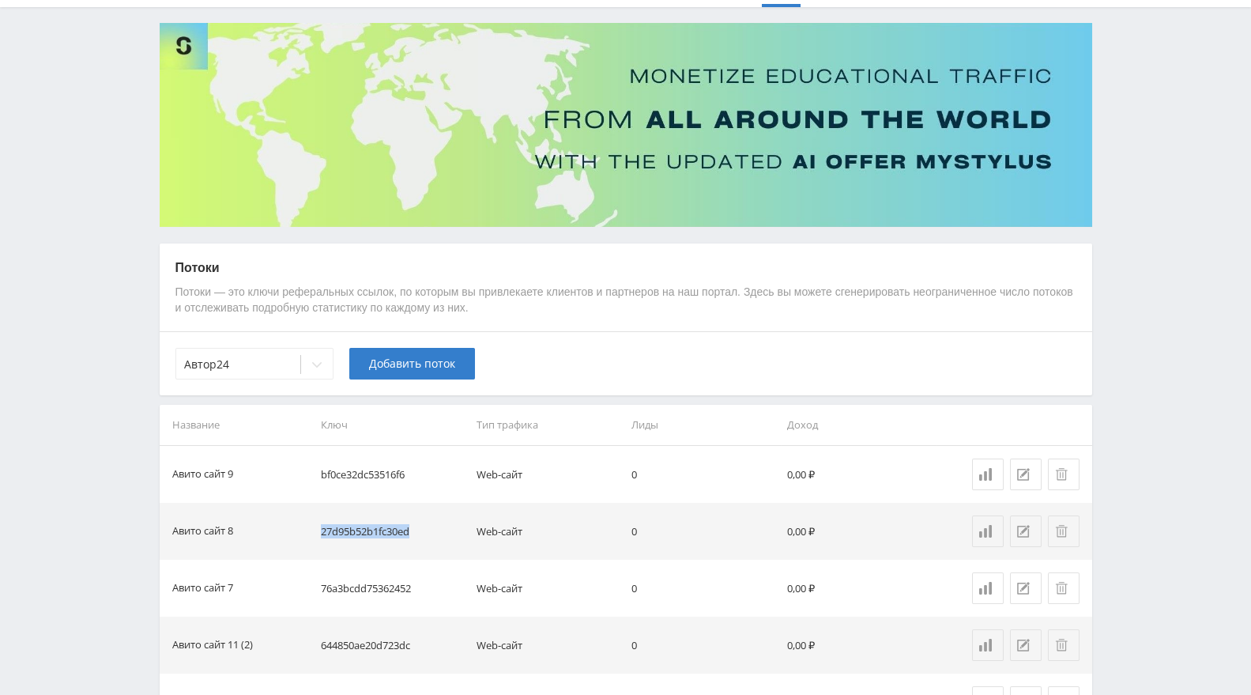
copy td "27d95b52b1fc30ed"
click at [357, 473] on td "bf0ce32dc53516f6" at bounding box center [393, 474] width 156 height 57
copy td "bf0ce32dc53516f6"
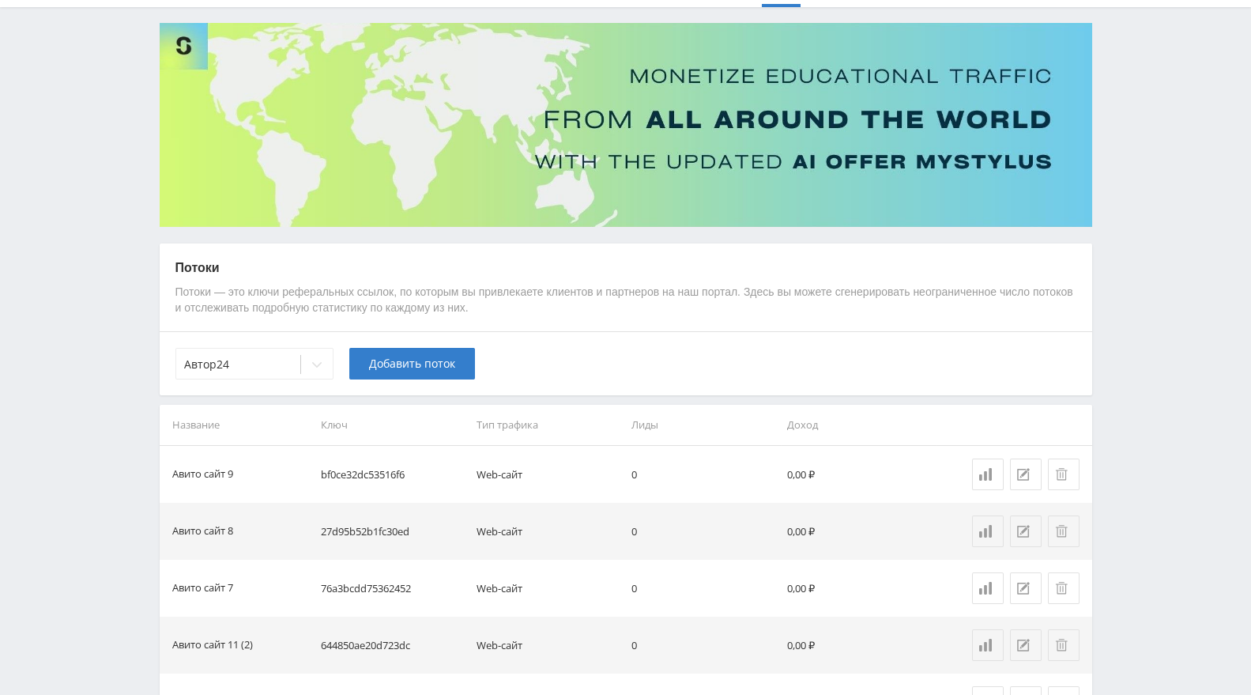
click at [364, 530] on td "27d95b52b1fc30ed" at bounding box center [393, 531] width 156 height 57
copy td "27d95b52b1fc30ed"
click at [360, 591] on td "76a3bcdd75362452" at bounding box center [393, 588] width 156 height 57
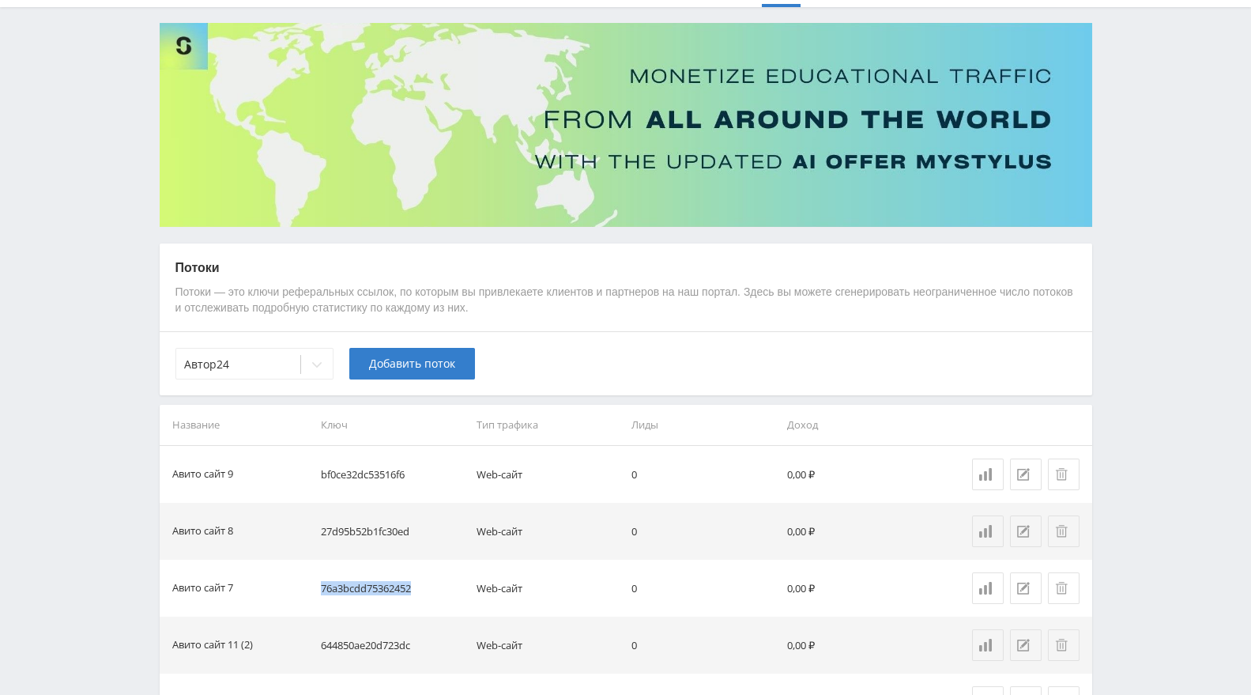
copy td "76a3bcdd75362452"
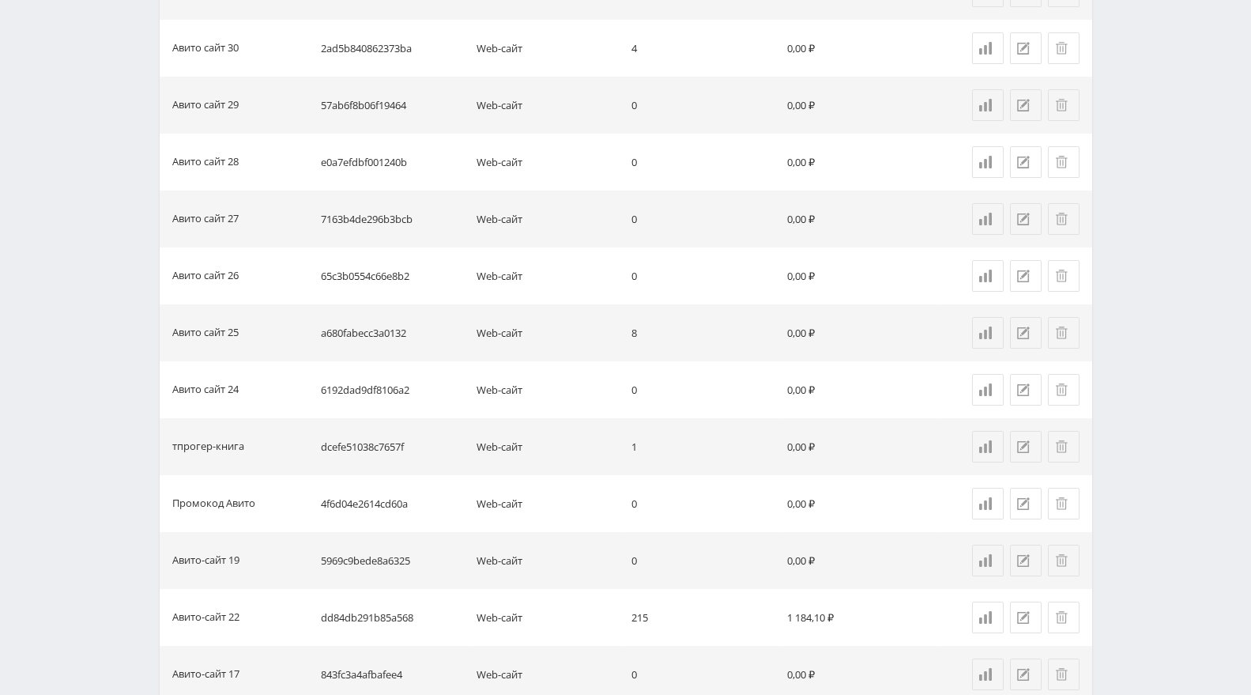
scroll to position [2459, 0]
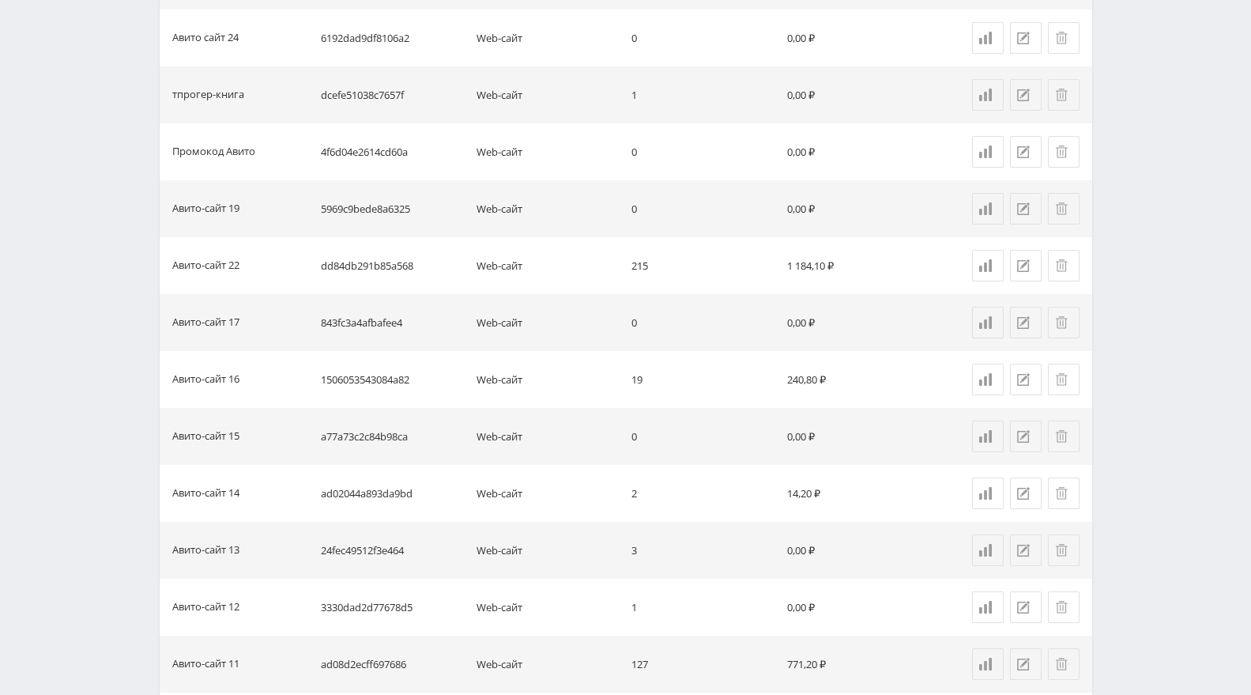
click at [383, 315] on td "843fc3a4afbafee4" at bounding box center [393, 322] width 156 height 57
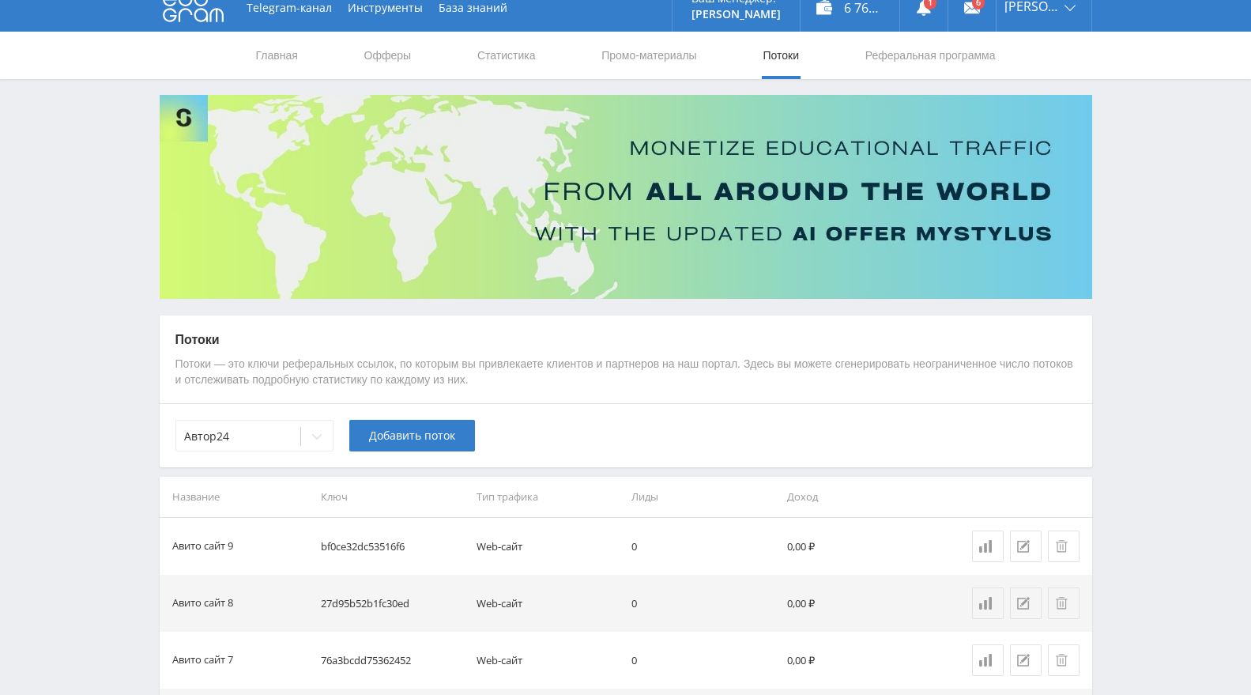
scroll to position [0, 0]
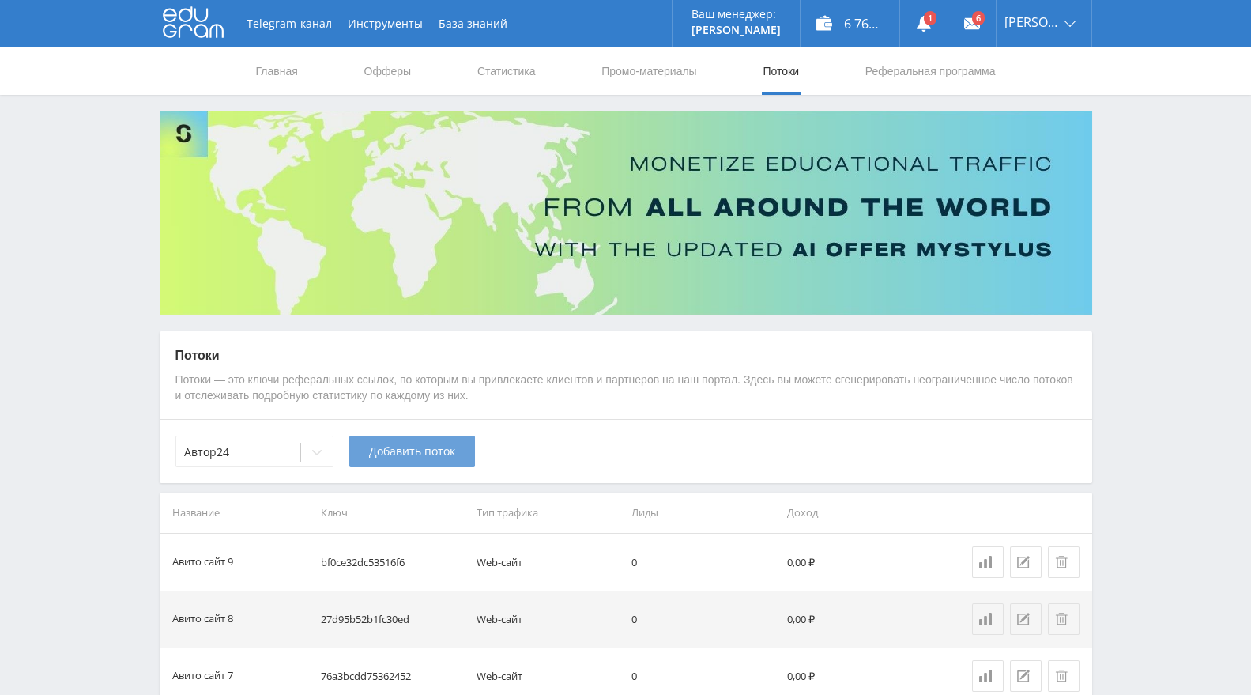
click at [428, 459] on button "Добавить поток" at bounding box center [412, 452] width 126 height 32
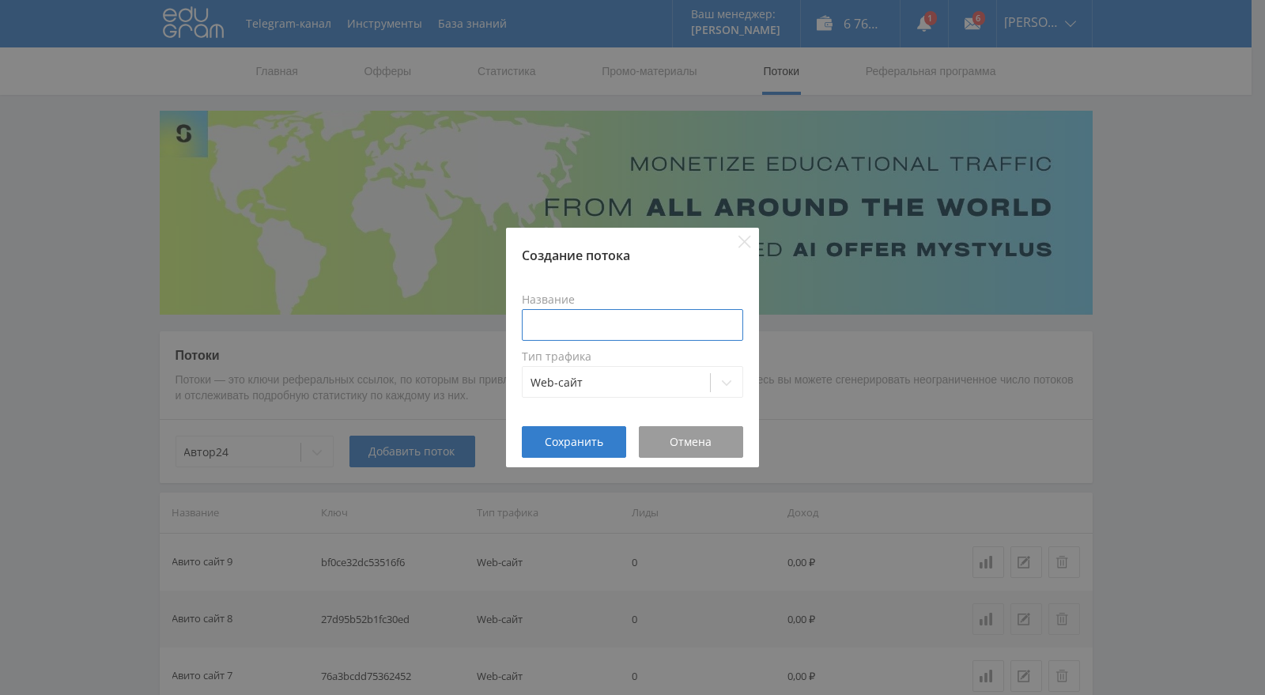
click at [579, 326] on input at bounding box center [632, 325] width 221 height 32
type input "Авито сайт 21 (2)"
click at [591, 436] on span "Сохранить" at bounding box center [574, 442] width 59 height 13
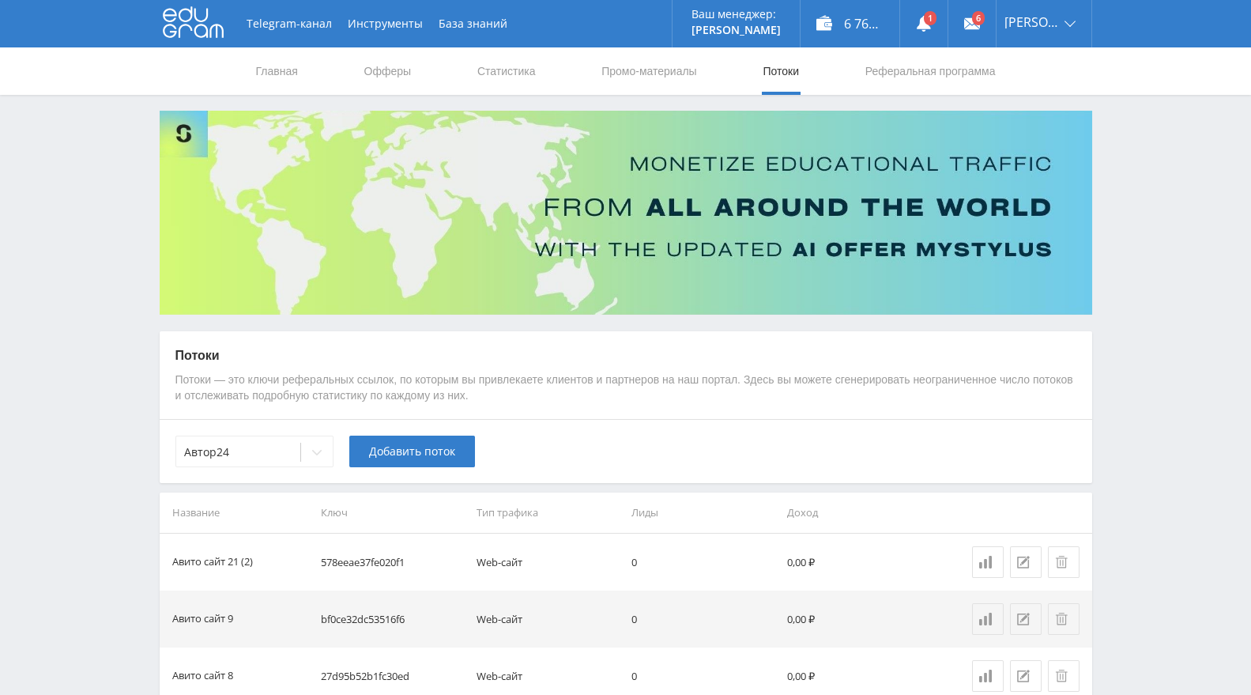
click at [387, 568] on td "578eeae37fe020f1" at bounding box center [393, 562] width 156 height 57
click at [435, 456] on span "Добавить поток" at bounding box center [412, 451] width 86 height 13
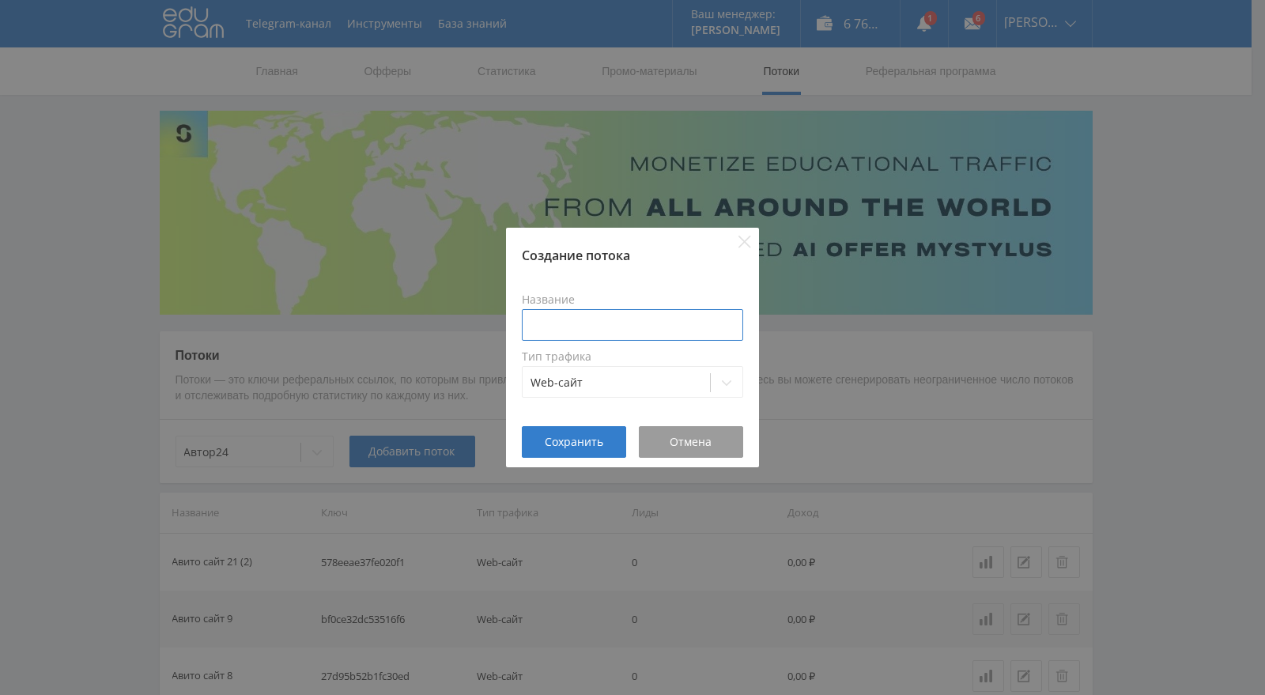
click at [642, 323] on input at bounding box center [632, 325] width 221 height 32
type input "Авито сайт 20 (2)"
click at [589, 432] on button "Сохранить" at bounding box center [574, 442] width 104 height 32
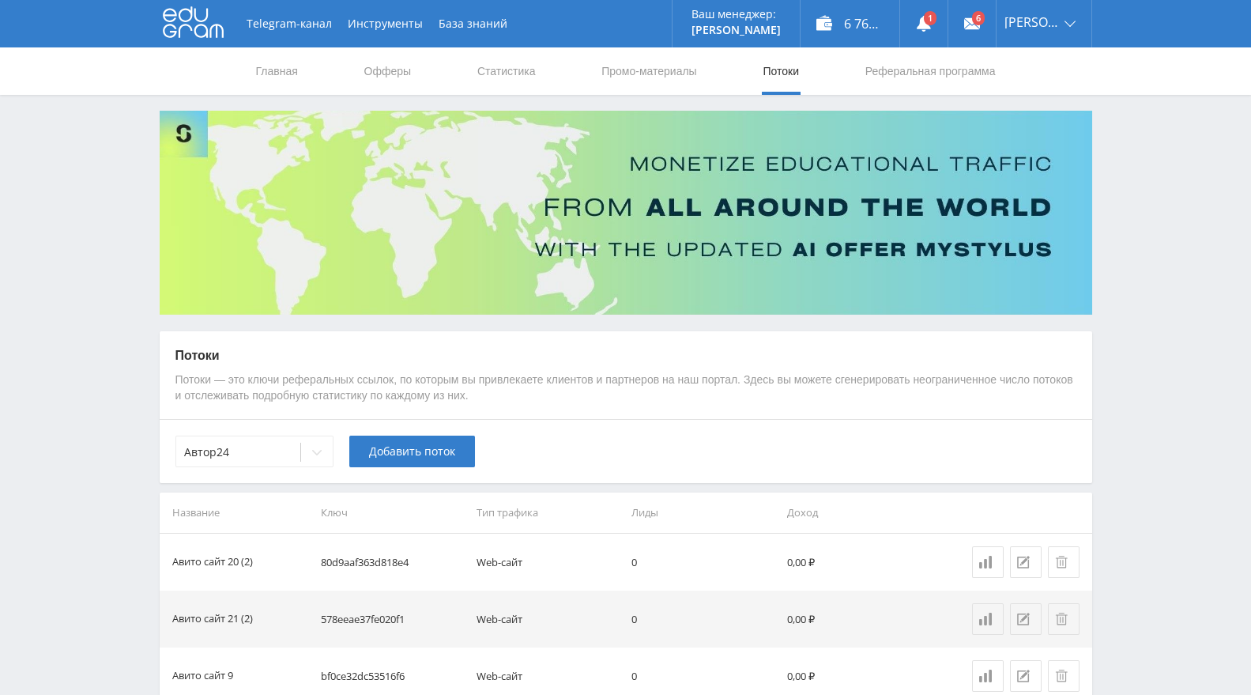
click at [364, 555] on td "80d9aaf363d818e4" at bounding box center [393, 562] width 156 height 57
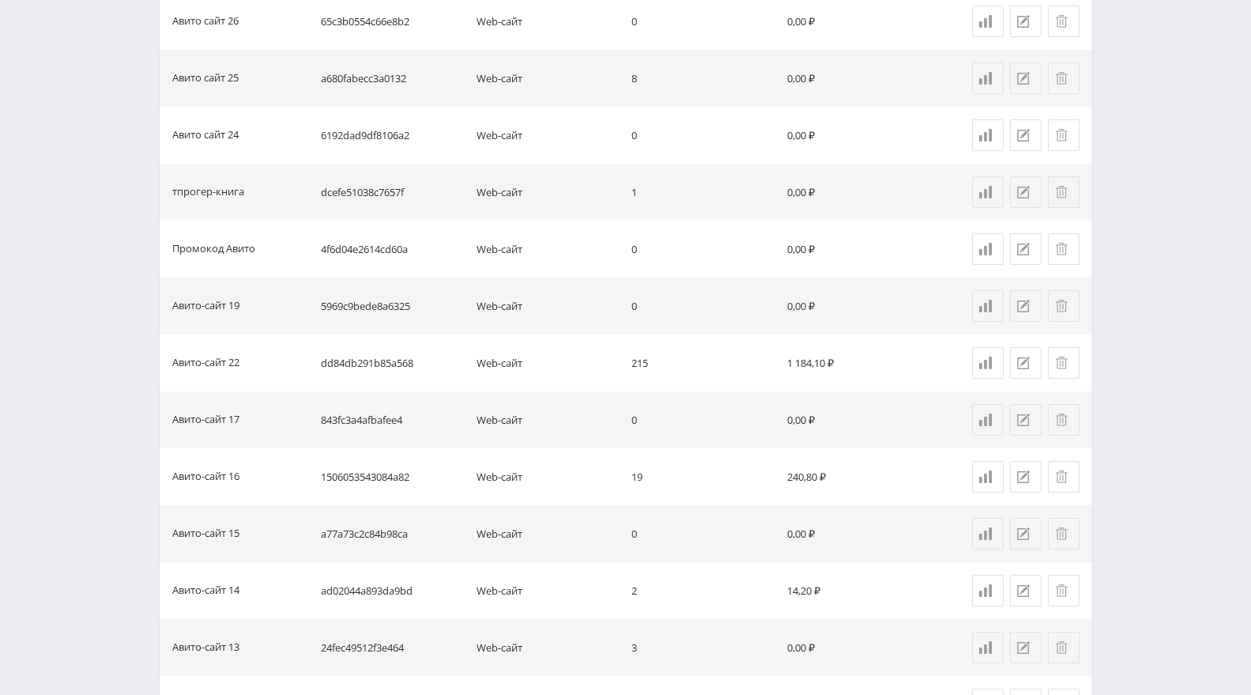
scroll to position [2462, 0]
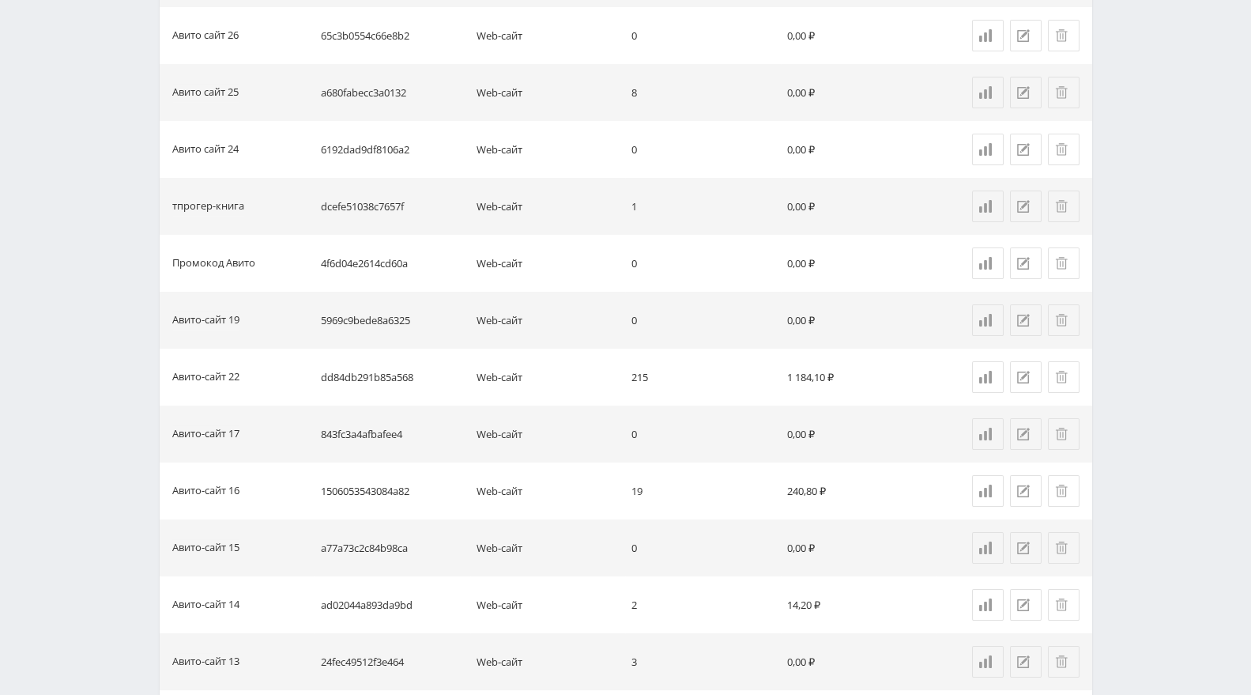
click at [374, 317] on td "5969c9bede8a6325" at bounding box center [393, 320] width 156 height 57
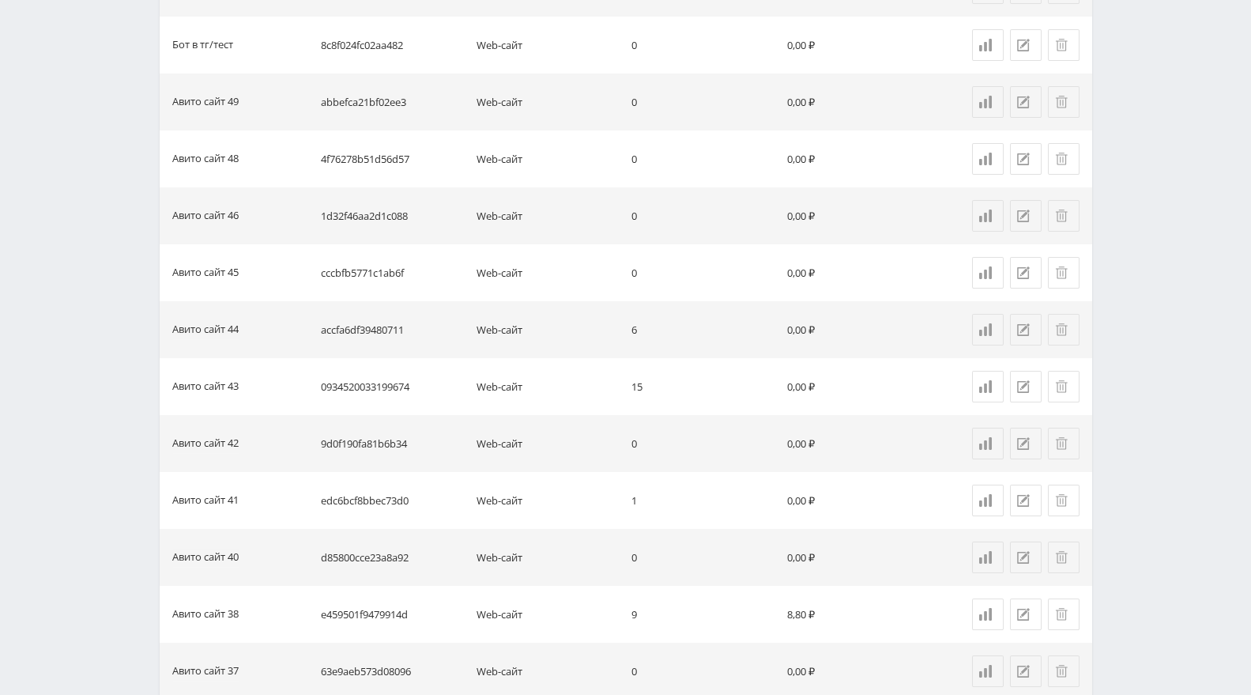
scroll to position [1145, 0]
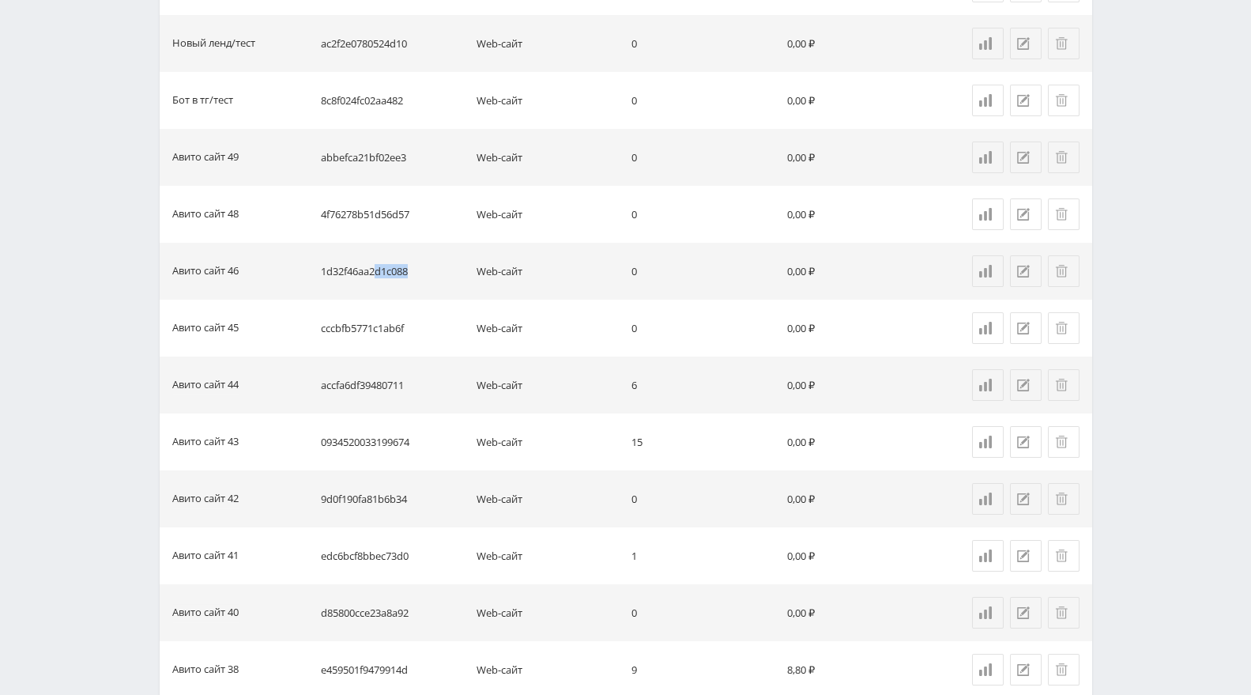
drag, startPoint x: 376, startPoint y: 270, endPoint x: 410, endPoint y: 277, distance: 34.1
click at [410, 277] on td "1d32f46aa2d1c088" at bounding box center [393, 271] width 156 height 57
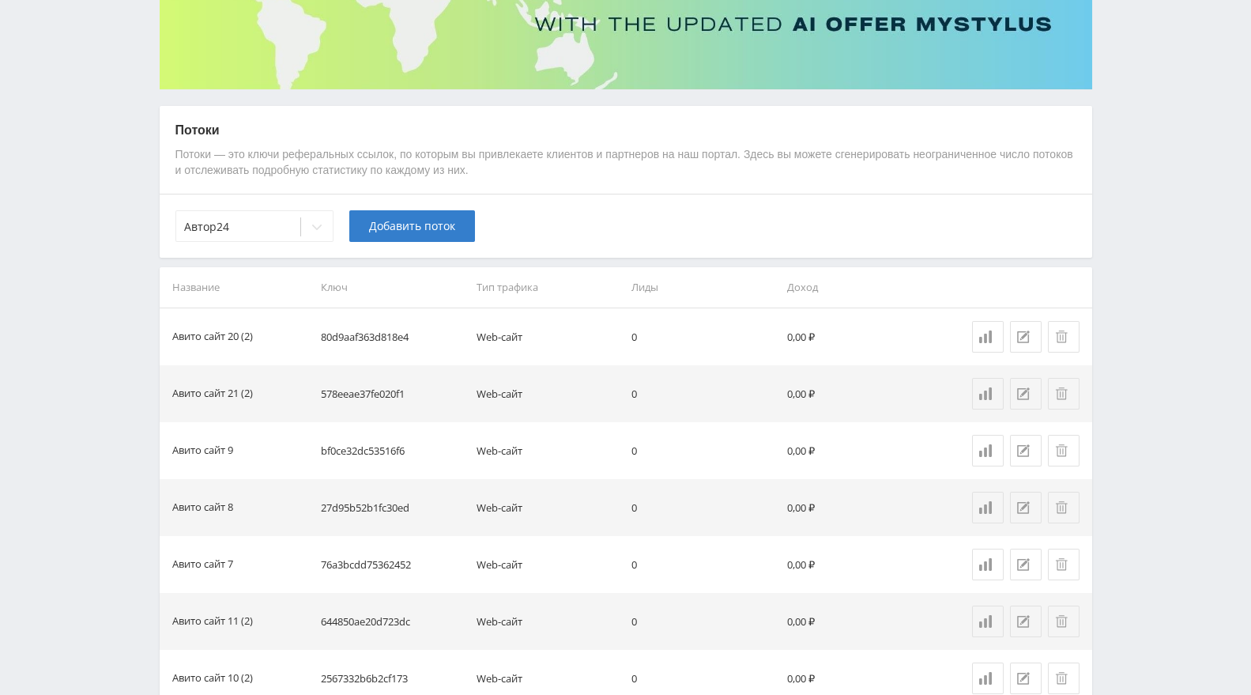
scroll to position [90, 0]
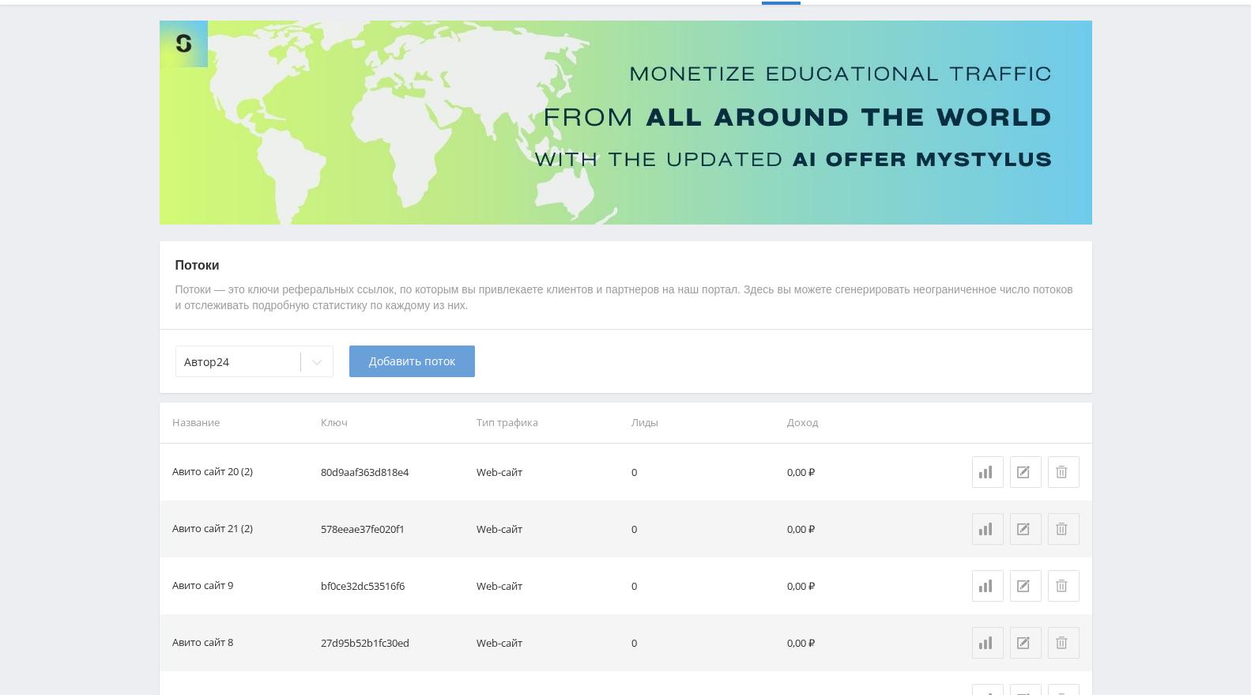
click at [385, 349] on button "Добавить поток" at bounding box center [412, 361] width 126 height 32
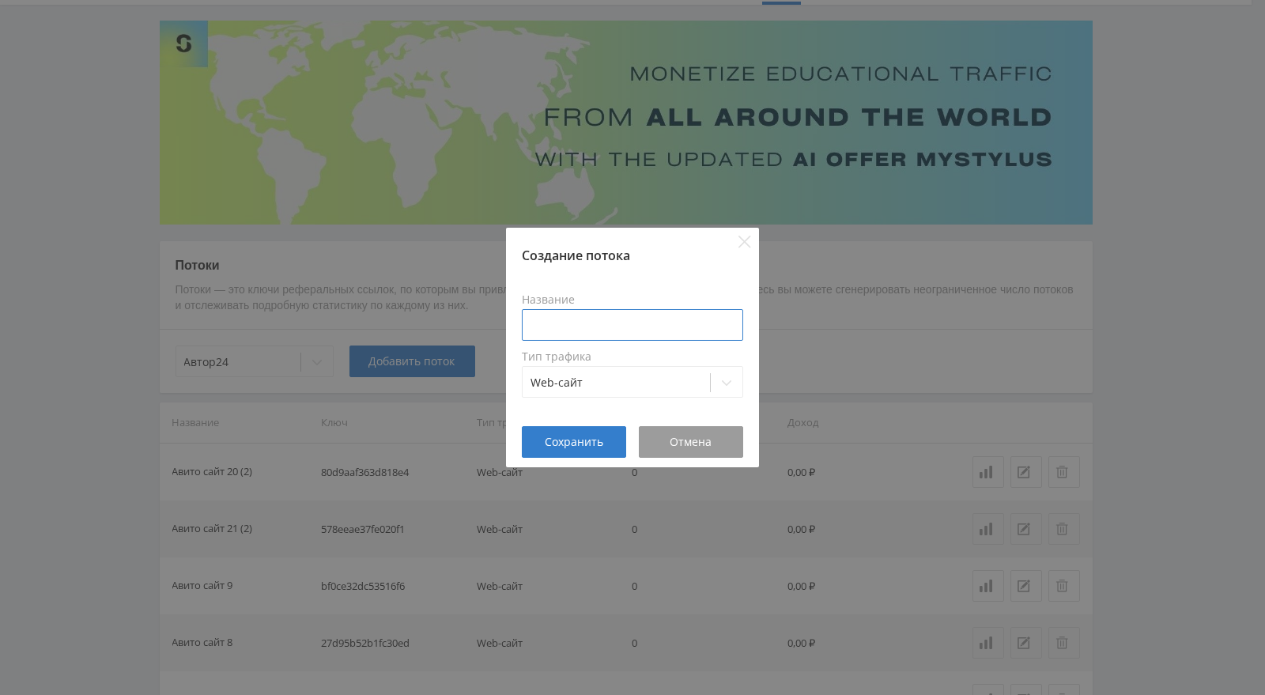
click at [569, 318] on input at bounding box center [632, 325] width 221 height 32
type input "Авито сайт 5 (2)"
click at [589, 444] on span "Сохранить" at bounding box center [574, 442] width 59 height 13
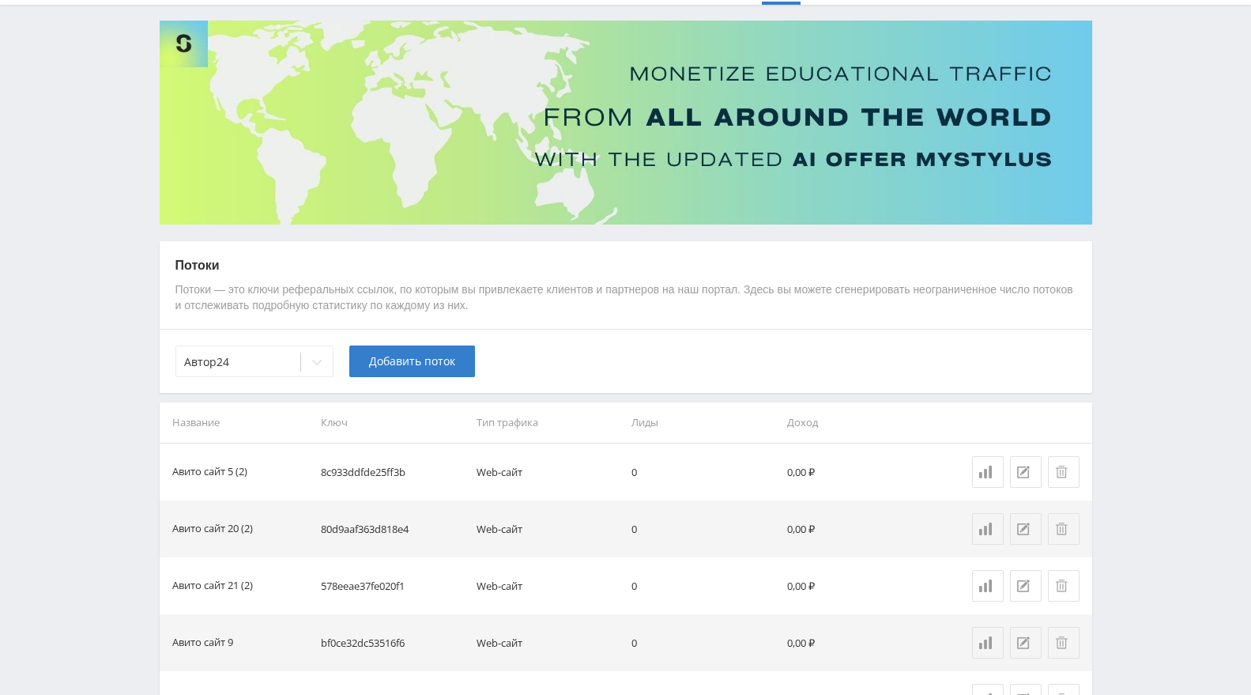
click at [358, 462] on td "8c933ddfde25ff3b" at bounding box center [393, 472] width 156 height 57
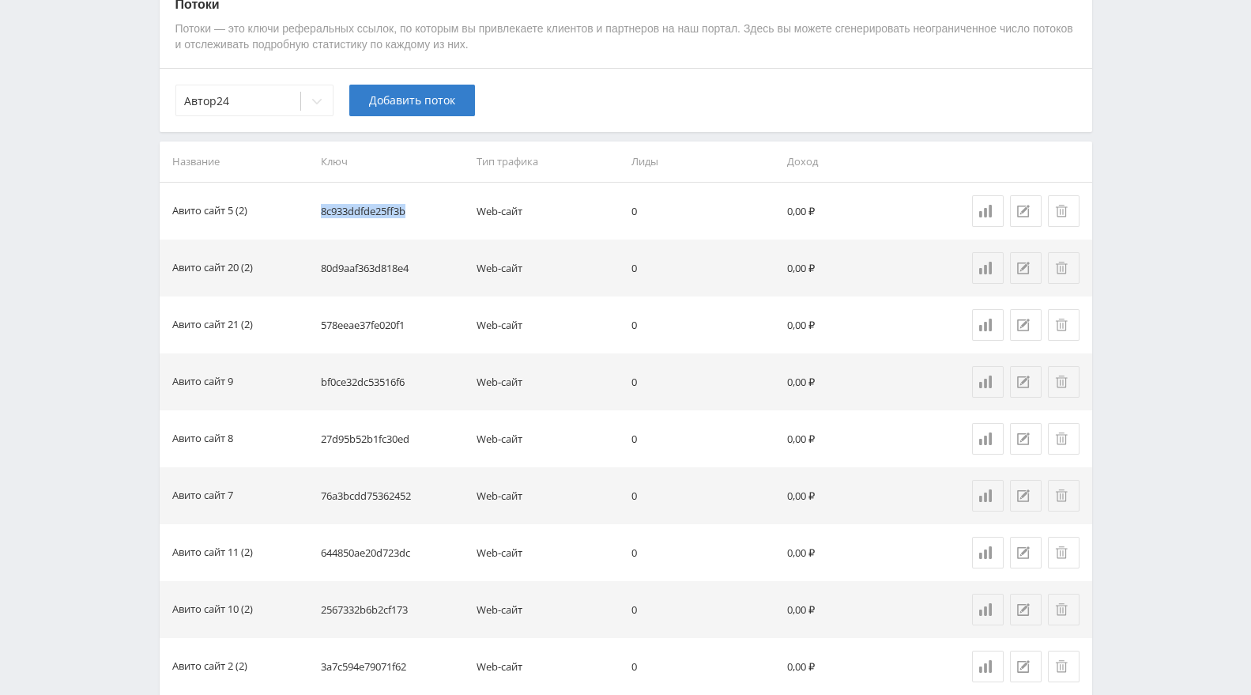
scroll to position [323, 0]
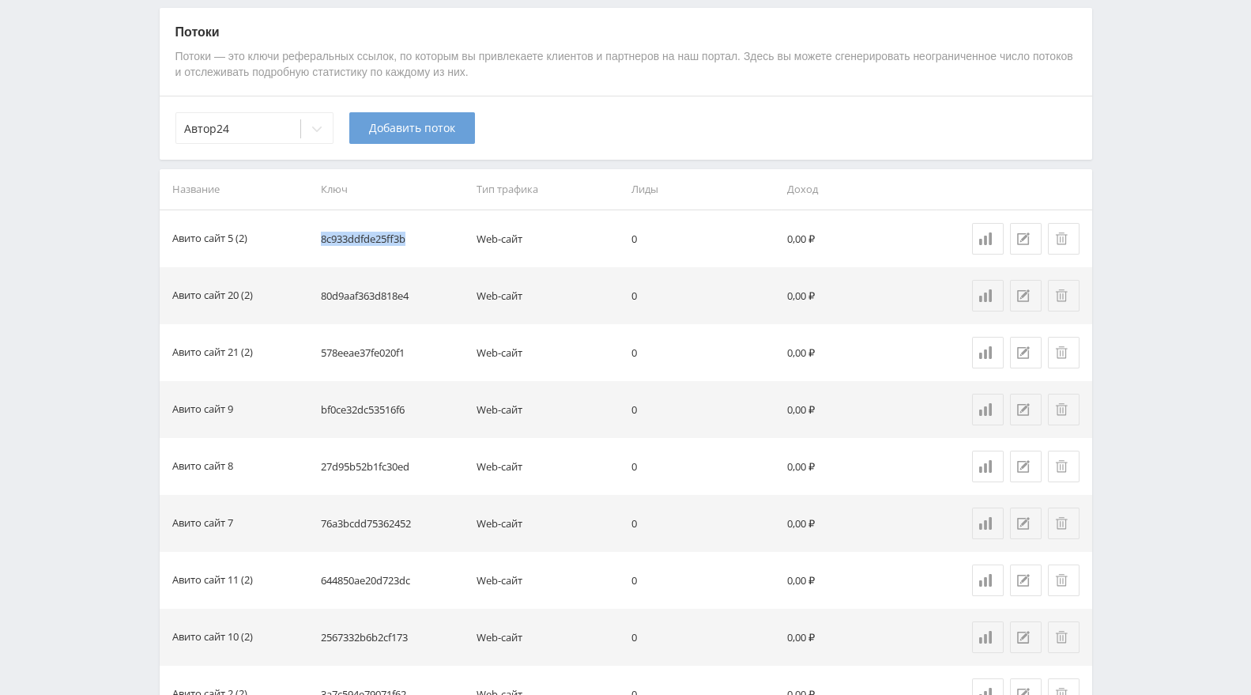
click at [402, 122] on span "Добавить поток" at bounding box center [412, 128] width 86 height 13
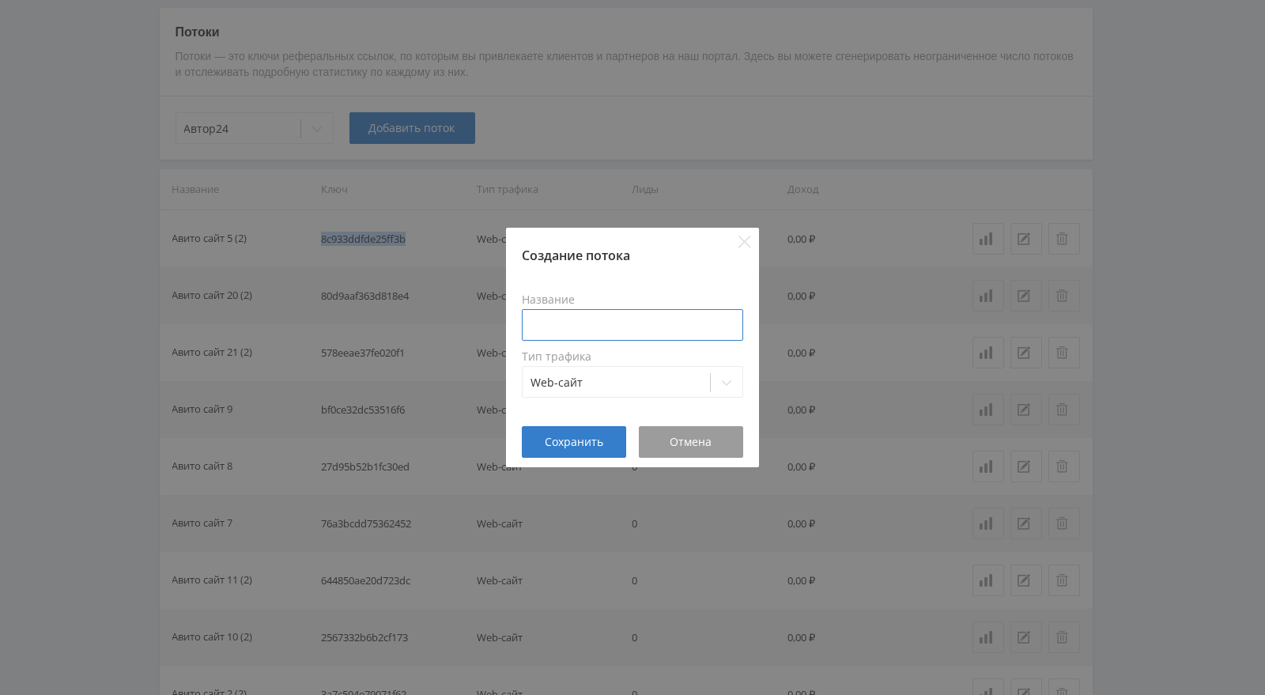
click at [656, 325] on input at bounding box center [632, 325] width 221 height 32
type input "Авито сайт 3 (2)"
click at [588, 439] on span "Сохранить" at bounding box center [574, 442] width 59 height 13
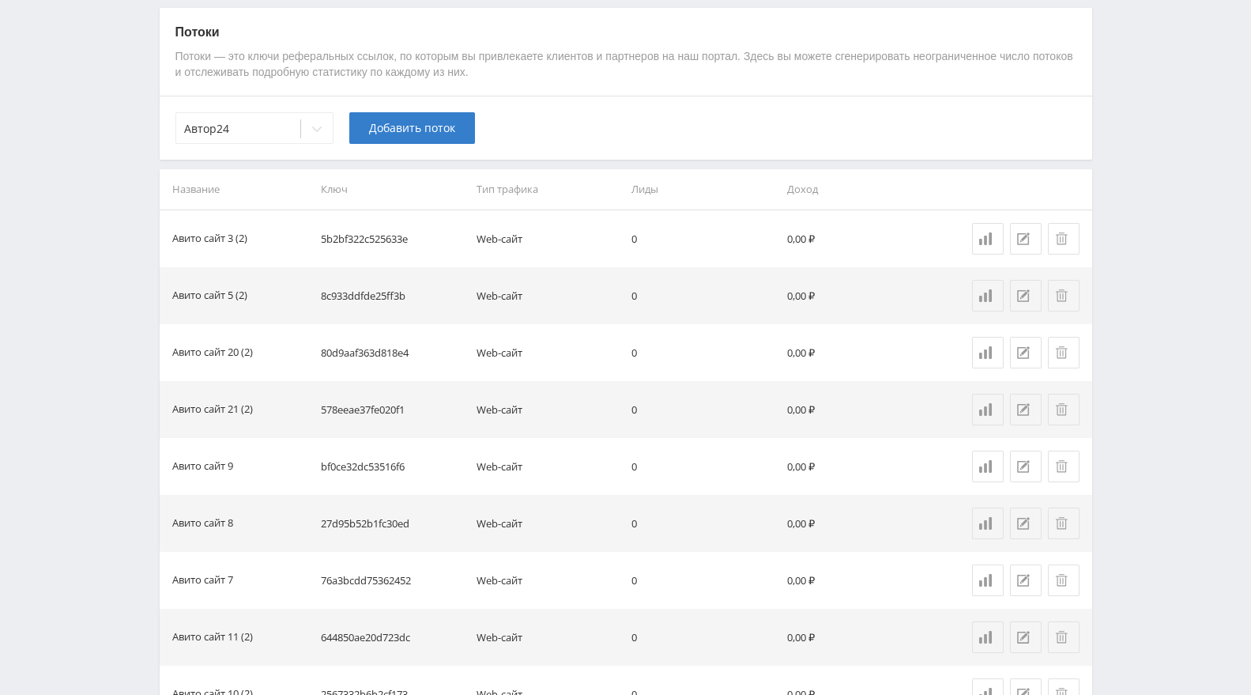
click at [345, 232] on td "5b2bf322c525633e" at bounding box center [393, 238] width 156 height 57
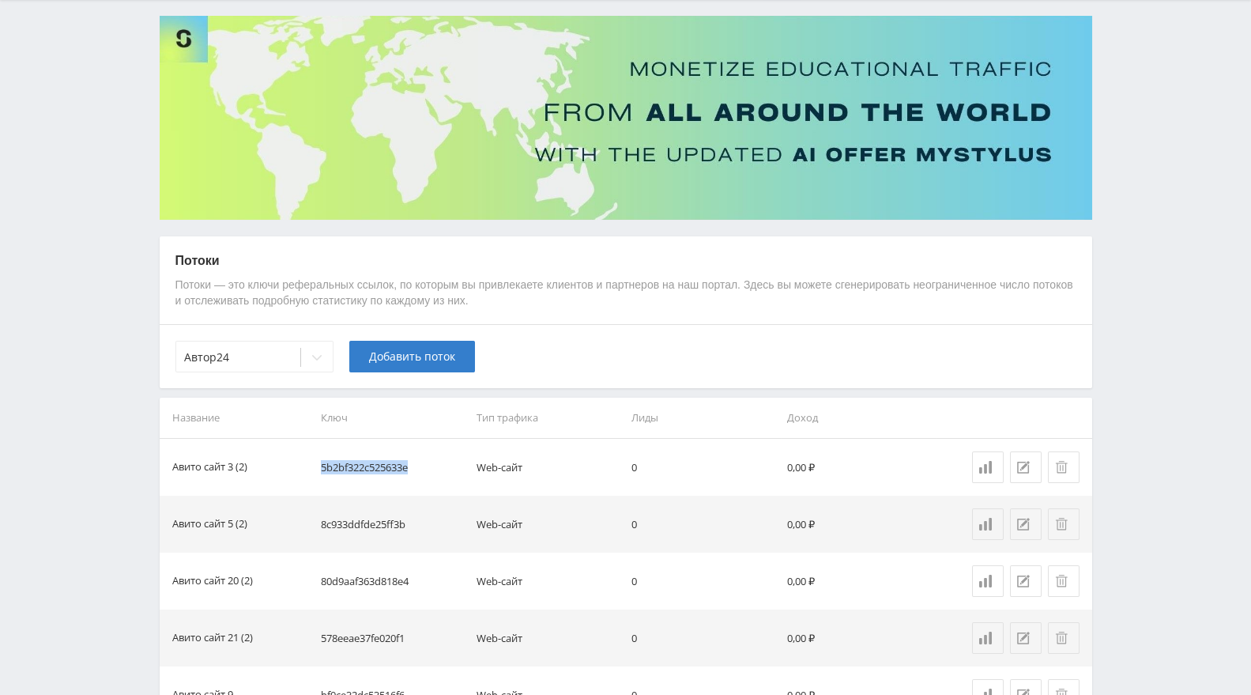
scroll to position [0, 0]
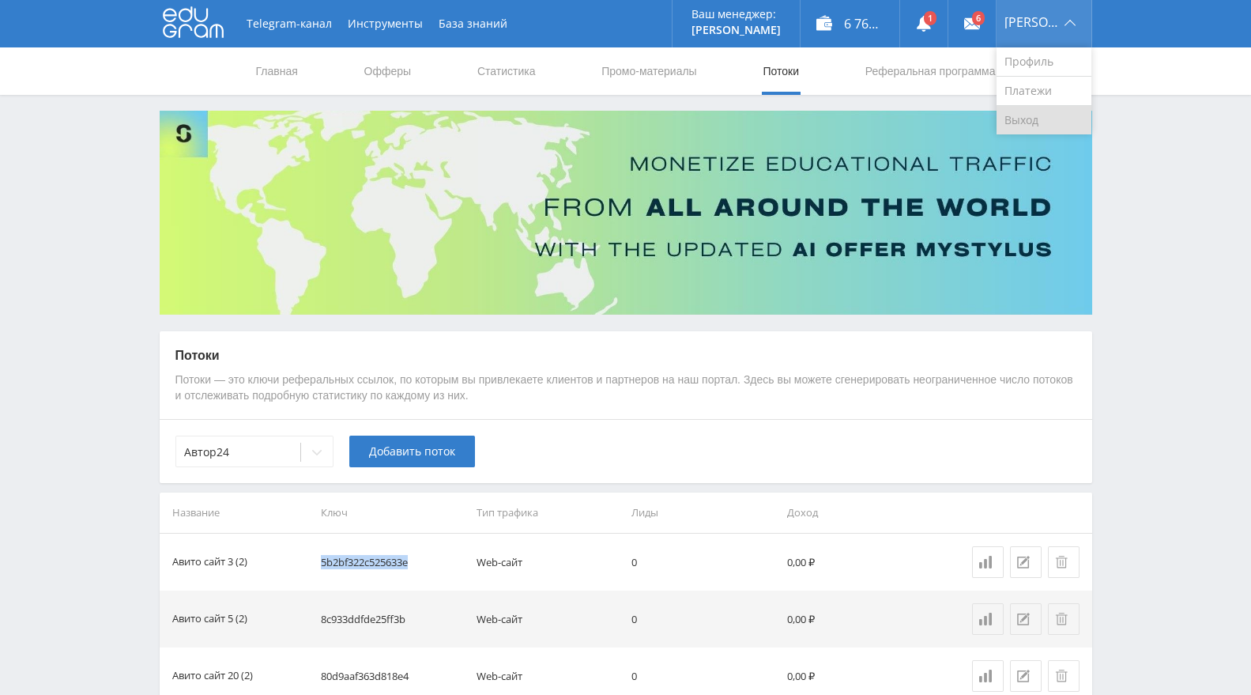
click at [1051, 112] on link "Выход" at bounding box center [1044, 120] width 95 height 28
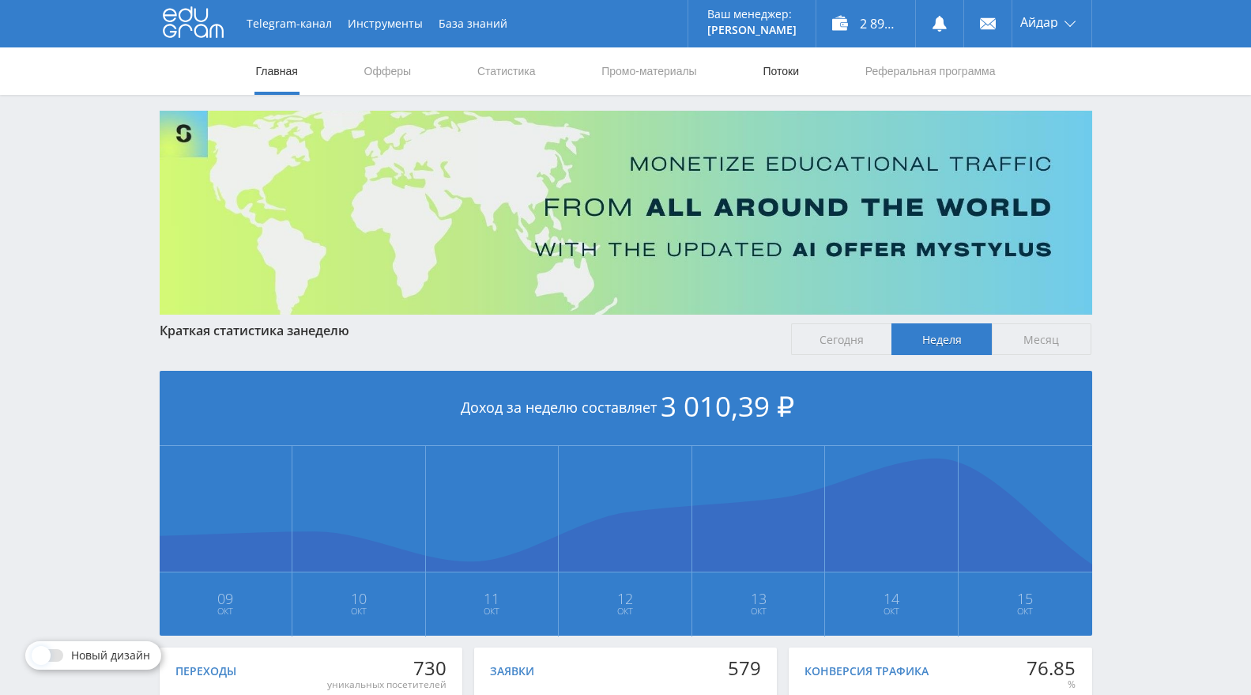
click at [772, 75] on link "Потоки" at bounding box center [781, 70] width 40 height 47
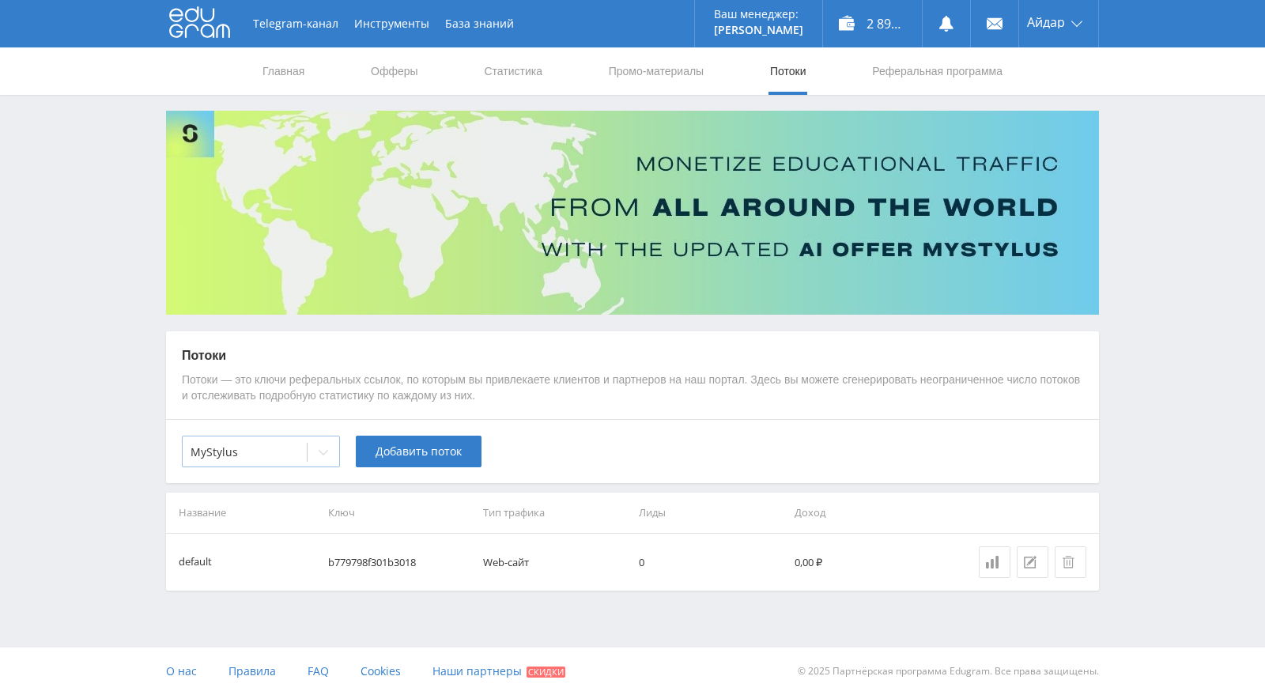
click at [282, 452] on div at bounding box center [245, 452] width 108 height 16
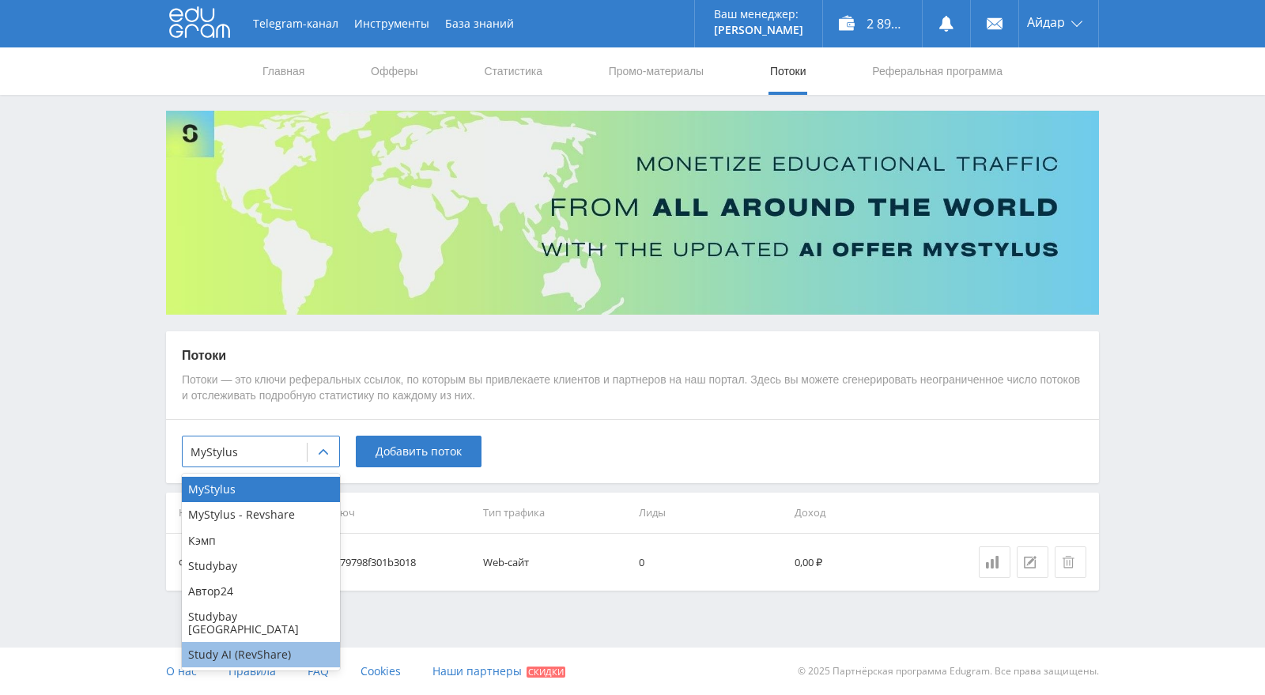
click at [260, 642] on div "Study AI (RevShare)" at bounding box center [261, 654] width 158 height 25
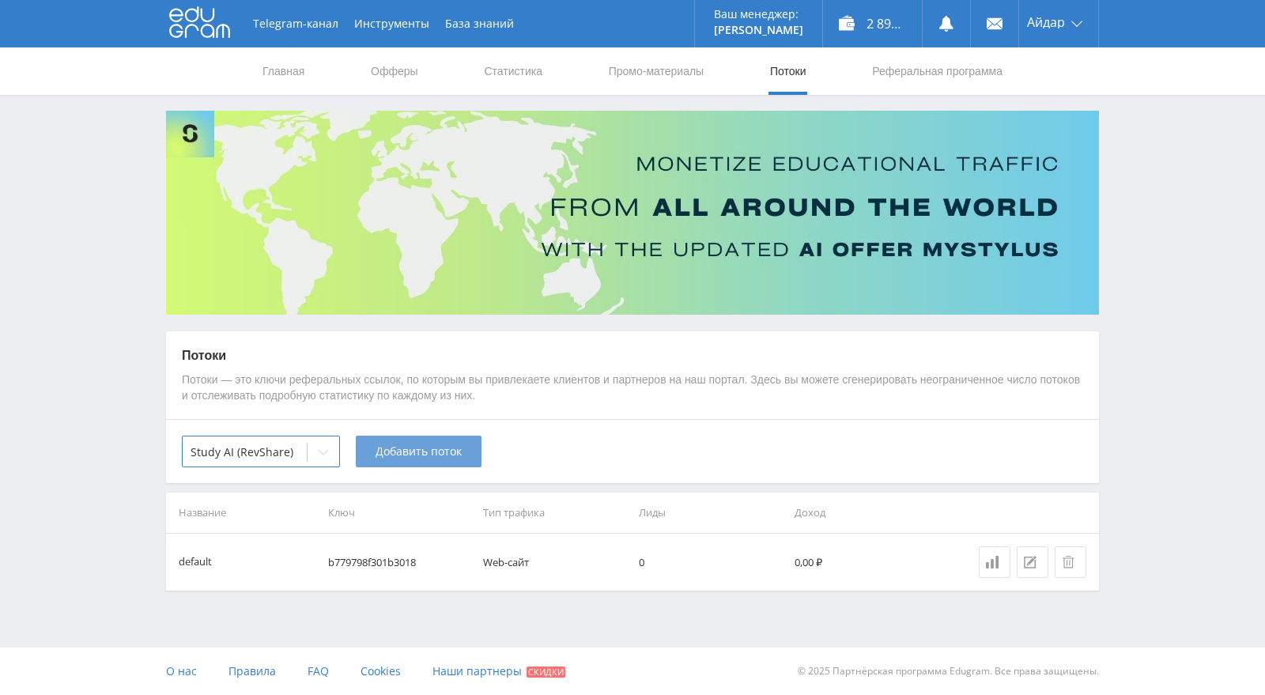
click at [460, 458] on span "Добавить поток" at bounding box center [419, 451] width 86 height 13
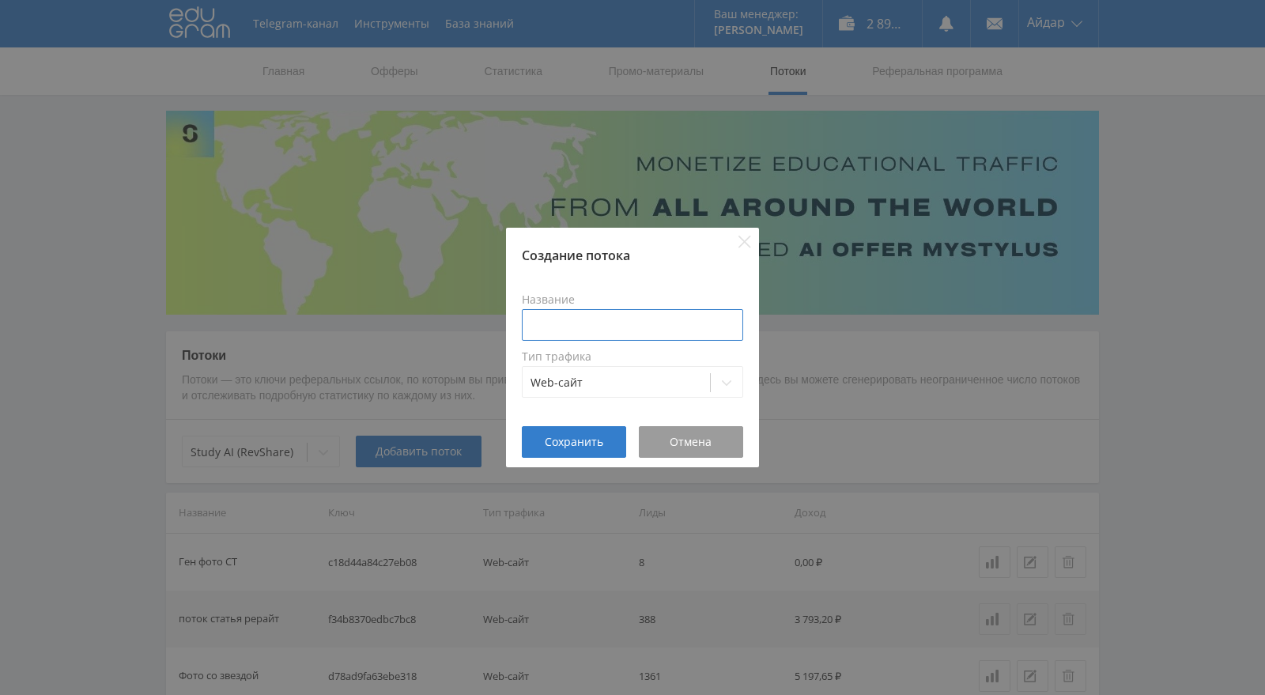
click at [613, 327] on input at bounding box center [632, 325] width 221 height 32
click at [632, 333] on input at bounding box center [632, 325] width 221 height 32
type input "Сора 2"
click at [562, 447] on span "Сохранить" at bounding box center [574, 442] width 59 height 13
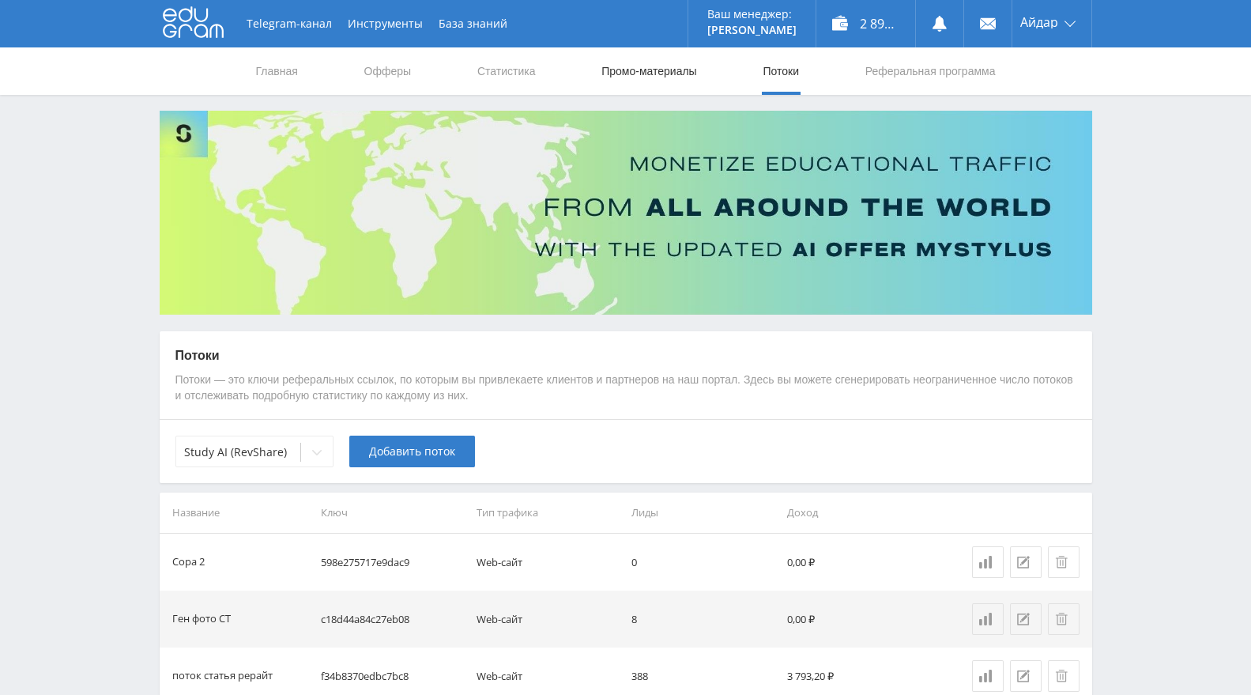
click at [653, 74] on link "Промо-материалы" at bounding box center [649, 70] width 98 height 47
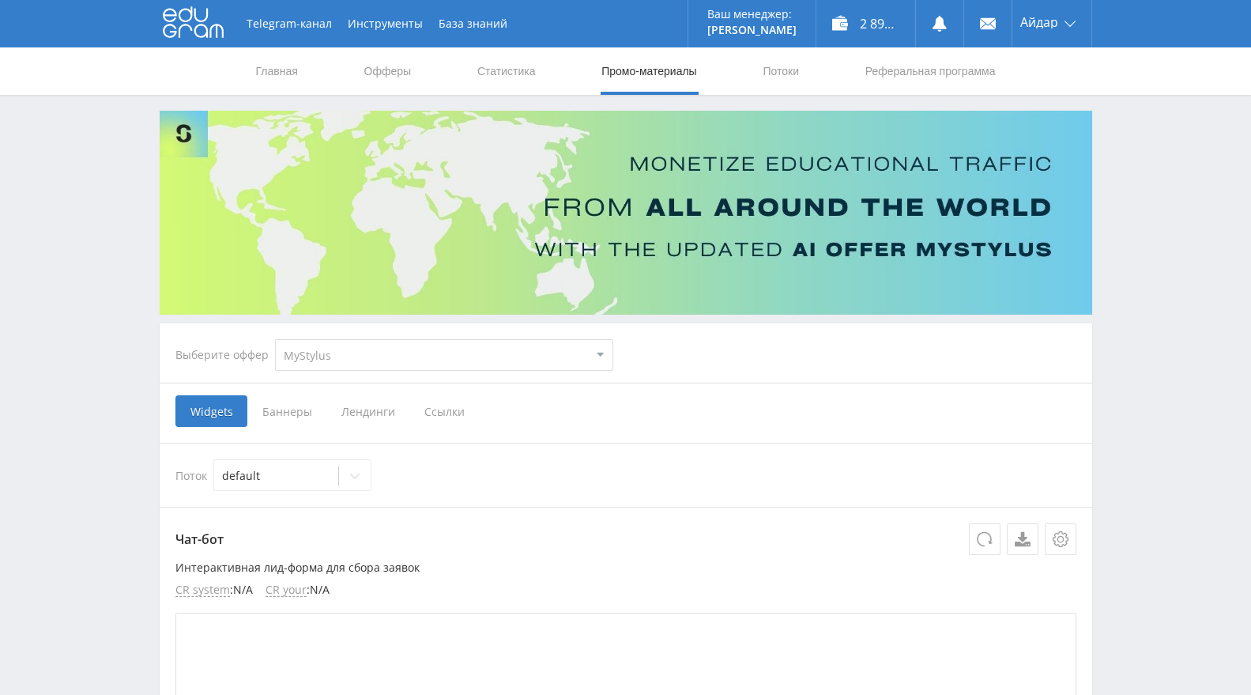
click at [448, 361] on select "MyStylus MyStylus - Revshare Кэмп Studybay Автор24 Studybay Brazil Study AI (Re…" at bounding box center [444, 355] width 338 height 32
drag, startPoint x: 891, startPoint y: 370, endPoint x: 680, endPoint y: 387, distance: 211.7
click at [889, 370] on div "Выберите оффер MyStylus MyStylus - Revshare Кэмп Studybay Автор24 Studybay Braz…" at bounding box center [626, 355] width 927 height 57
click at [456, 414] on span "Ссылки" at bounding box center [445, 411] width 70 height 32
click at [0, 0] on input "Ссылки" at bounding box center [0, 0] width 0 height 0
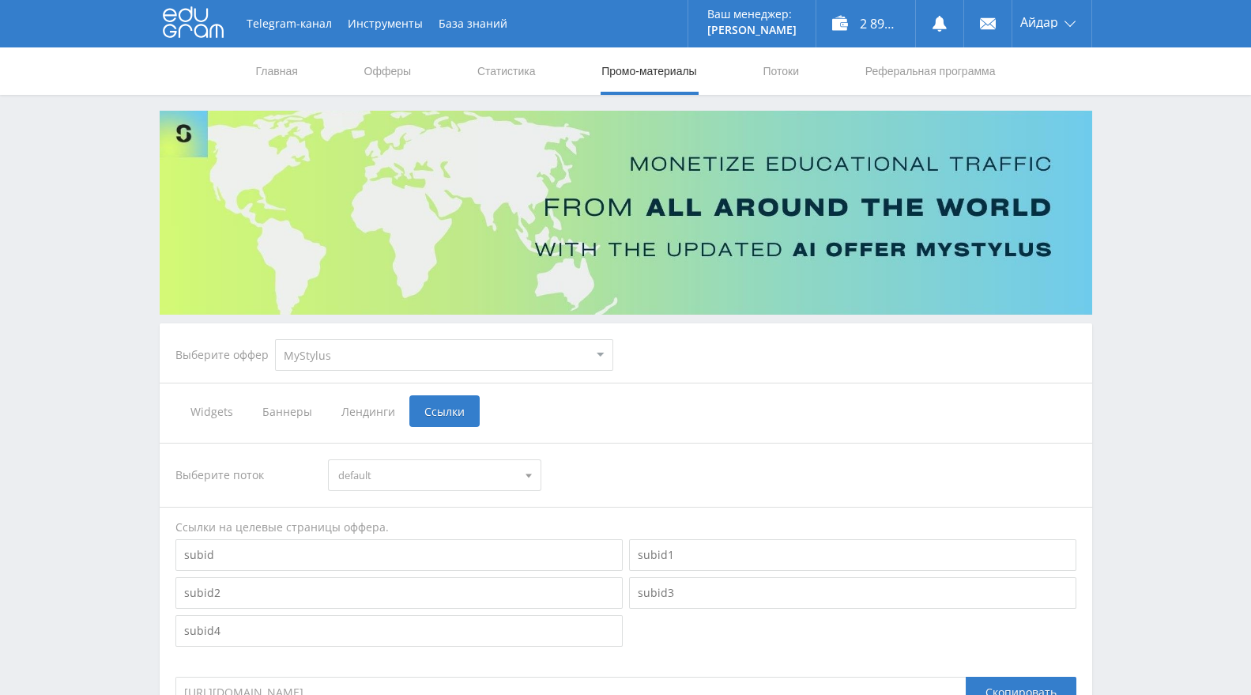
click at [538, 356] on select "MyStylus MyStylus - Revshare Кэмп Studybay Автор24 Studybay Brazil Study AI (Re…" at bounding box center [444, 355] width 338 height 32
select select "376"
click at [275, 339] on select "MyStylus MyStylus - Revshare Кэмп Studybay Автор24 Studybay Brazil Study AI (Re…" at bounding box center [444, 355] width 338 height 32
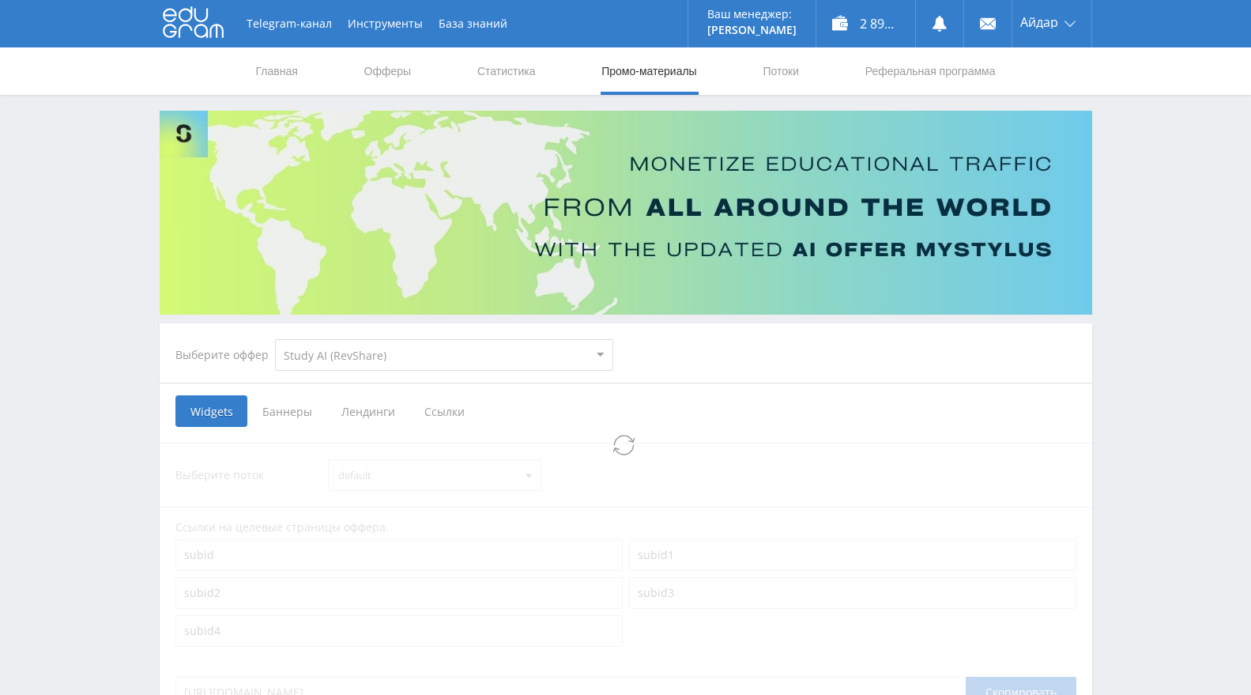
select select "376"
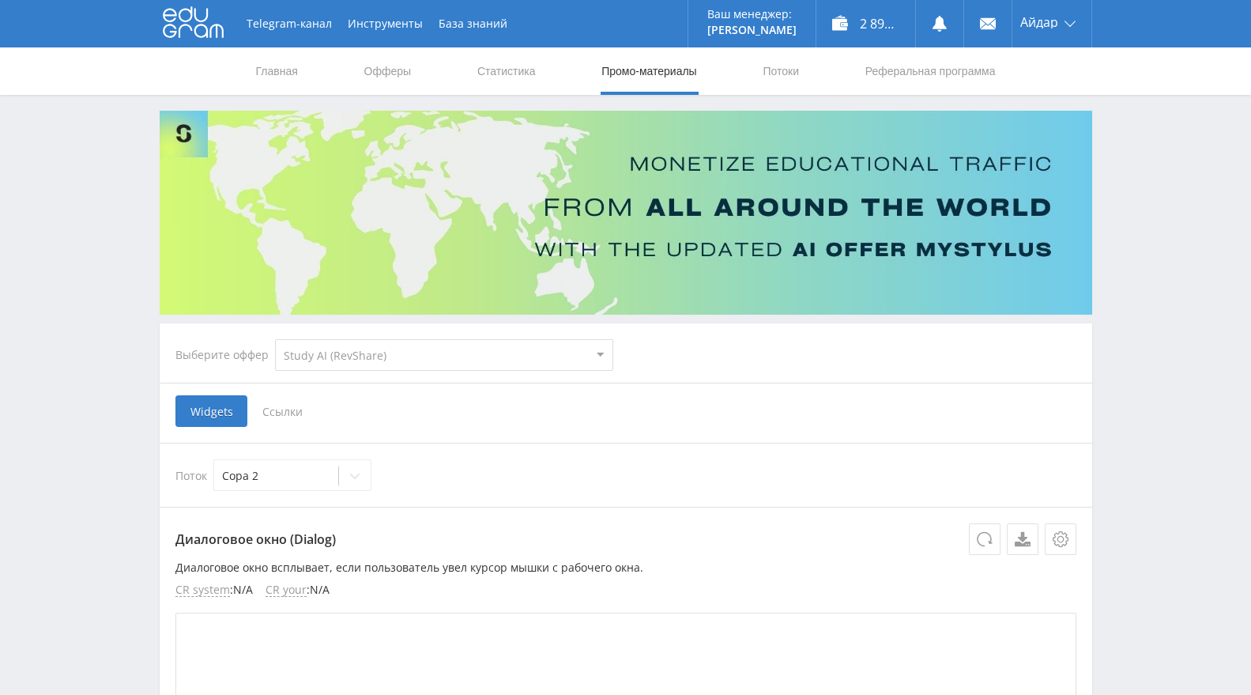
click at [282, 412] on span "Ссылки" at bounding box center [282, 411] width 70 height 32
click at [0, 0] on input "Ссылки" at bounding box center [0, 0] width 0 height 0
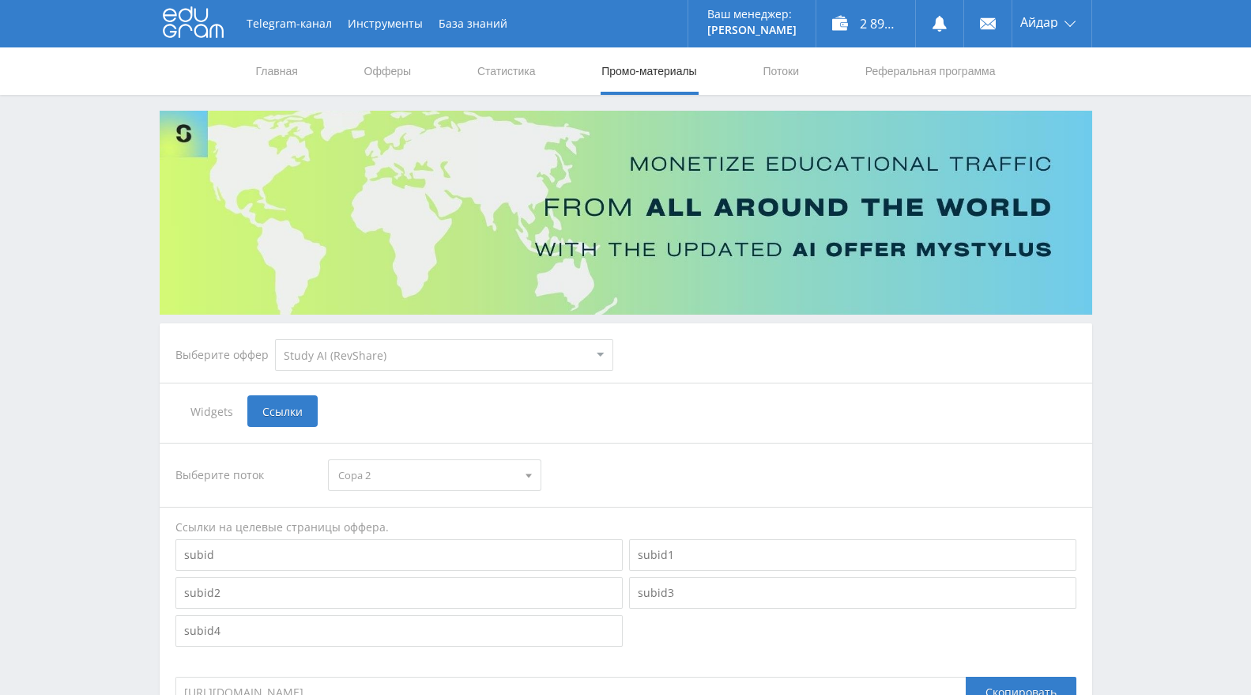
scroll to position [255, 0]
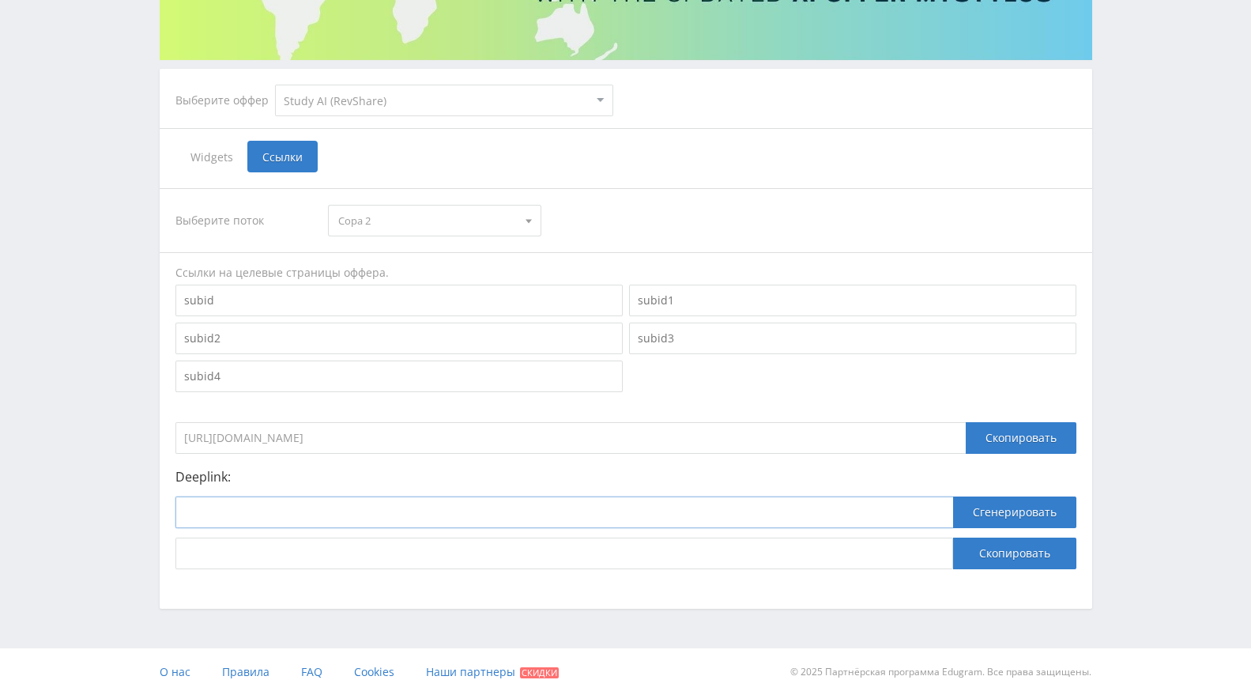
click at [300, 520] on input at bounding box center [565, 512] width 778 height 32
paste input "https://study24.ai/chat/sora"
type input "https://study24.ai/chat/sora"
click at [1044, 521] on button "Сгенерировать" at bounding box center [1014, 512] width 123 height 32
click at [1033, 557] on button "Скопировать" at bounding box center [1014, 554] width 123 height 32
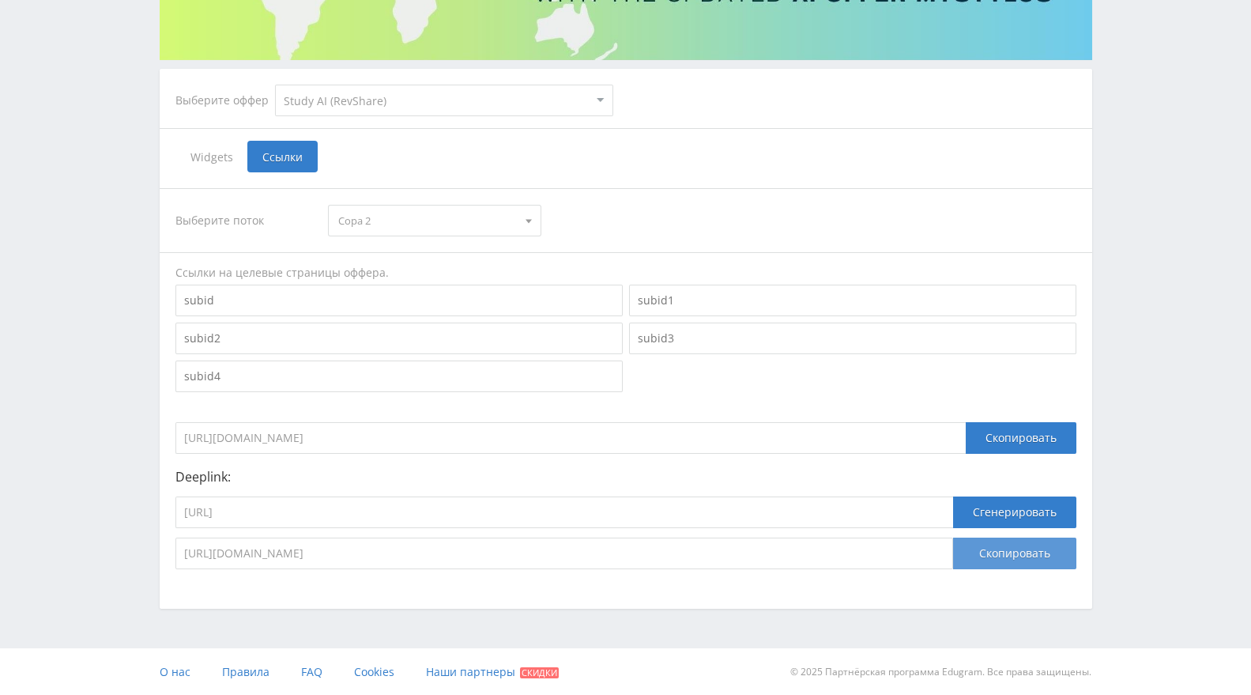
click at [1033, 557] on button "Скопировать" at bounding box center [1014, 554] width 123 height 32
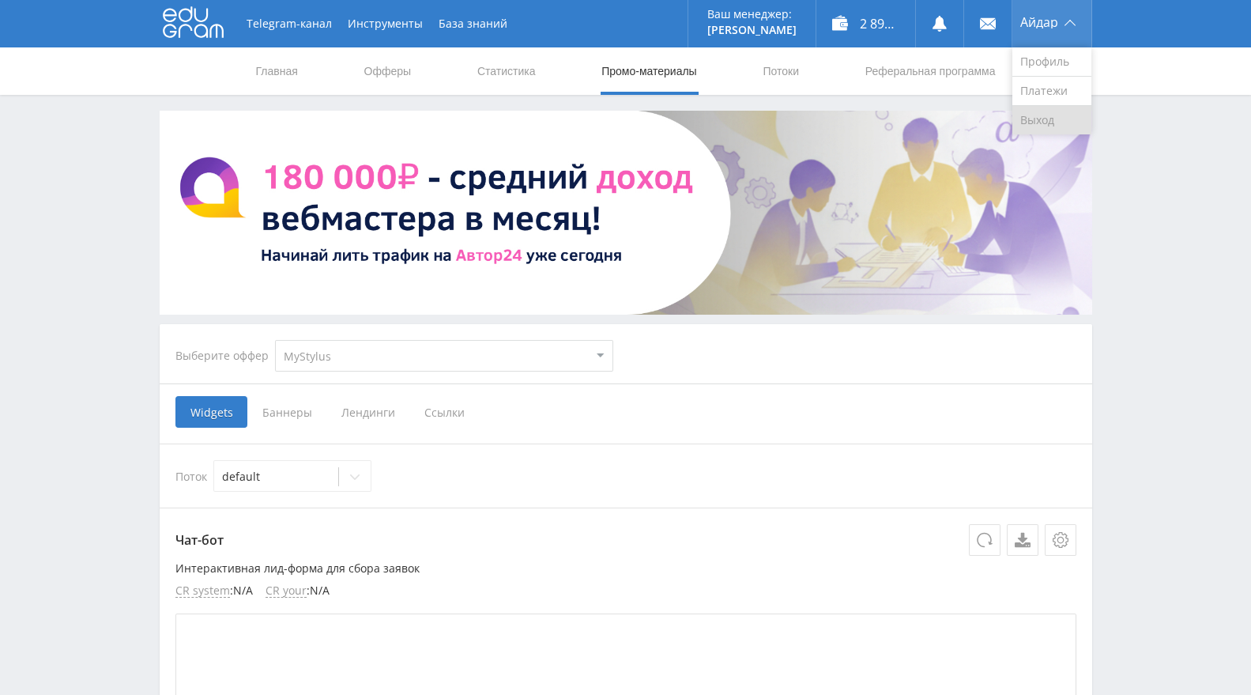
click at [1044, 116] on link "Выход" at bounding box center [1052, 120] width 79 height 28
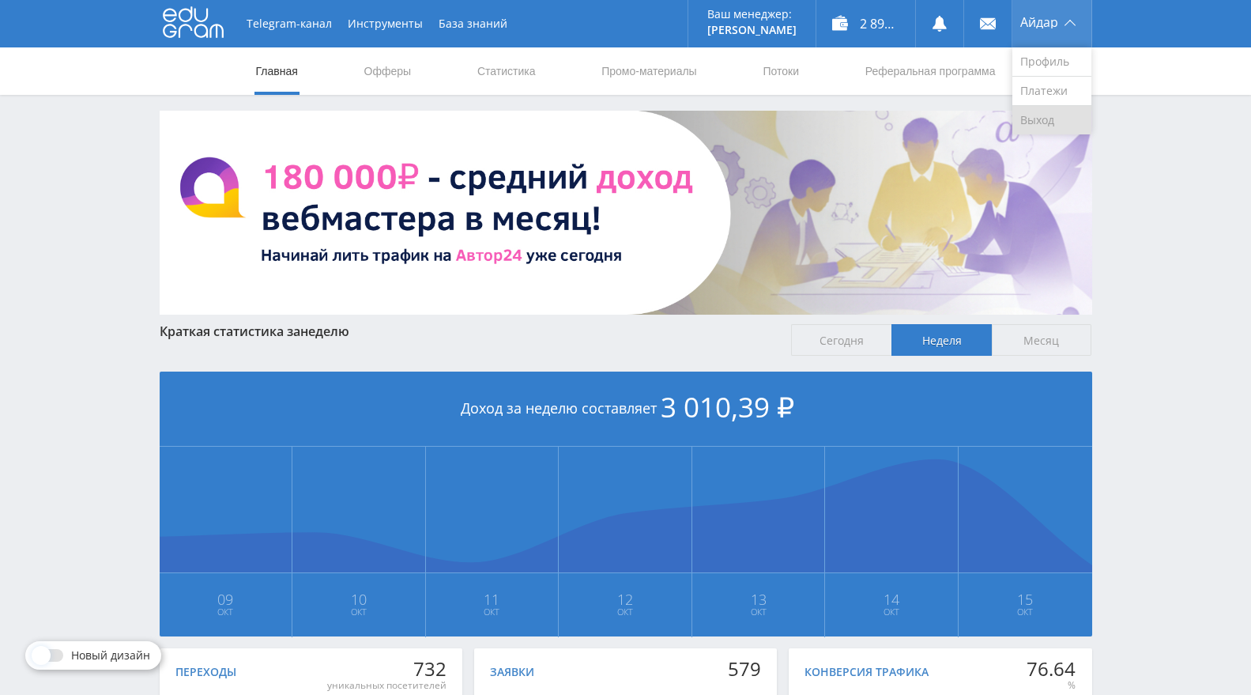
click at [1045, 116] on link "Выход" at bounding box center [1052, 120] width 79 height 28
